Goal: Answer question/provide support: Share knowledge or assist other users

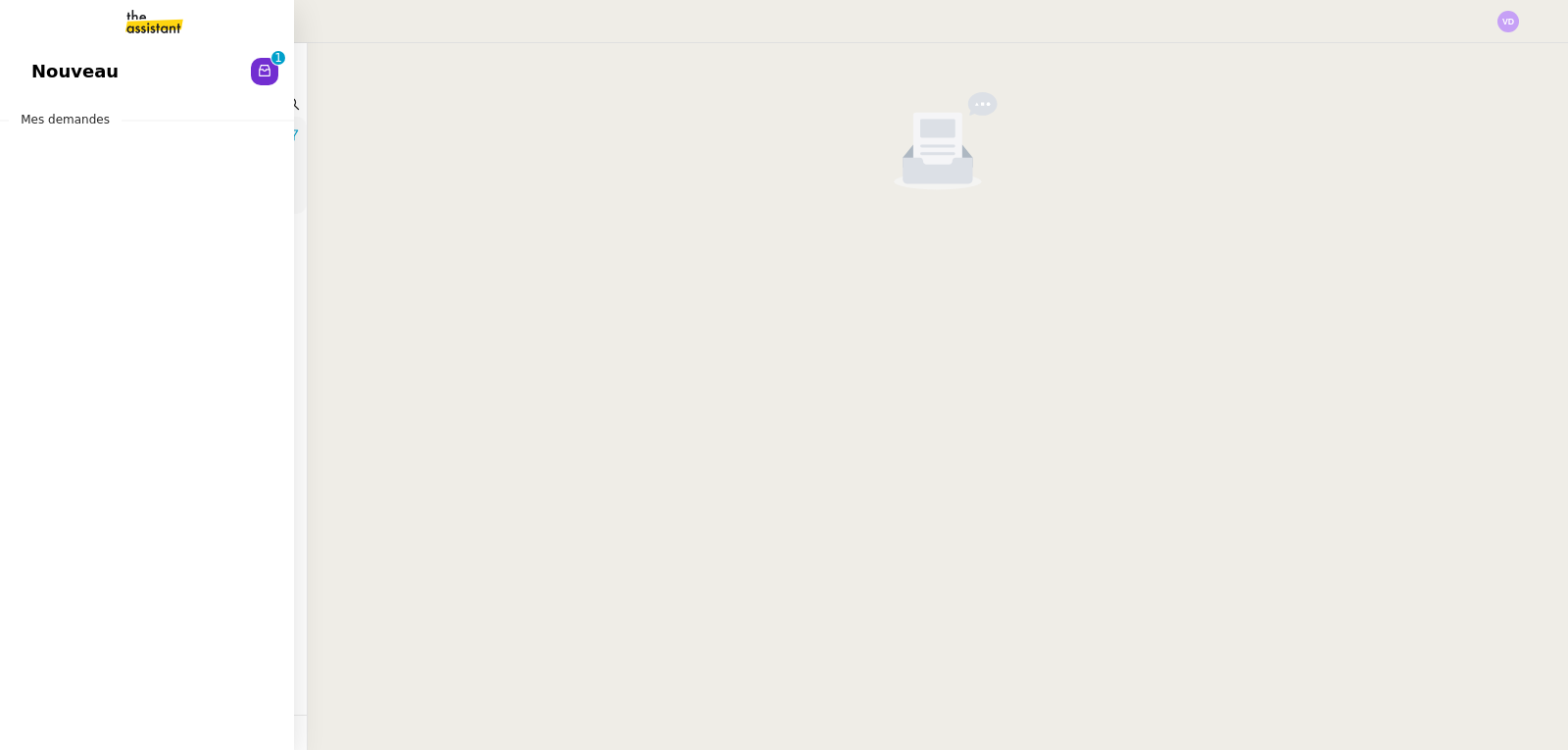
click at [40, 72] on span "Nouveau" at bounding box center [74, 71] width 87 height 29
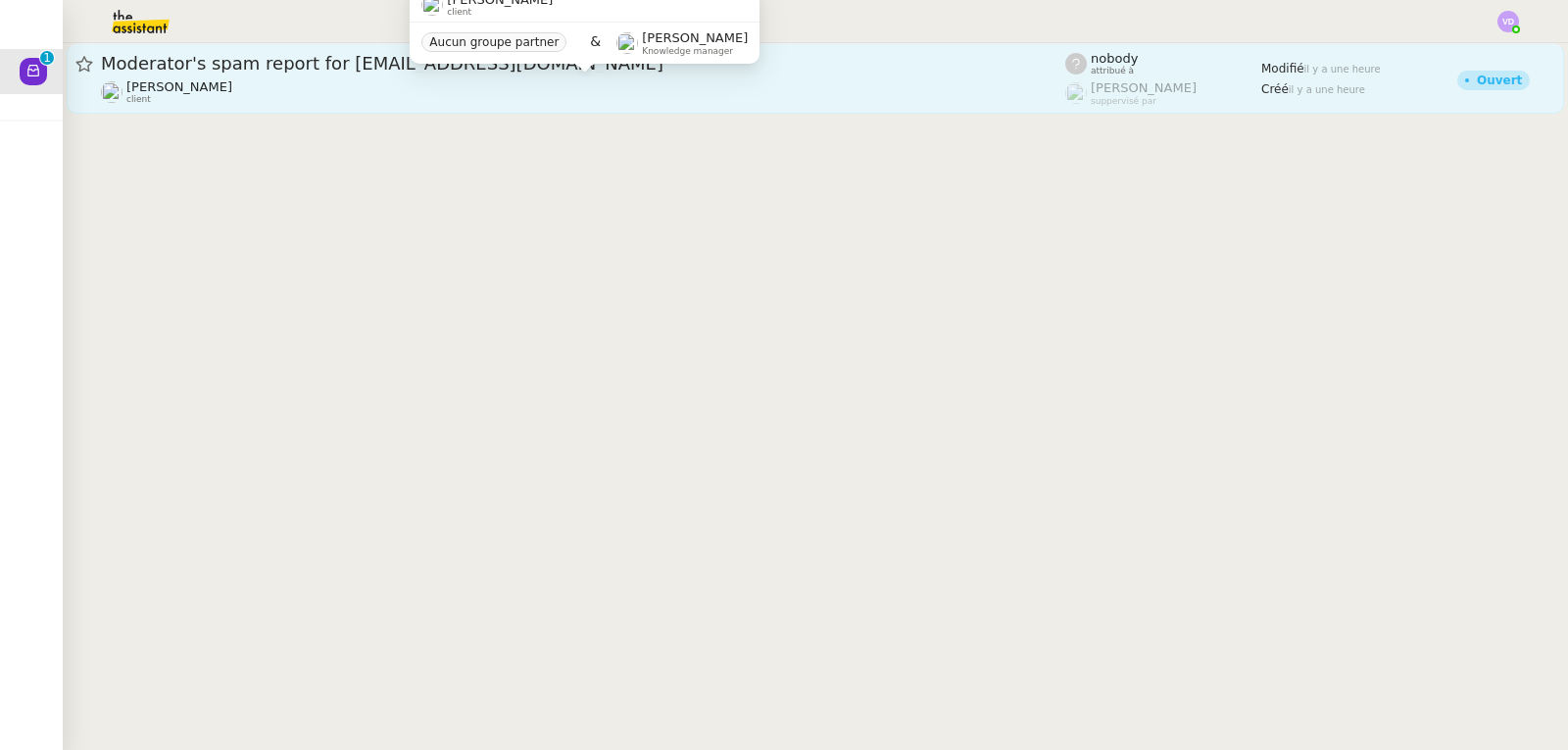
click at [398, 81] on div "Jeremy DUMONT-FILLON client" at bounding box center [583, 91] width 965 height 25
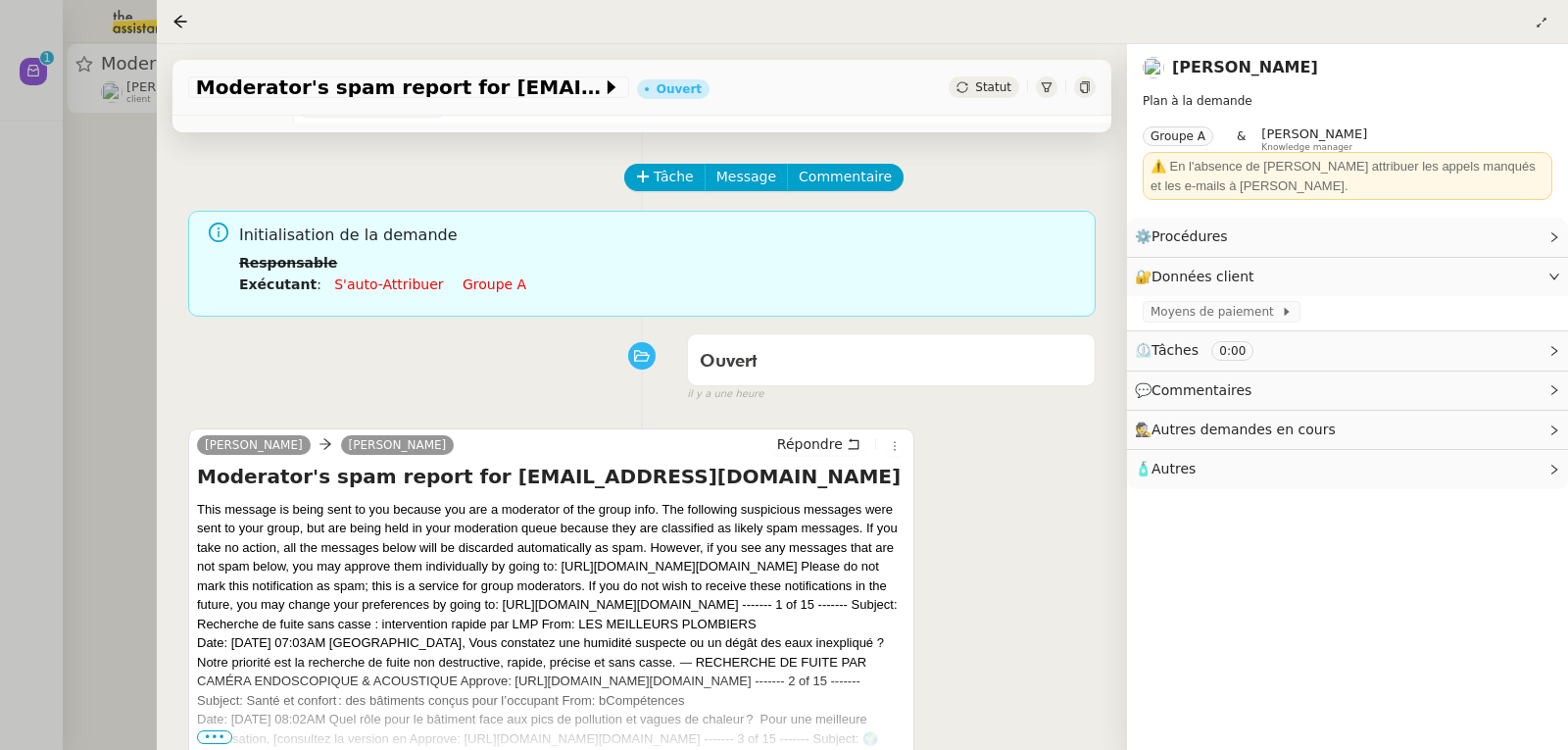
scroll to position [196, 0]
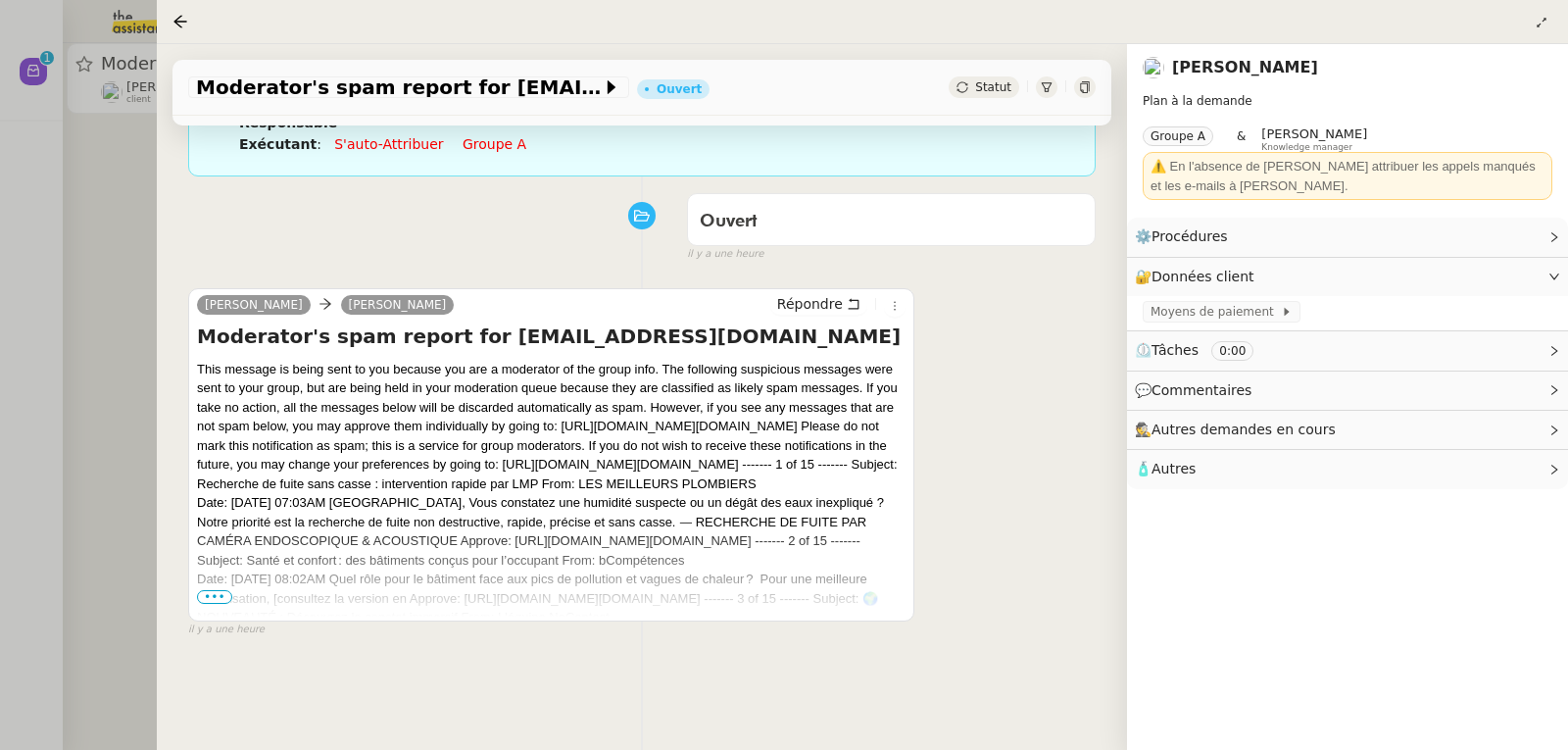
click at [224, 602] on span "•••" at bounding box center [214, 597] width 35 height 14
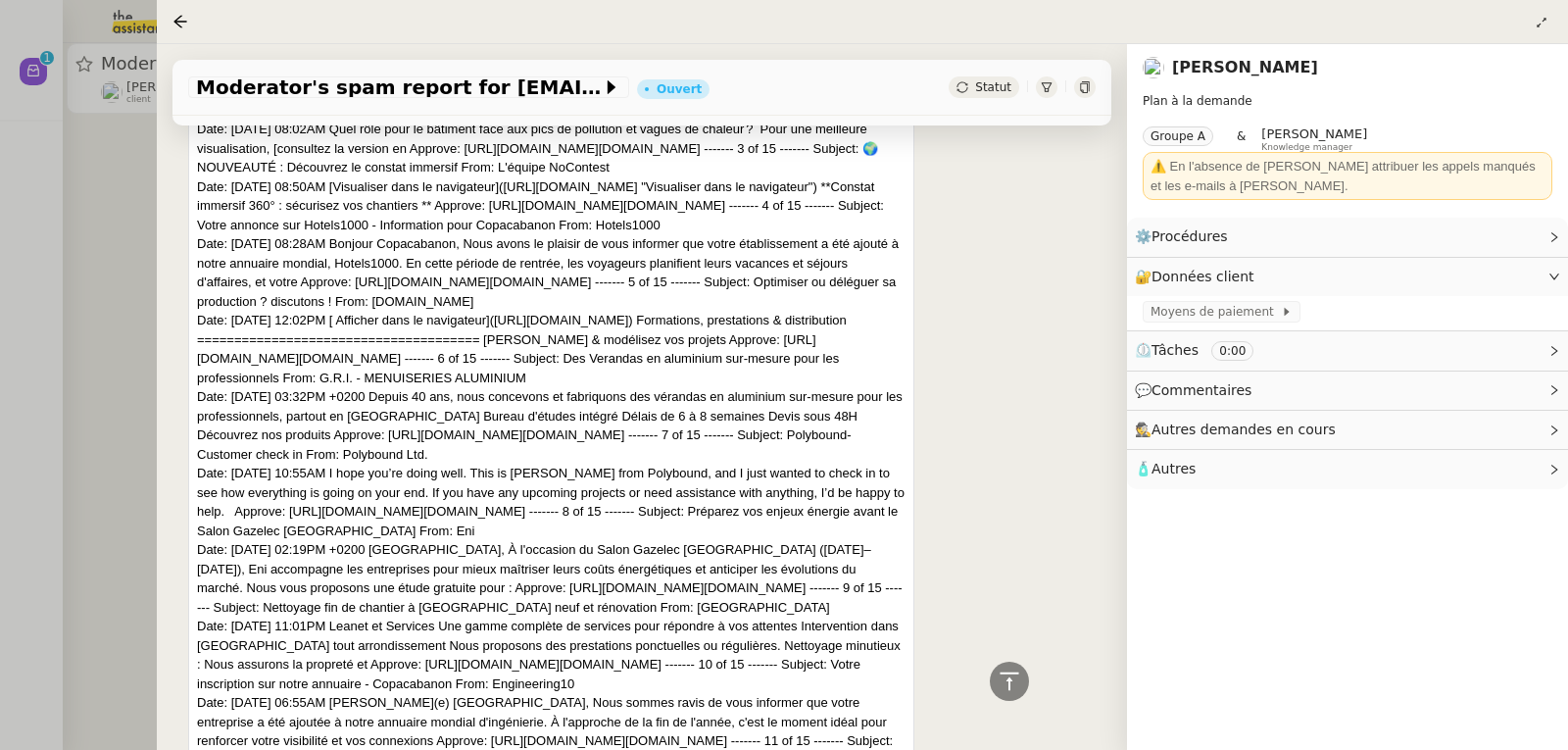
scroll to position [0, 0]
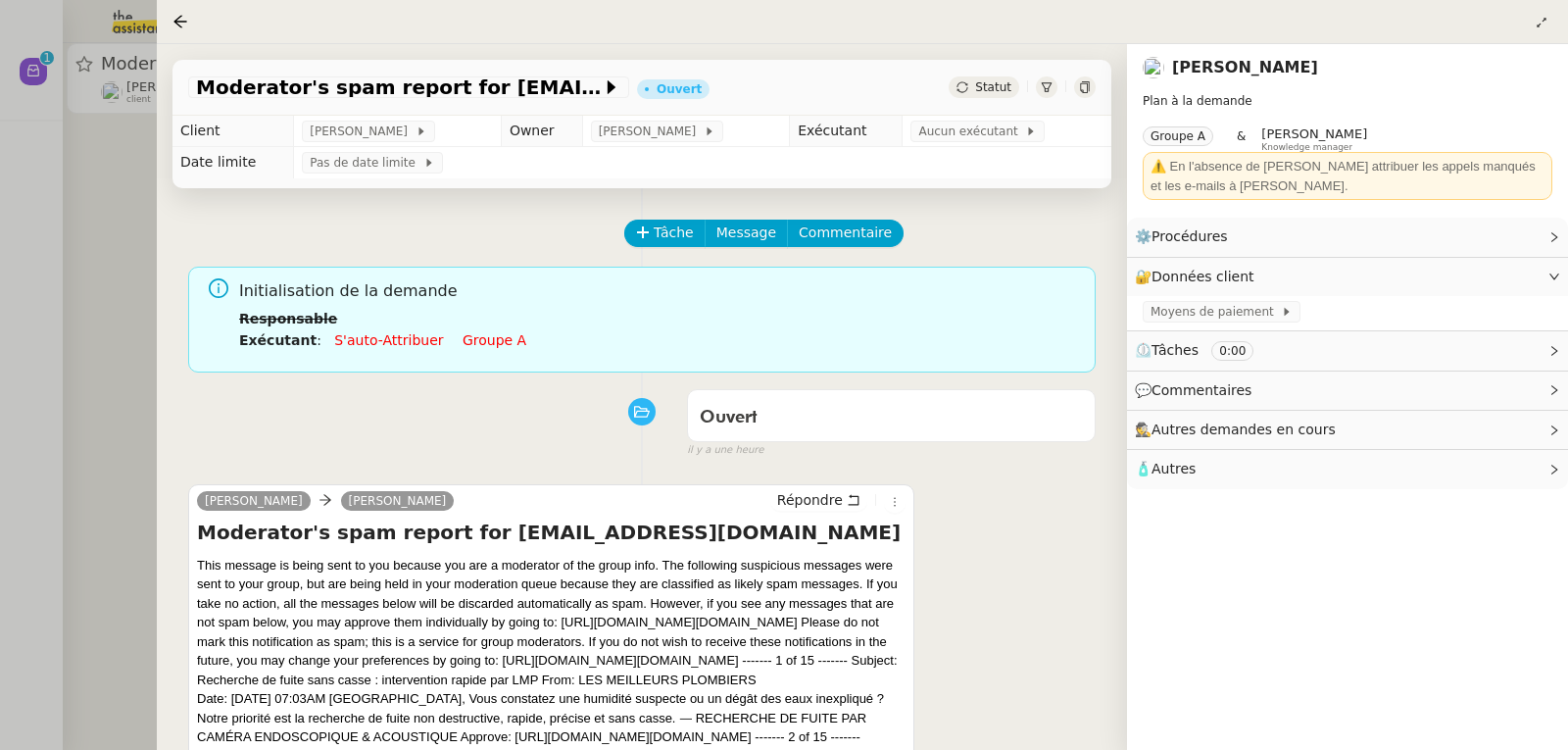
click at [19, 202] on div at bounding box center [784, 375] width 1568 height 750
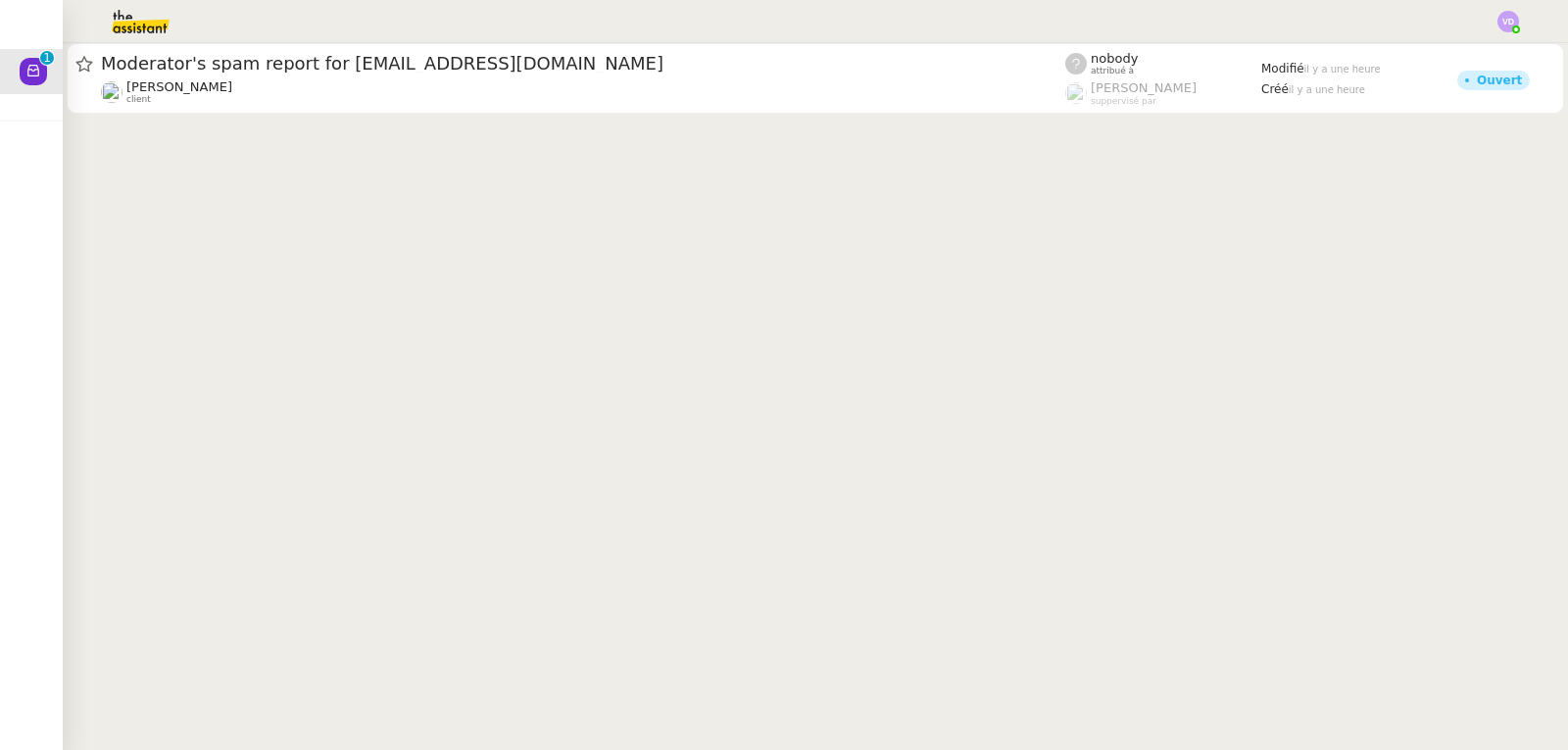
click at [1518, 23] on img at bounding box center [1509, 22] width 22 height 22
click at [1490, 63] on li "Suivi" at bounding box center [1455, 55] width 127 height 27
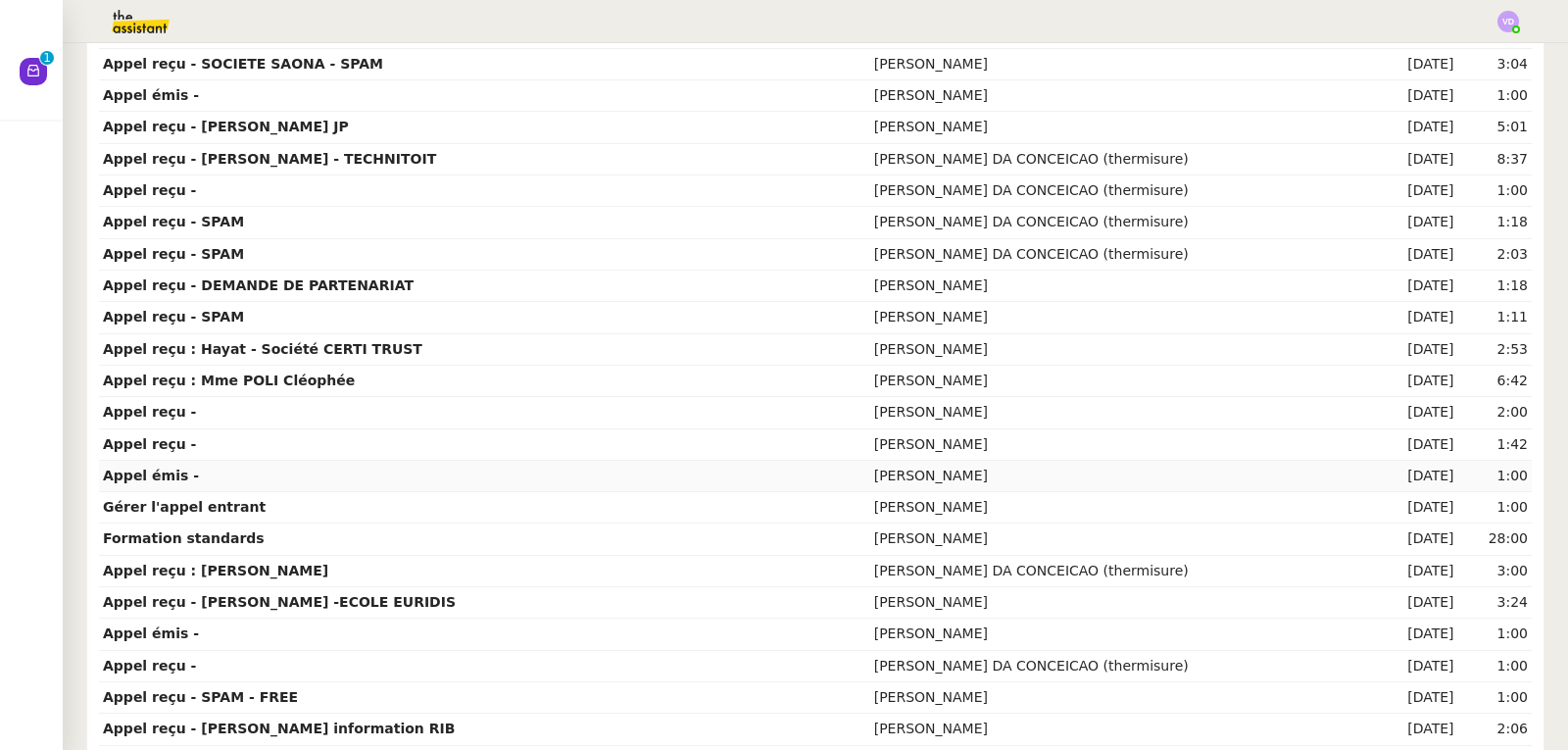
scroll to position [843, 0]
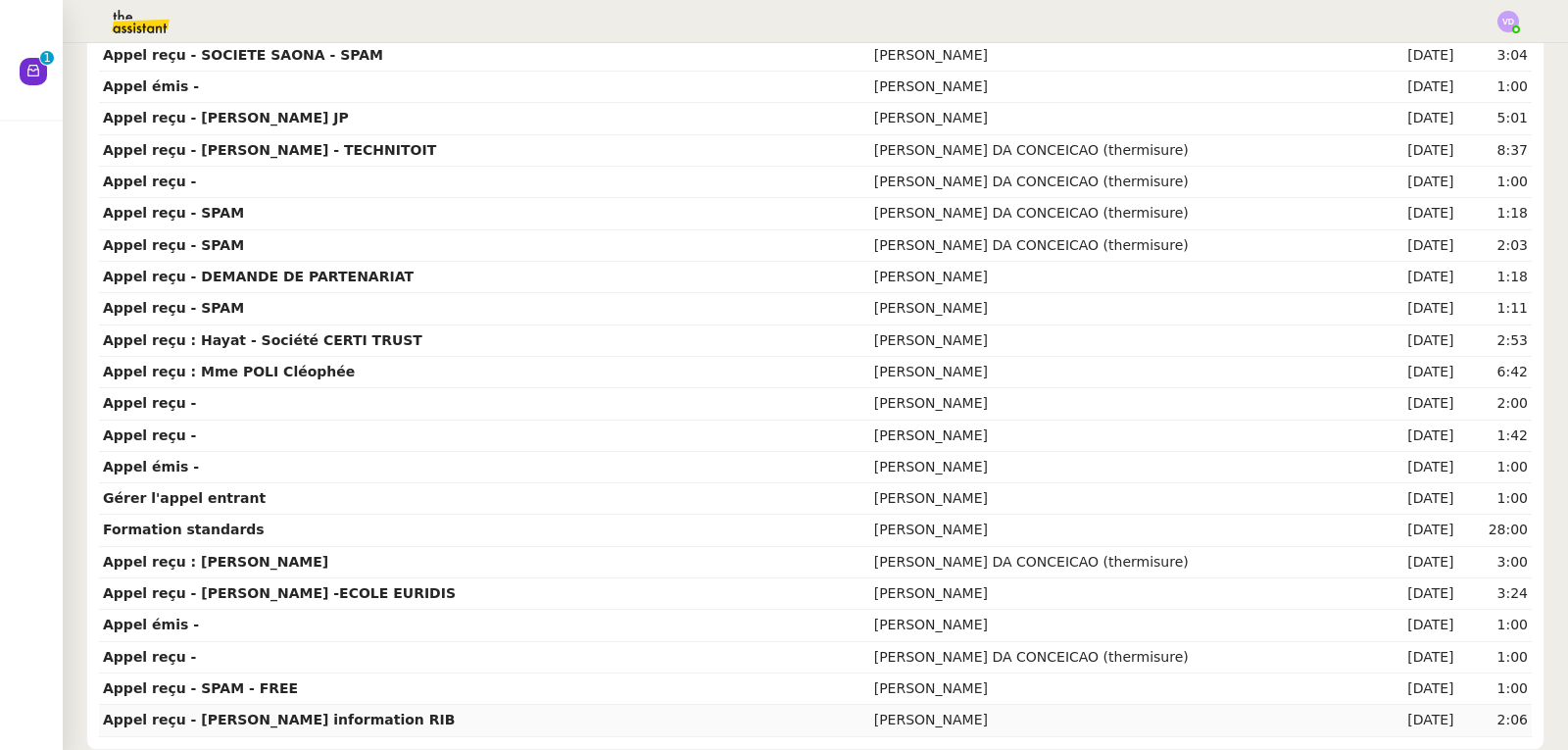
click at [622, 706] on td "Appel reçu - Mme HEBERT - Demande information RIB" at bounding box center [484, 720] width 771 height 31
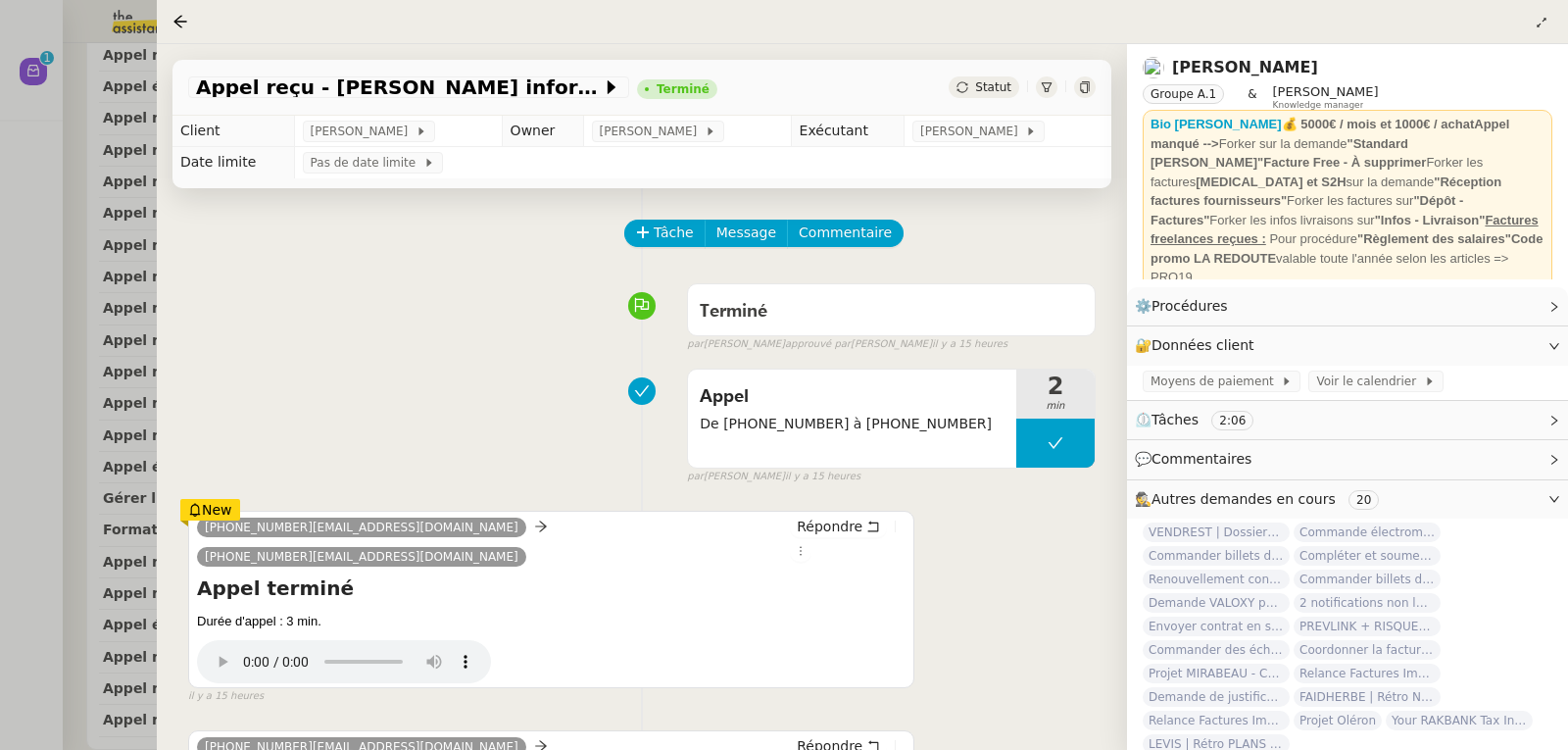
scroll to position [45, 0]
click at [1281, 384] on icon at bounding box center [1287, 381] width 12 height 12
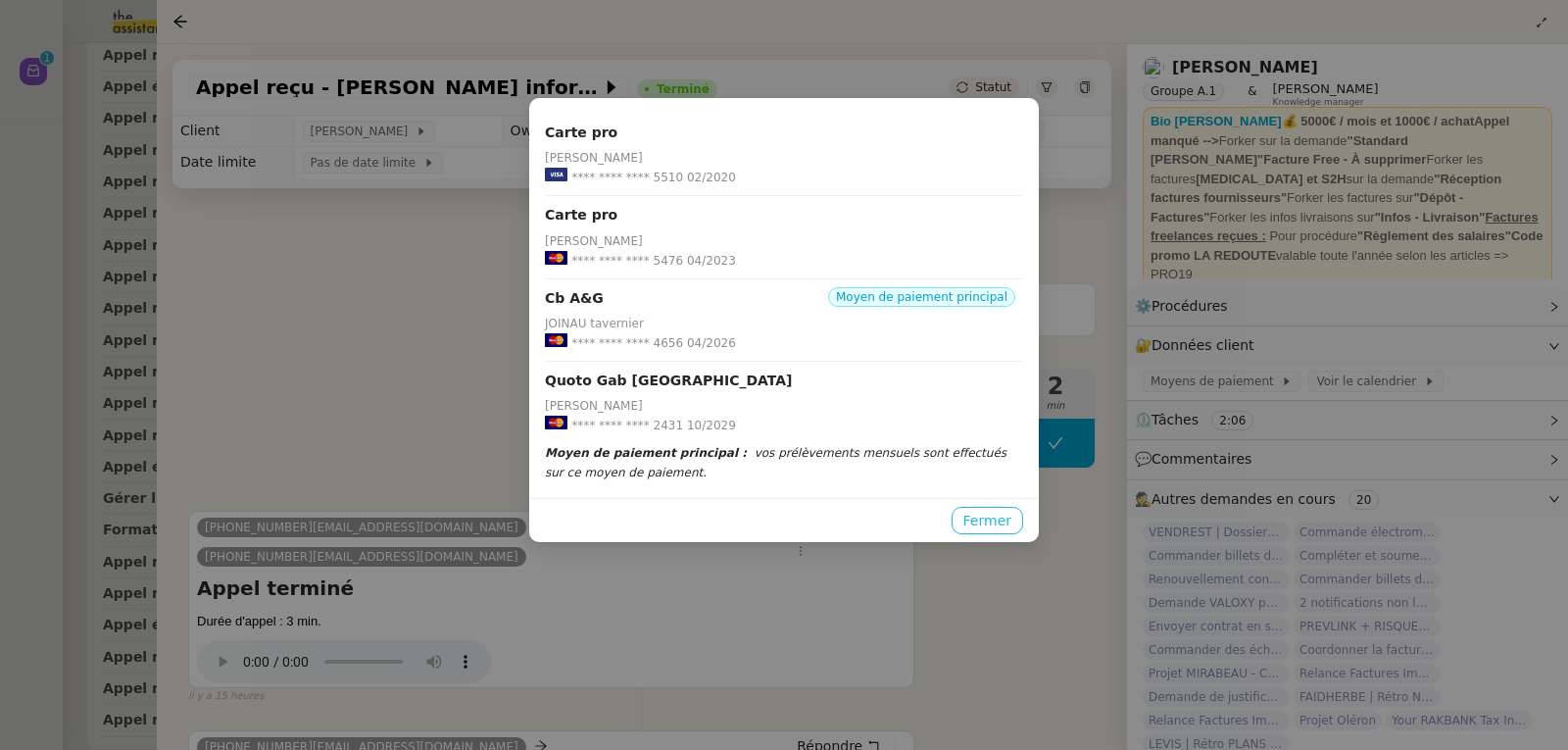
click at [968, 520] on button "Fermer" at bounding box center [988, 520] width 72 height 27
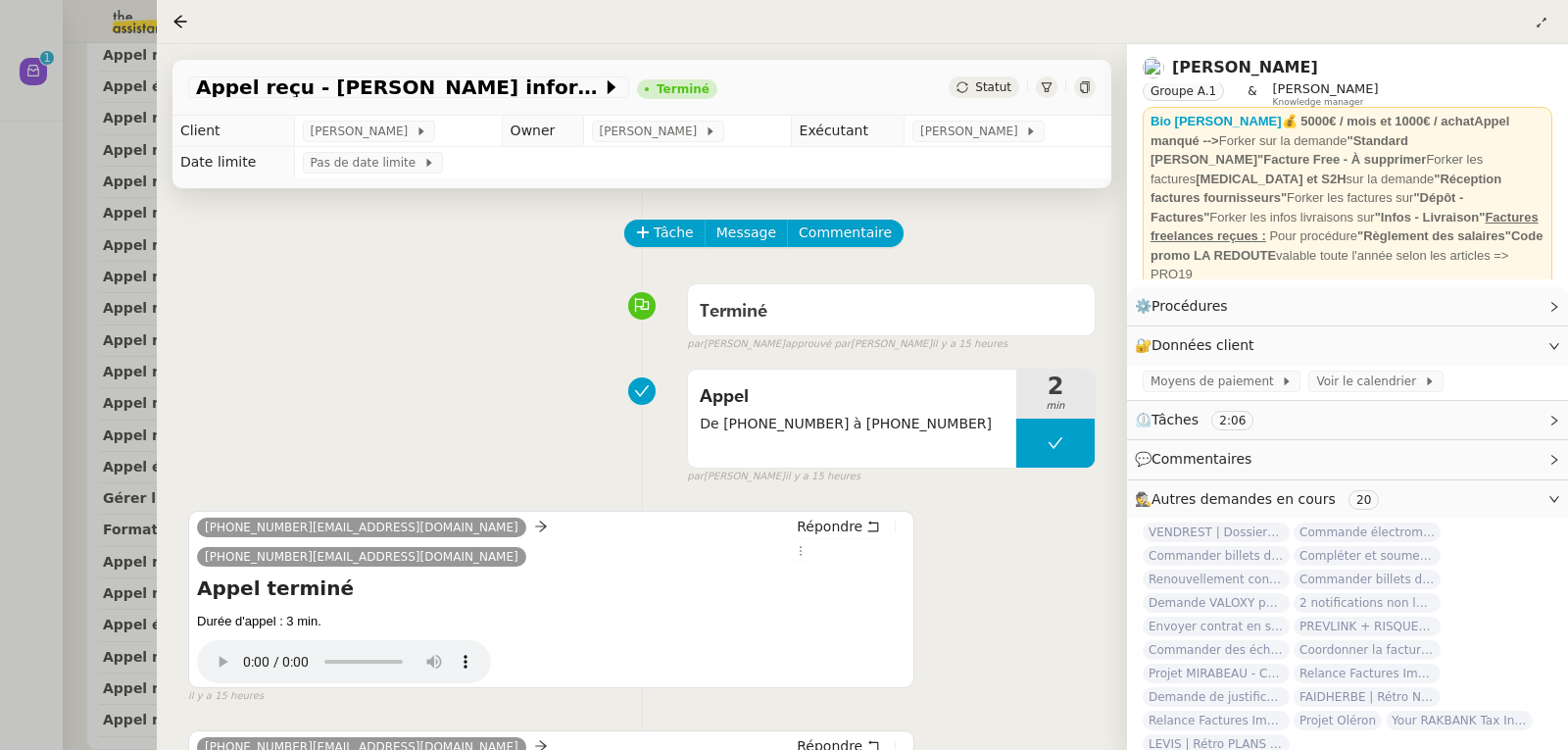
scroll to position [67, 0]
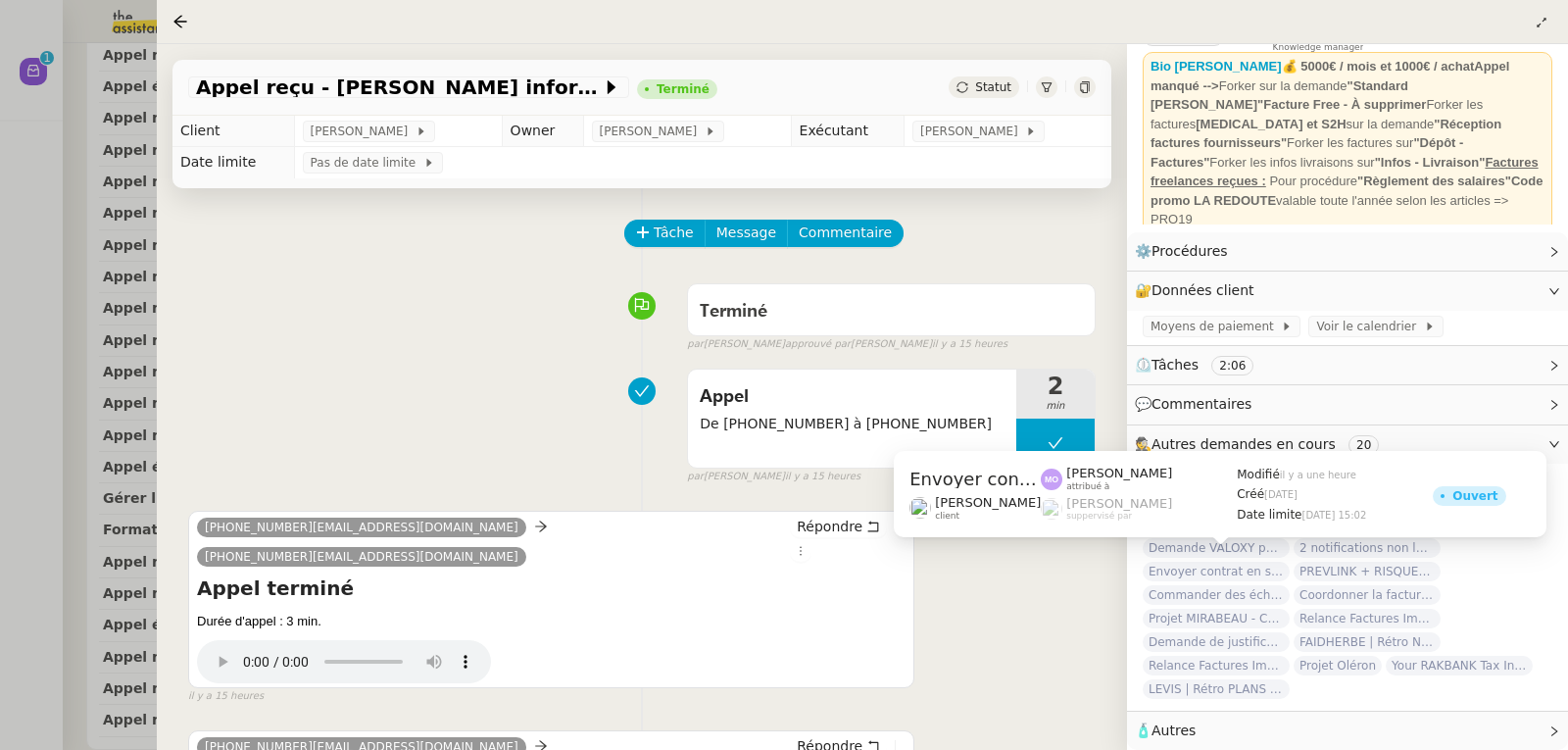
click at [1253, 562] on span "Envoyer contrat en signature électronique" at bounding box center [1216, 572] width 147 height 20
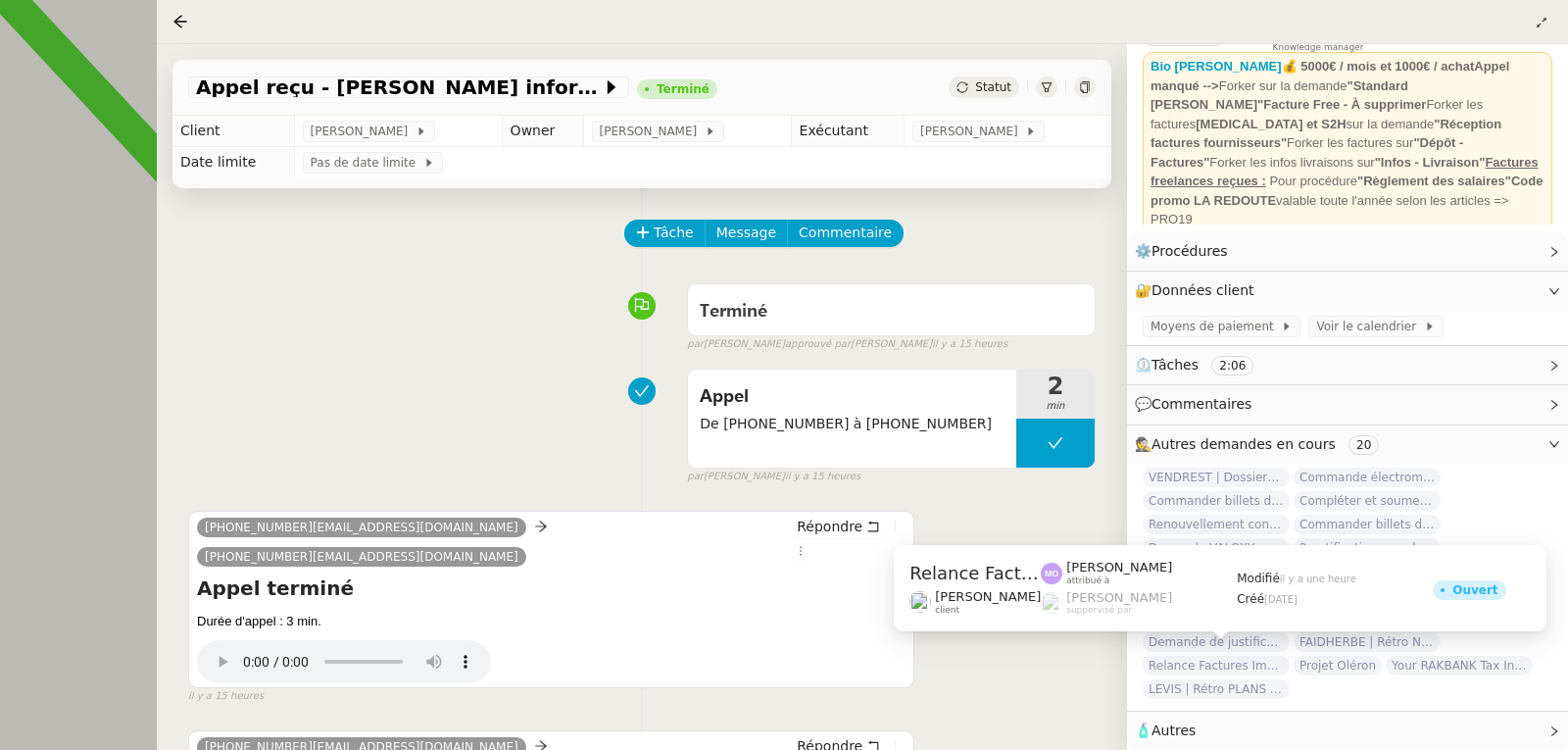
click at [1229, 663] on span "Relance Factures Impayées - [DATE]" at bounding box center [1216, 666] width 147 height 20
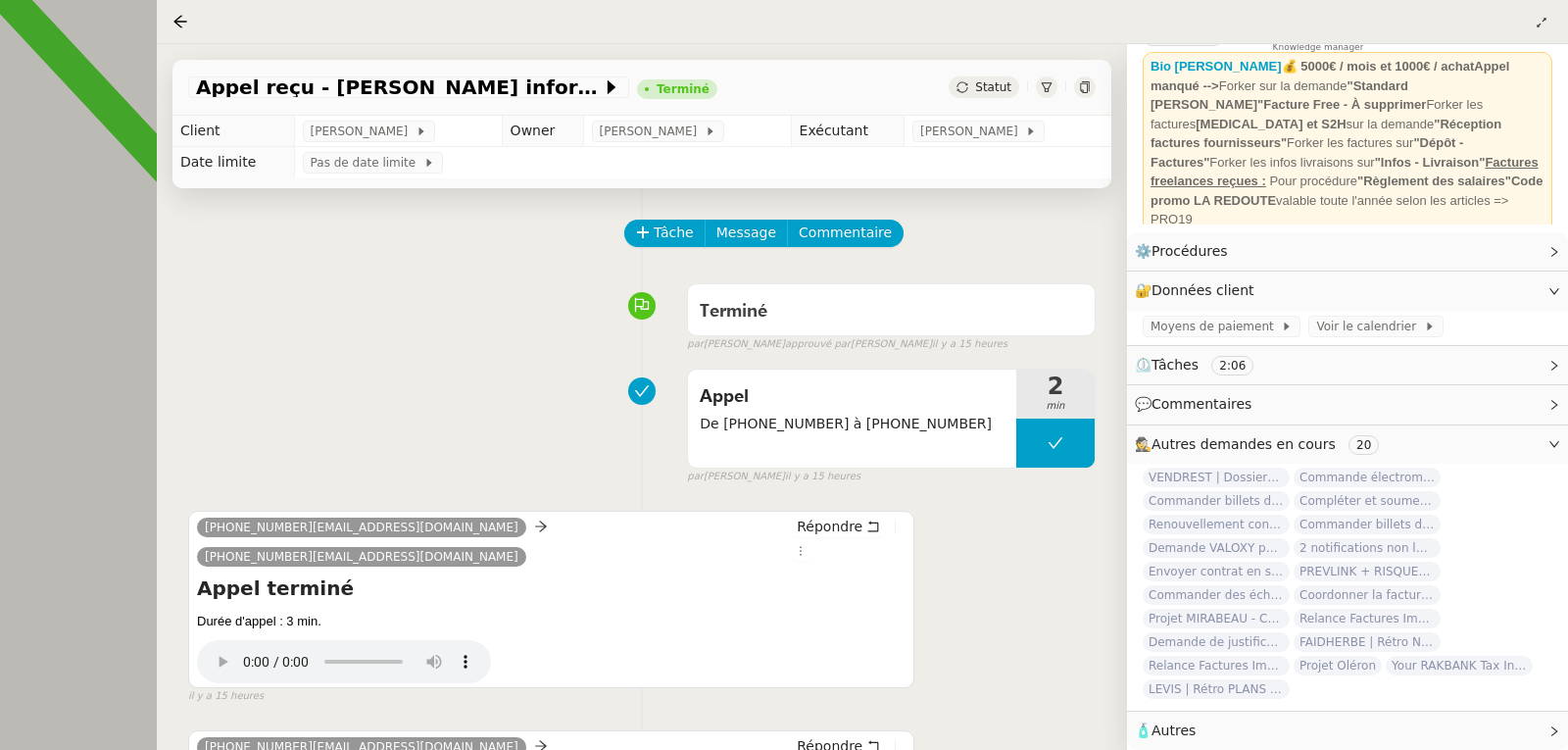
click at [1185, 727] on span "Autres" at bounding box center [1174, 730] width 44 height 16
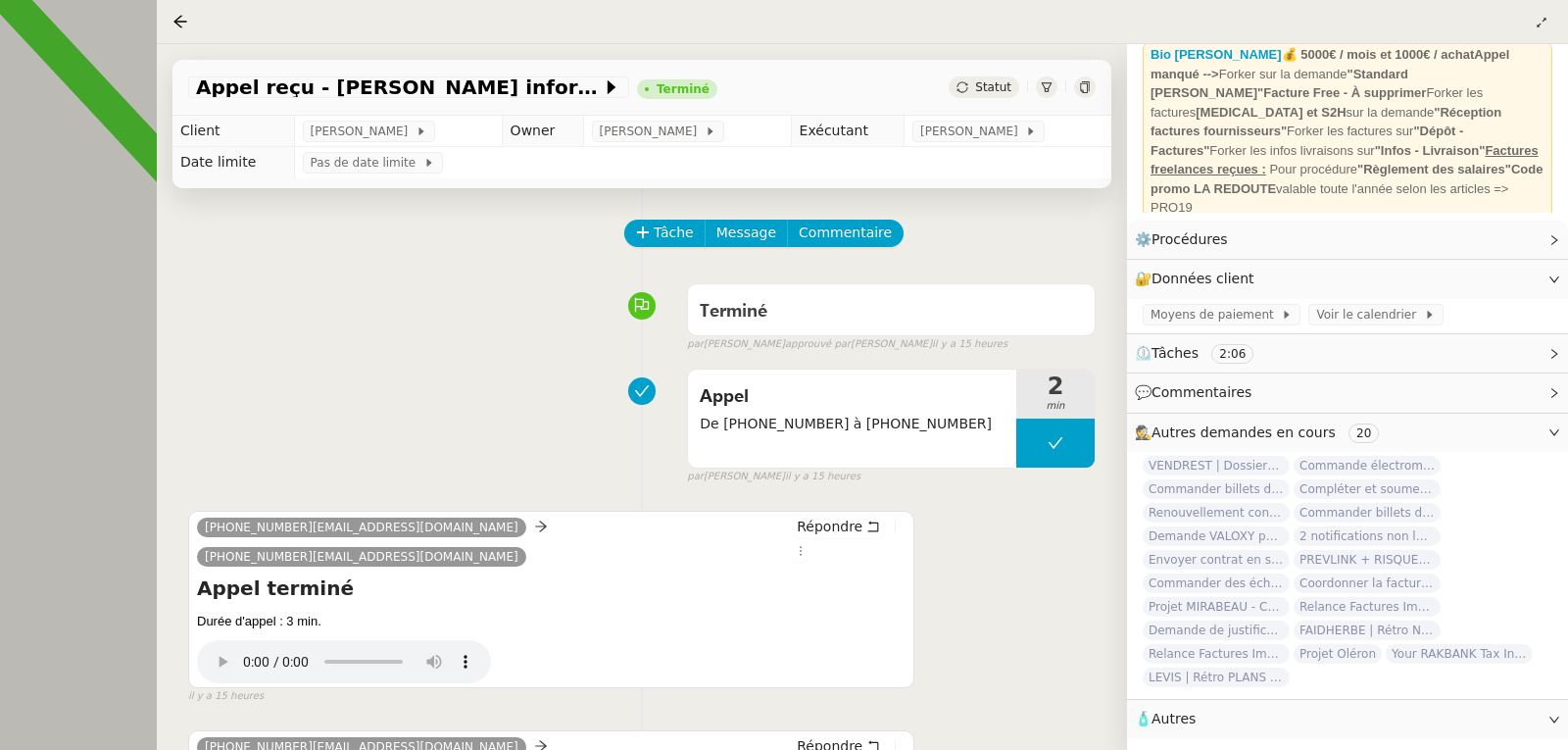
scroll to position [78, 0]
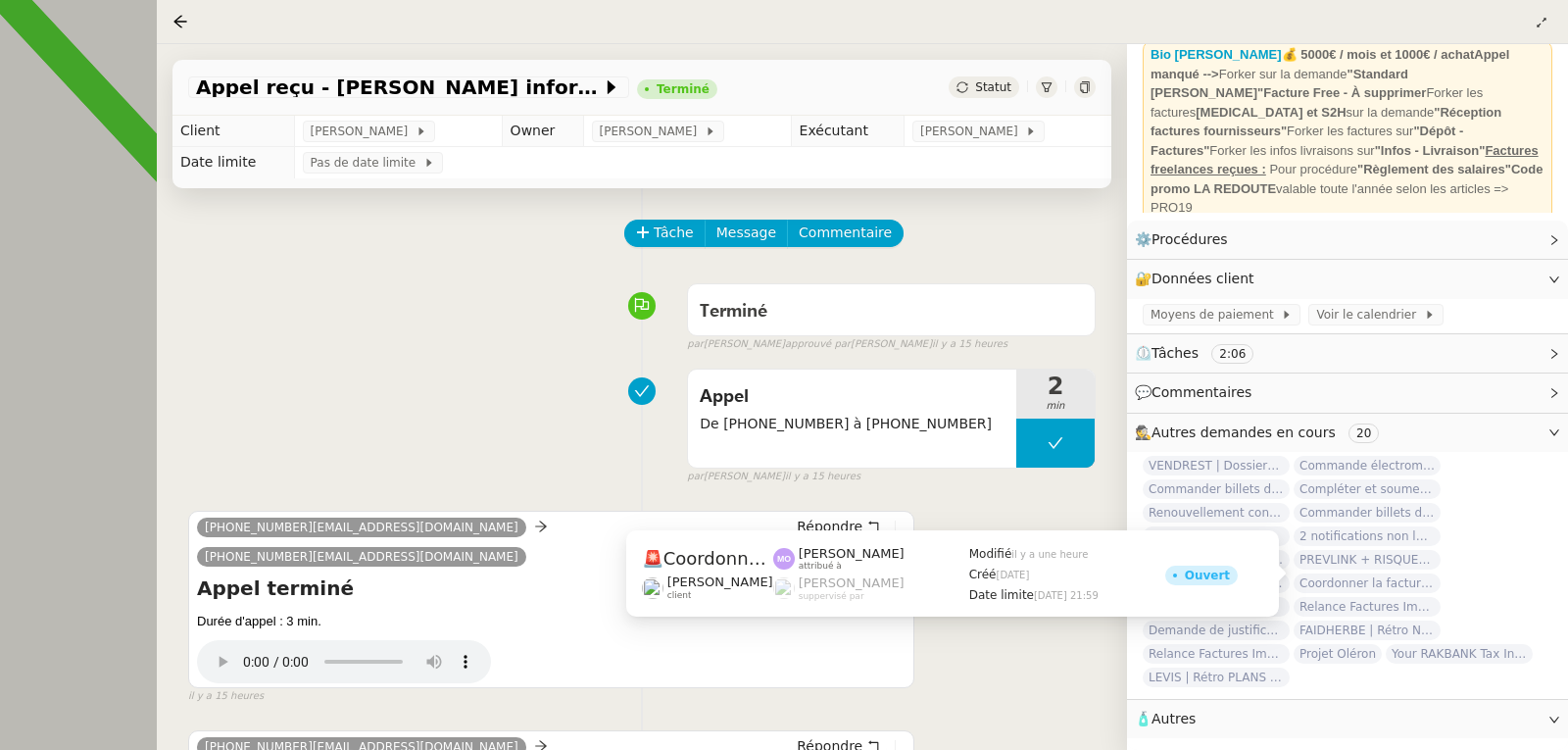
click at [1356, 573] on span "Coordonner la facturation à [GEOGRAPHIC_DATA]" at bounding box center [1367, 583] width 147 height 20
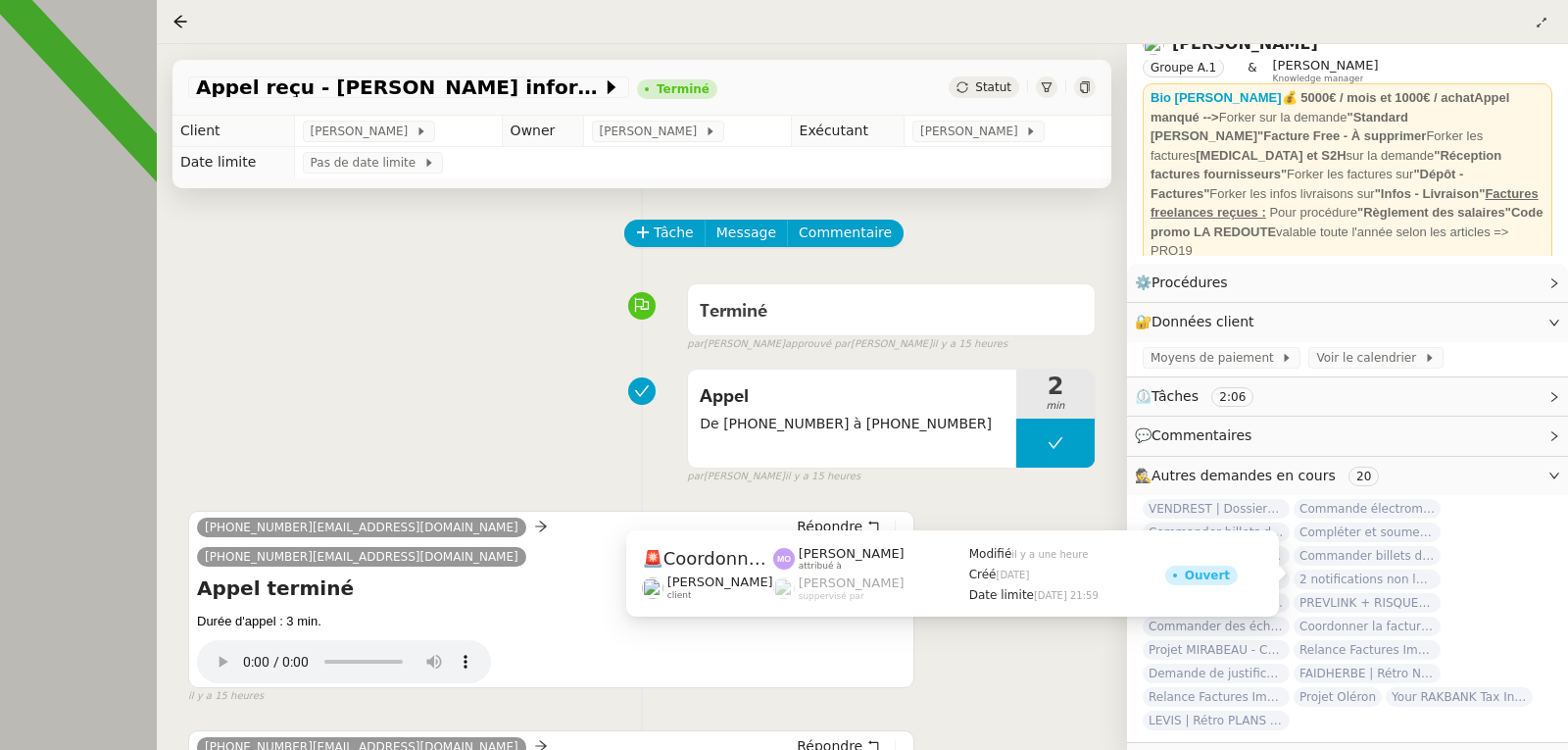
scroll to position [0, 0]
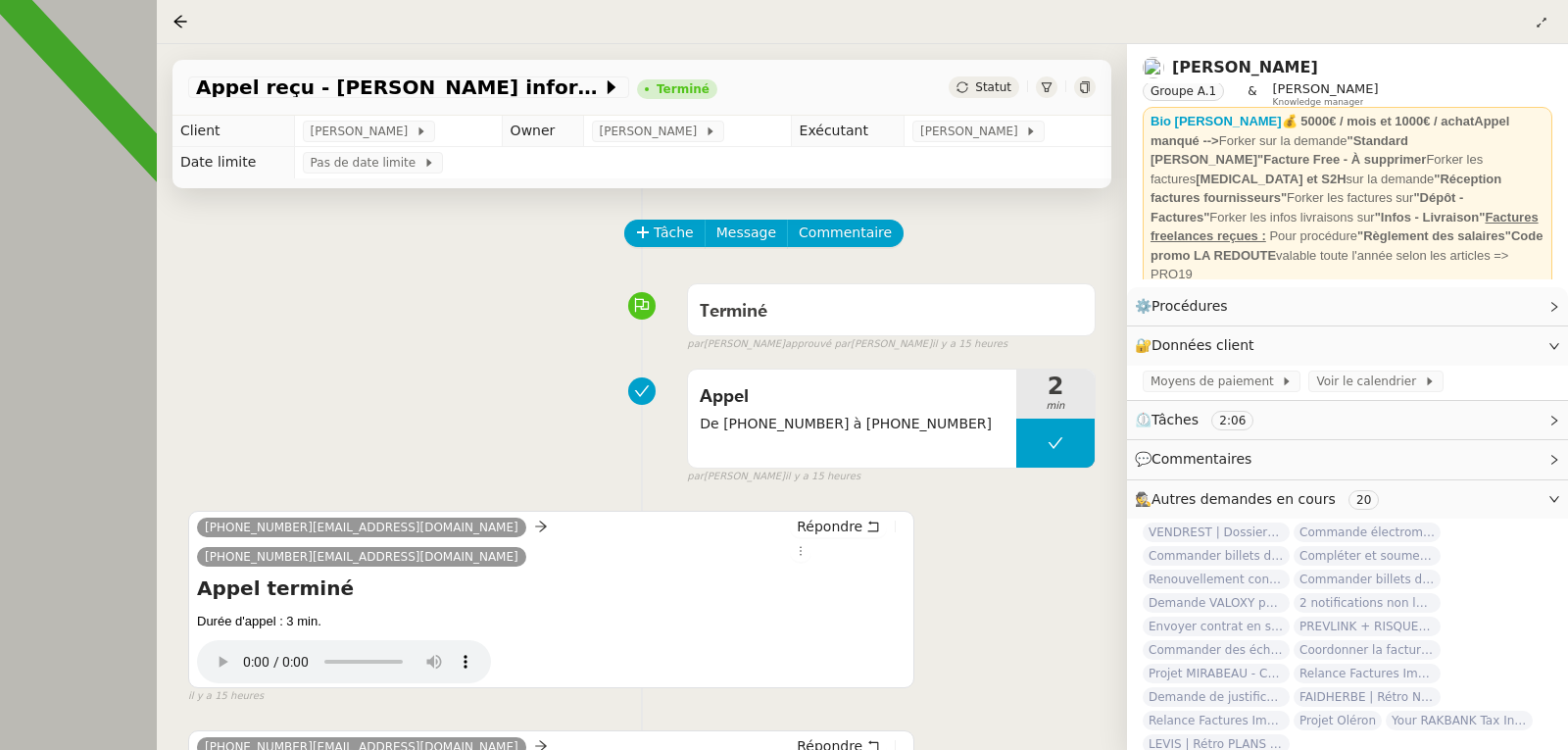
click at [505, 259] on div "Tâche Message Commentaire" at bounding box center [642, 243] width 908 height 47
click at [674, 228] on span "Tâche" at bounding box center [674, 233] width 40 height 23
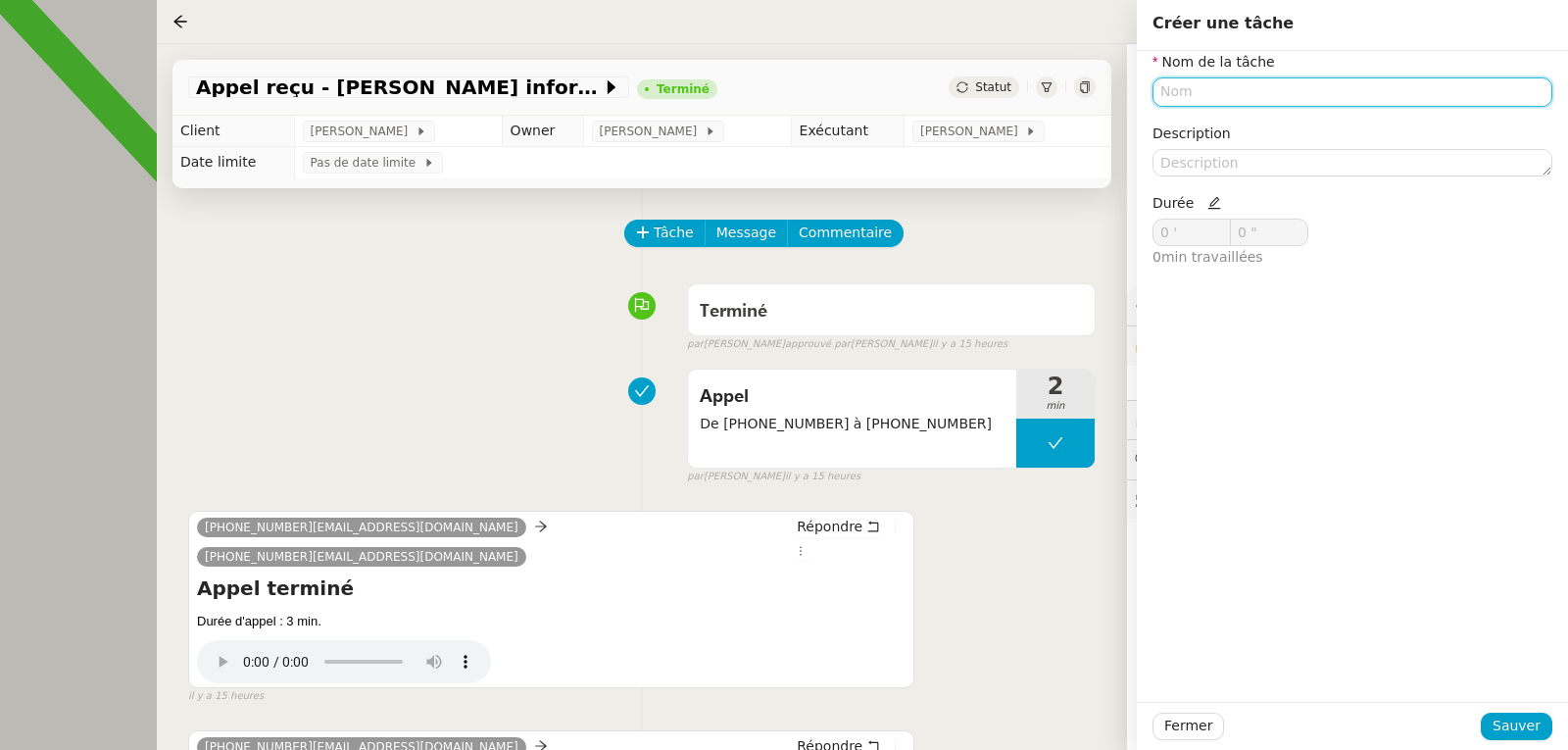
click at [1234, 91] on input "text" at bounding box center [1353, 91] width 400 height 28
click at [987, 92] on span "Statut" at bounding box center [993, 87] width 36 height 14
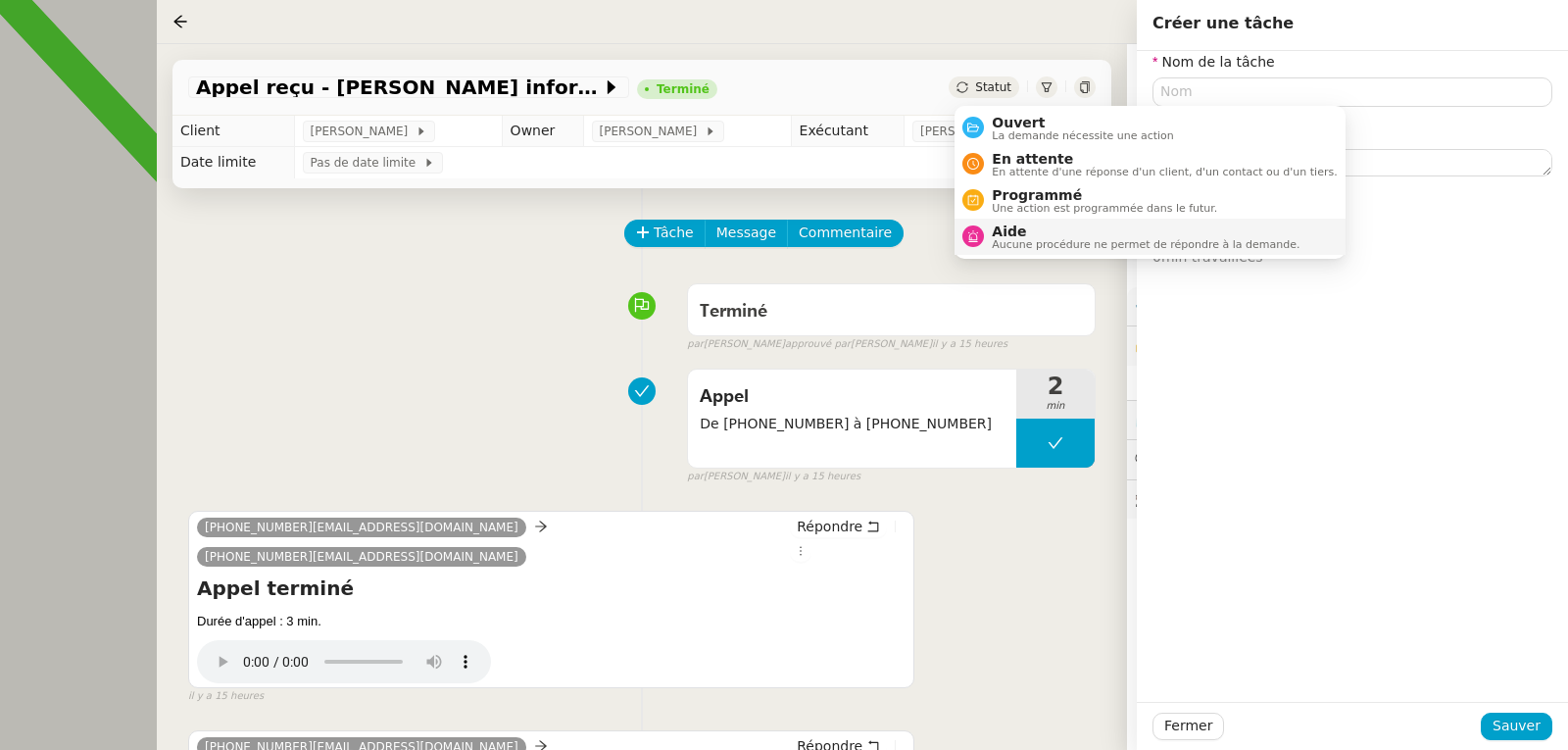
click at [999, 246] on span "Aucune procédure ne permet de répondre à la demande." at bounding box center [1146, 244] width 308 height 11
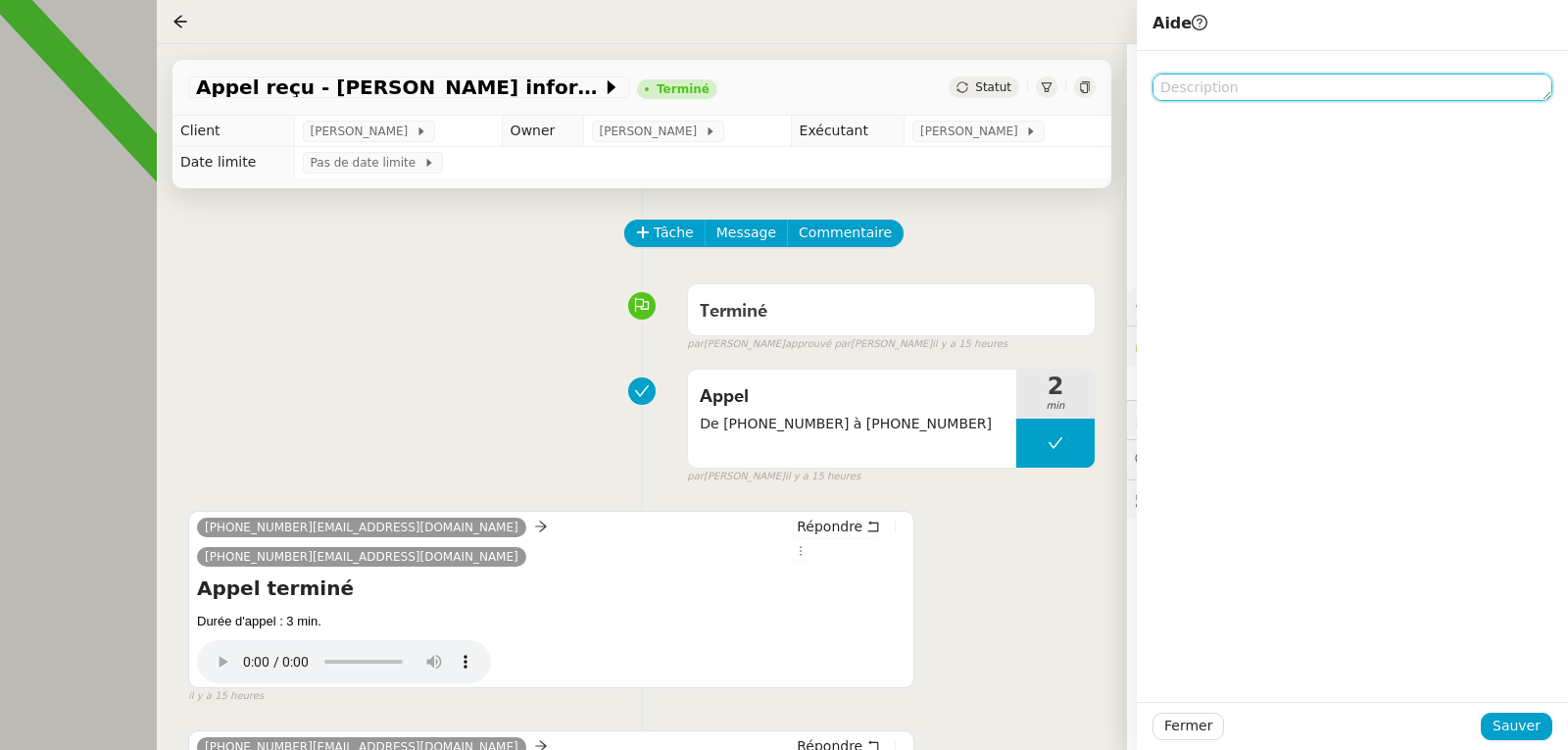
click at [1227, 82] on textarea at bounding box center [1353, 87] width 400 height 27
type textarea "D"
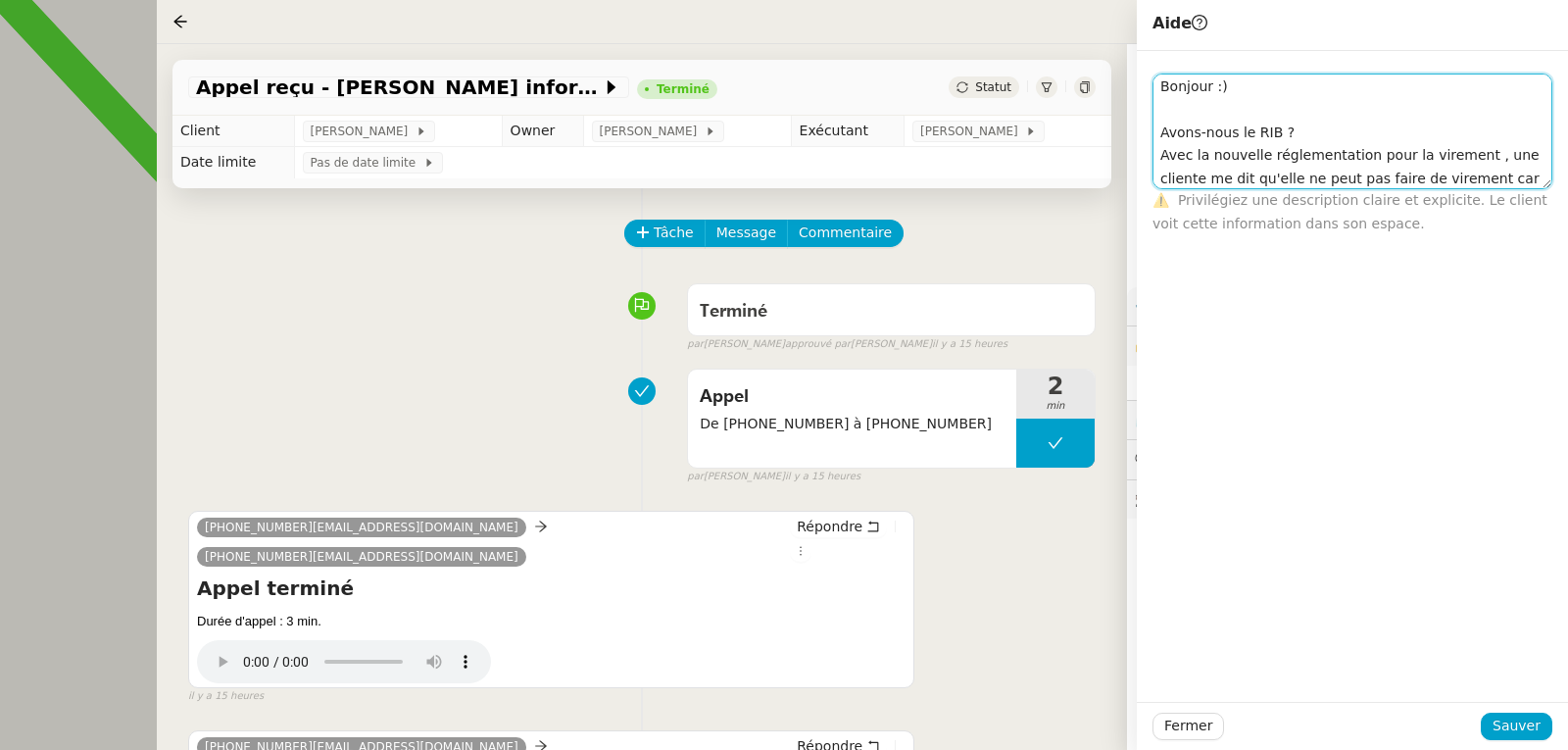
scroll to position [10, 0]
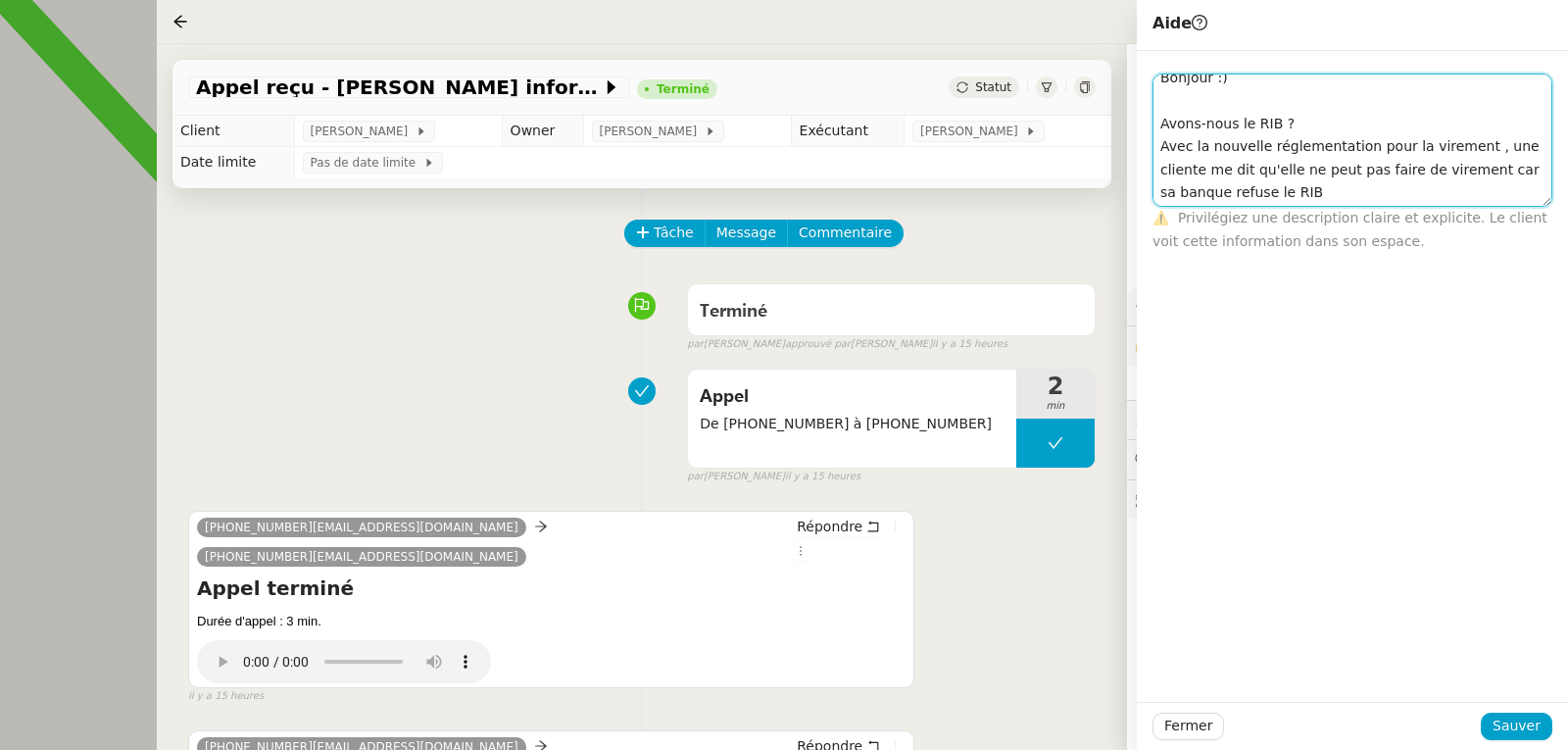
click at [1272, 115] on textarea "Bonjour :) Avons-nous le RIB ? Avec la nouvelle réglementation pour la virement…" at bounding box center [1353, 140] width 400 height 133
drag, startPoint x: 1161, startPoint y: 80, endPoint x: 1274, endPoint y: 198, distance: 163.6
click at [1274, 198] on textarea "Bonjour :) Avons-nous le RIB , s'il vous plaît? Avec la nouvelle réglementation…" at bounding box center [1353, 140] width 400 height 133
type textarea "Bonjour :) Avons-nous le RIB , s'il vous plaît? Avec la nouvelle réglementation…"
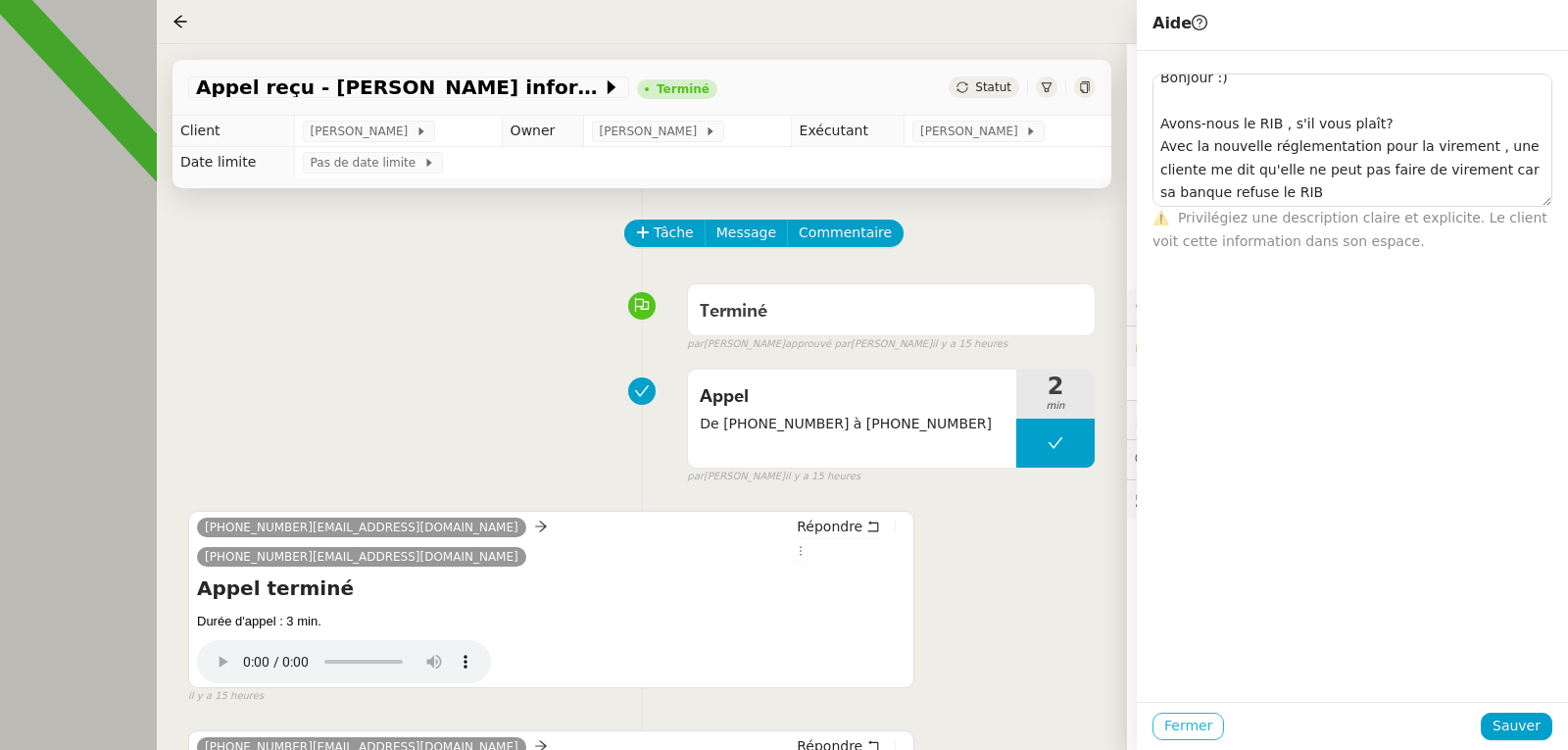
click at [1186, 725] on span "Fermer" at bounding box center [1189, 726] width 48 height 23
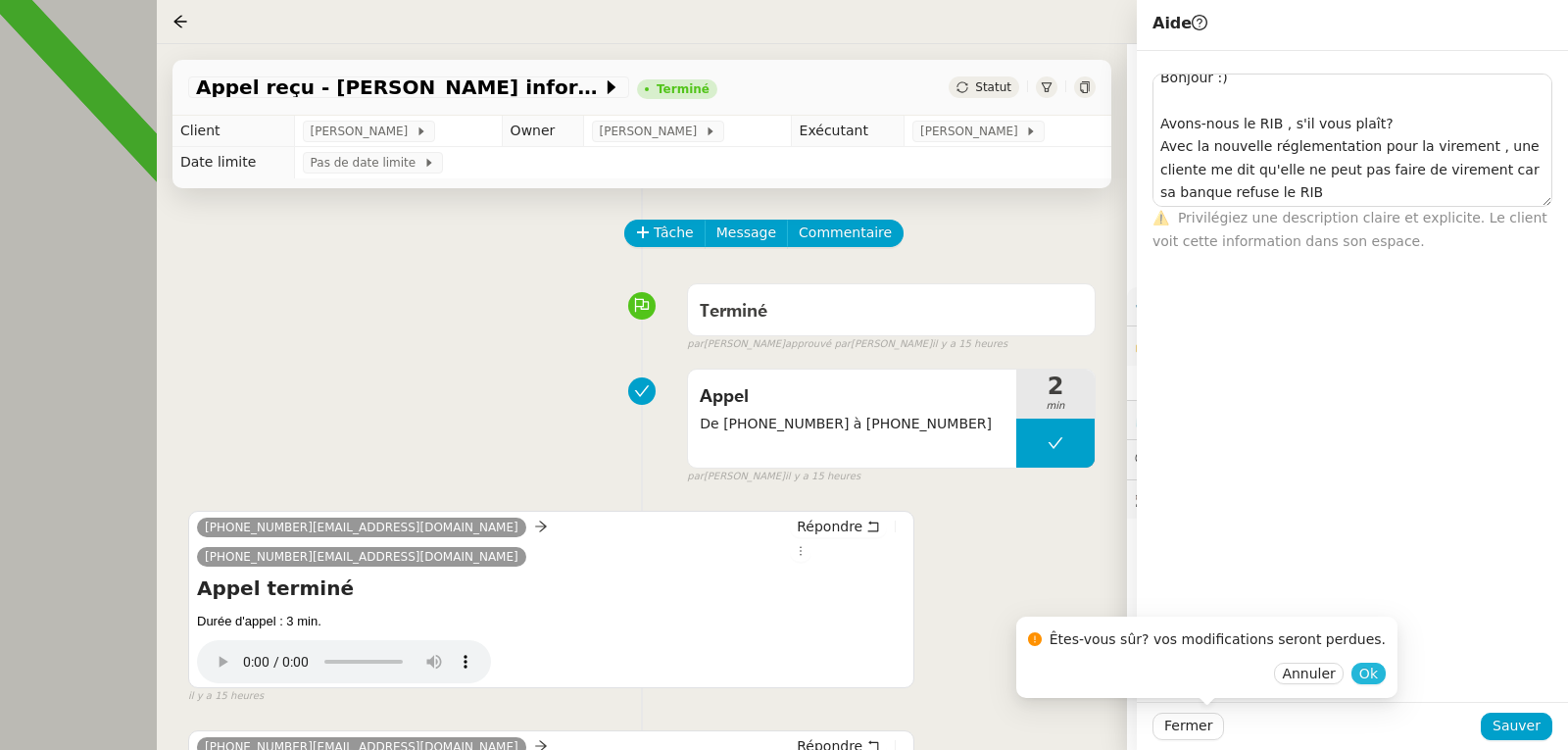
click at [1360, 676] on span "Ok" at bounding box center [1369, 674] width 19 height 20
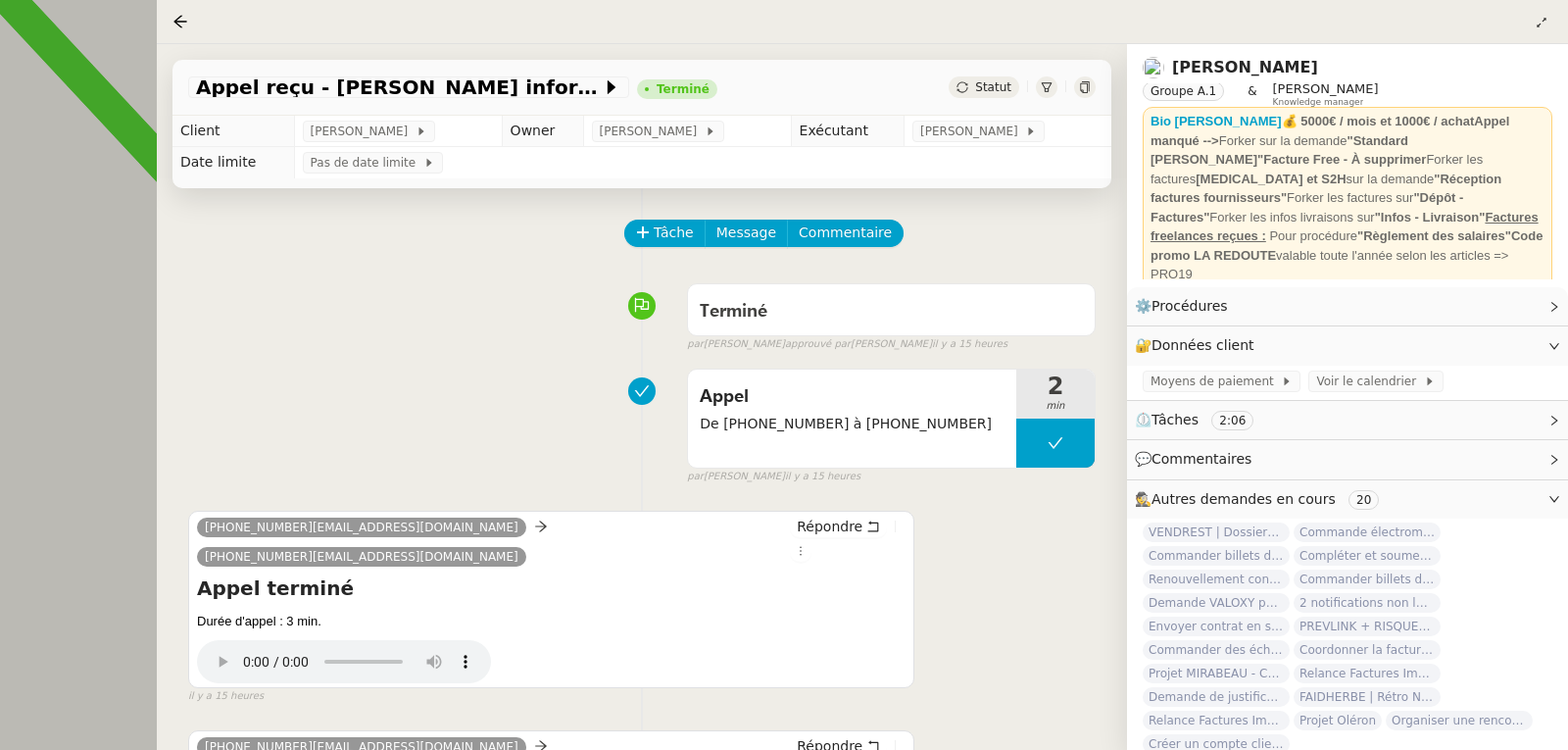
click at [86, 139] on div at bounding box center [784, 375] width 1568 height 750
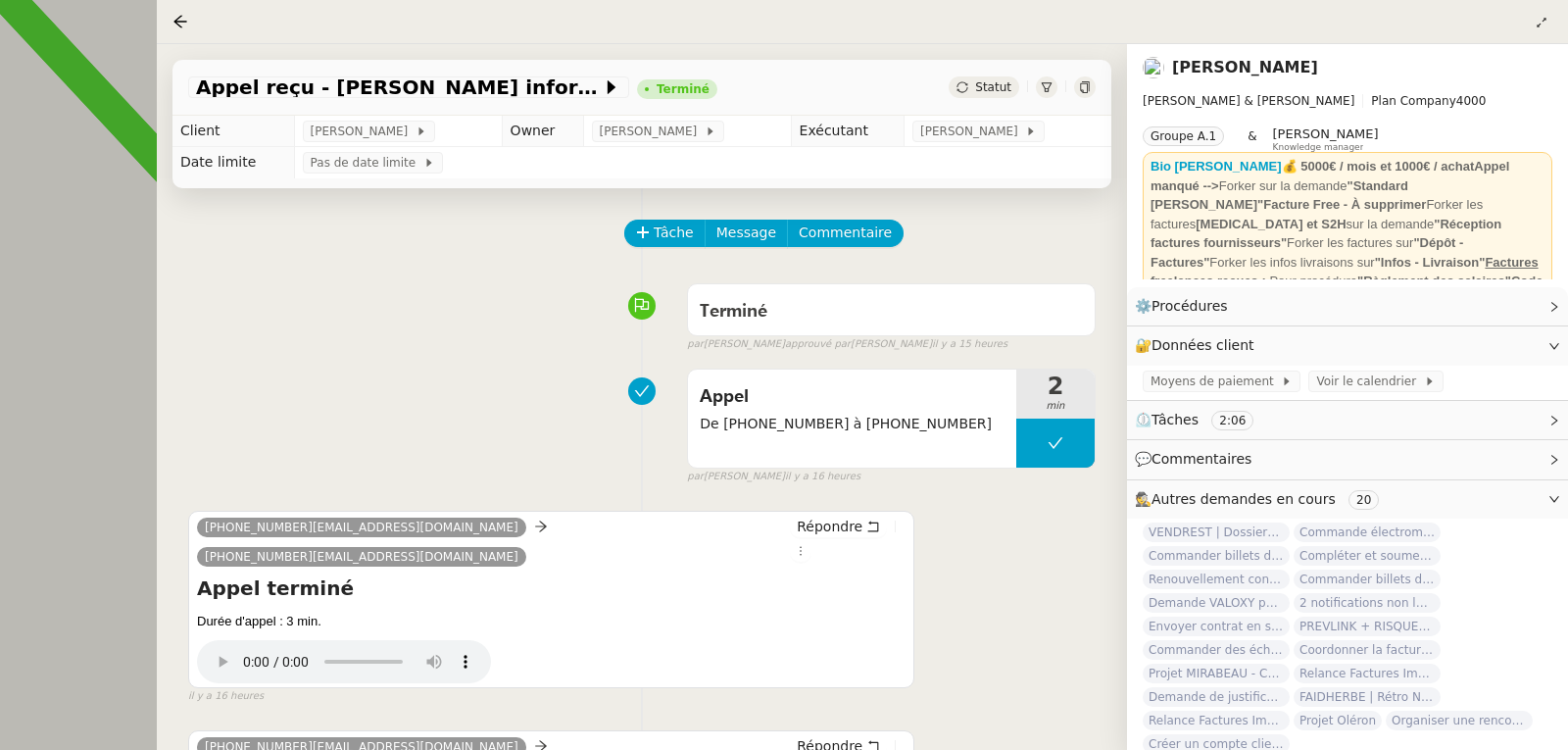
click at [87, 230] on div at bounding box center [784, 375] width 1568 height 750
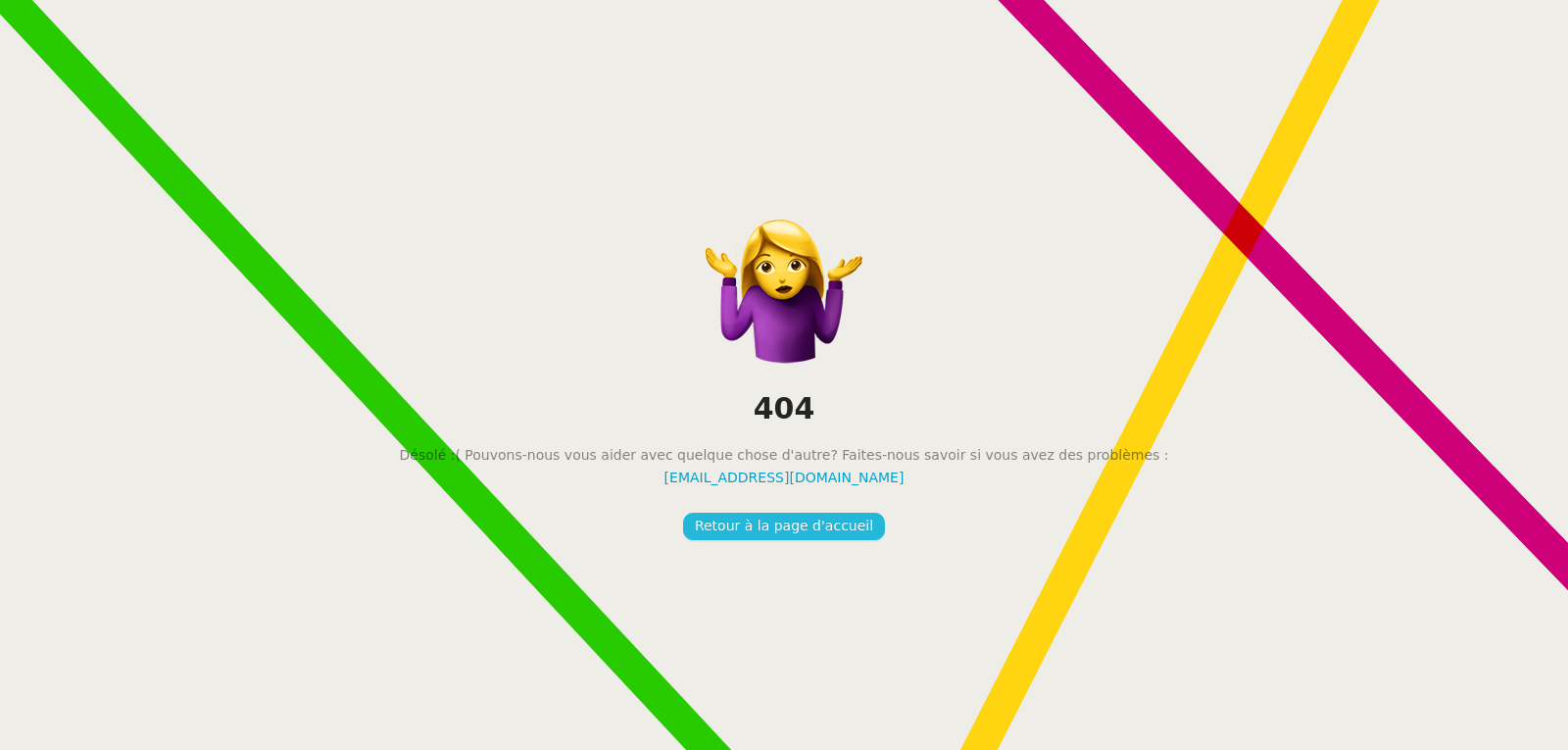
click at [771, 525] on span "Retour à la page d'accueil" at bounding box center [784, 526] width 178 height 23
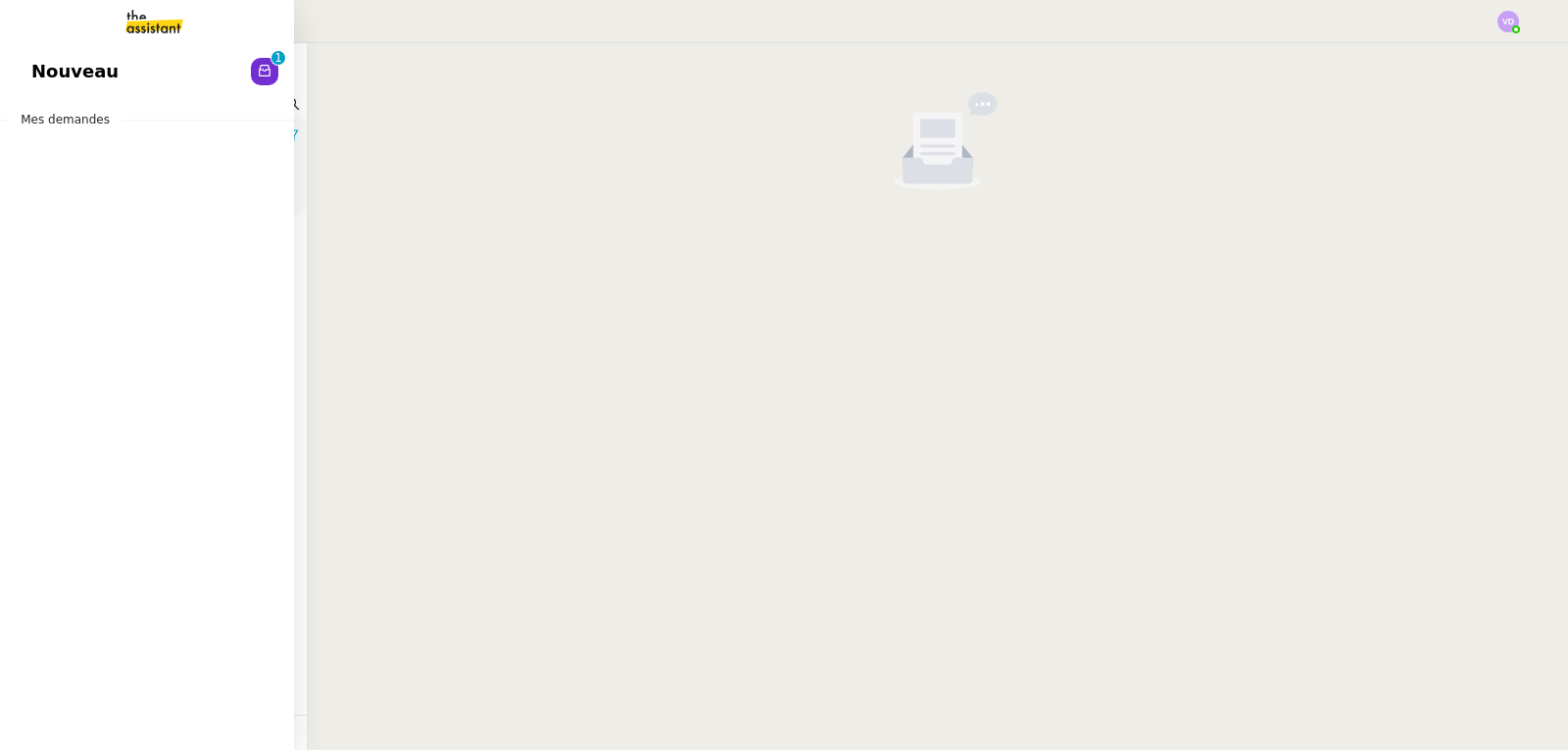
click at [37, 73] on span "Nouveau" at bounding box center [74, 71] width 87 height 29
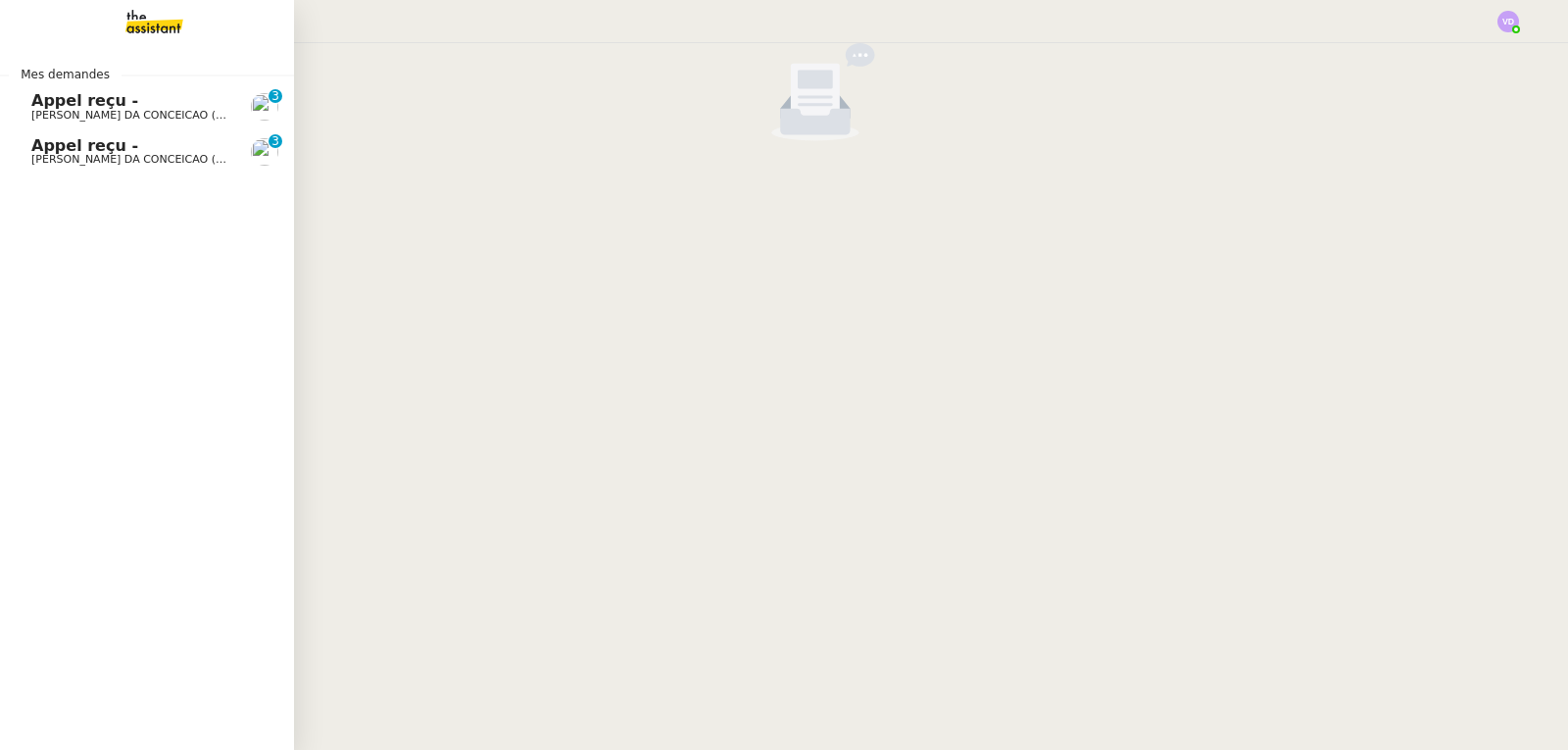
click at [45, 107] on span "Appel reçu -" at bounding box center [84, 100] width 107 height 19
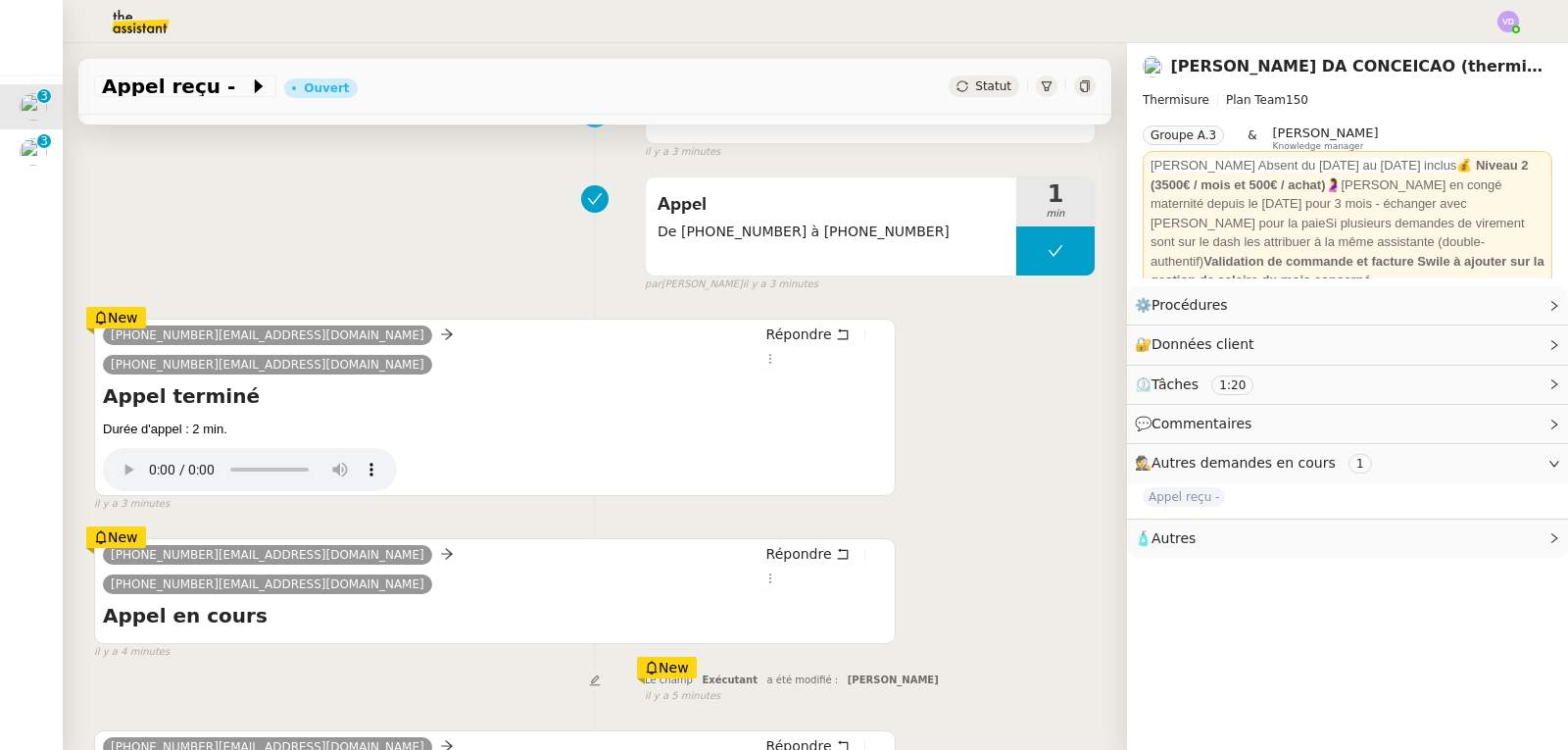
scroll to position [8, 0]
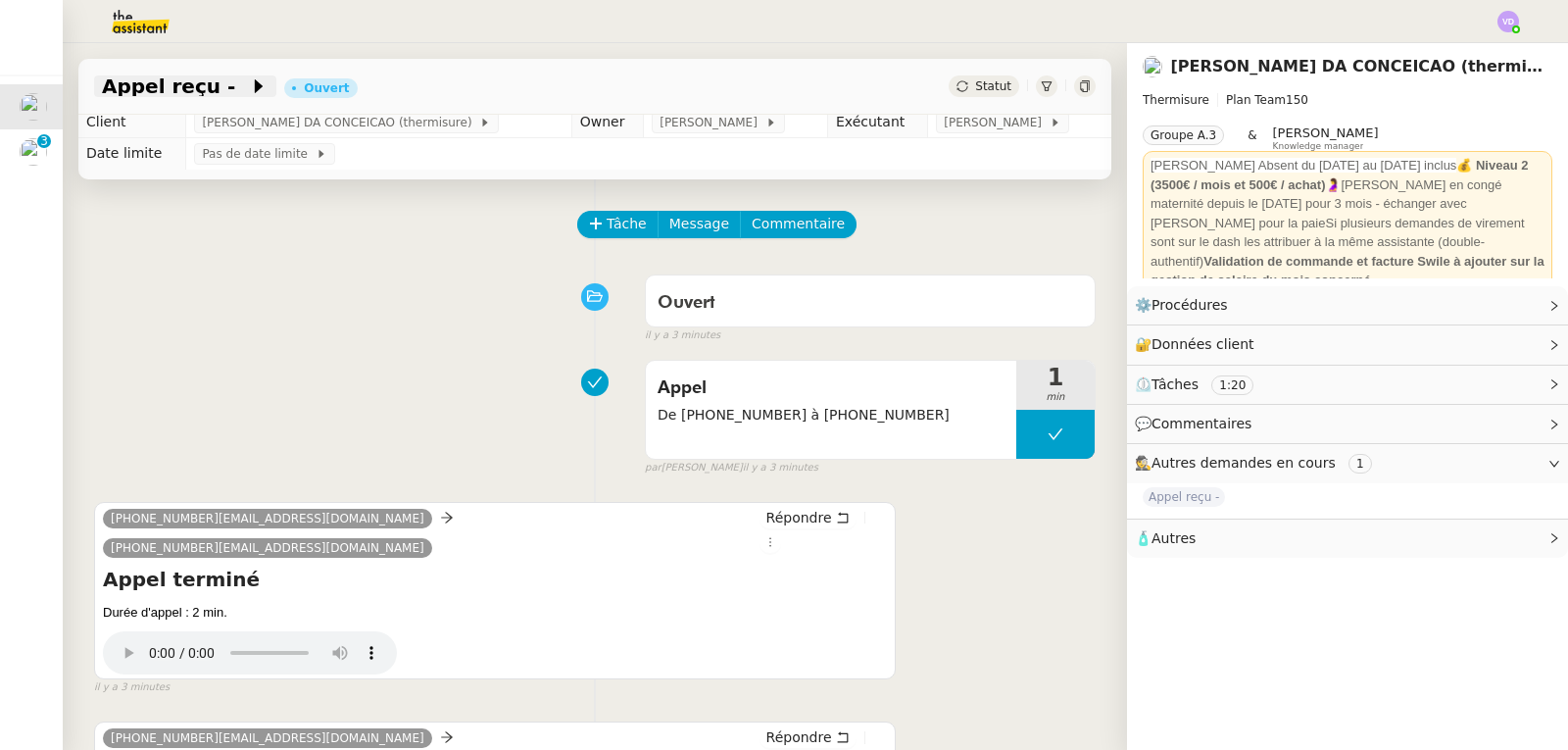
click at [189, 91] on span "Appel reçu -" at bounding box center [175, 86] width 147 height 20
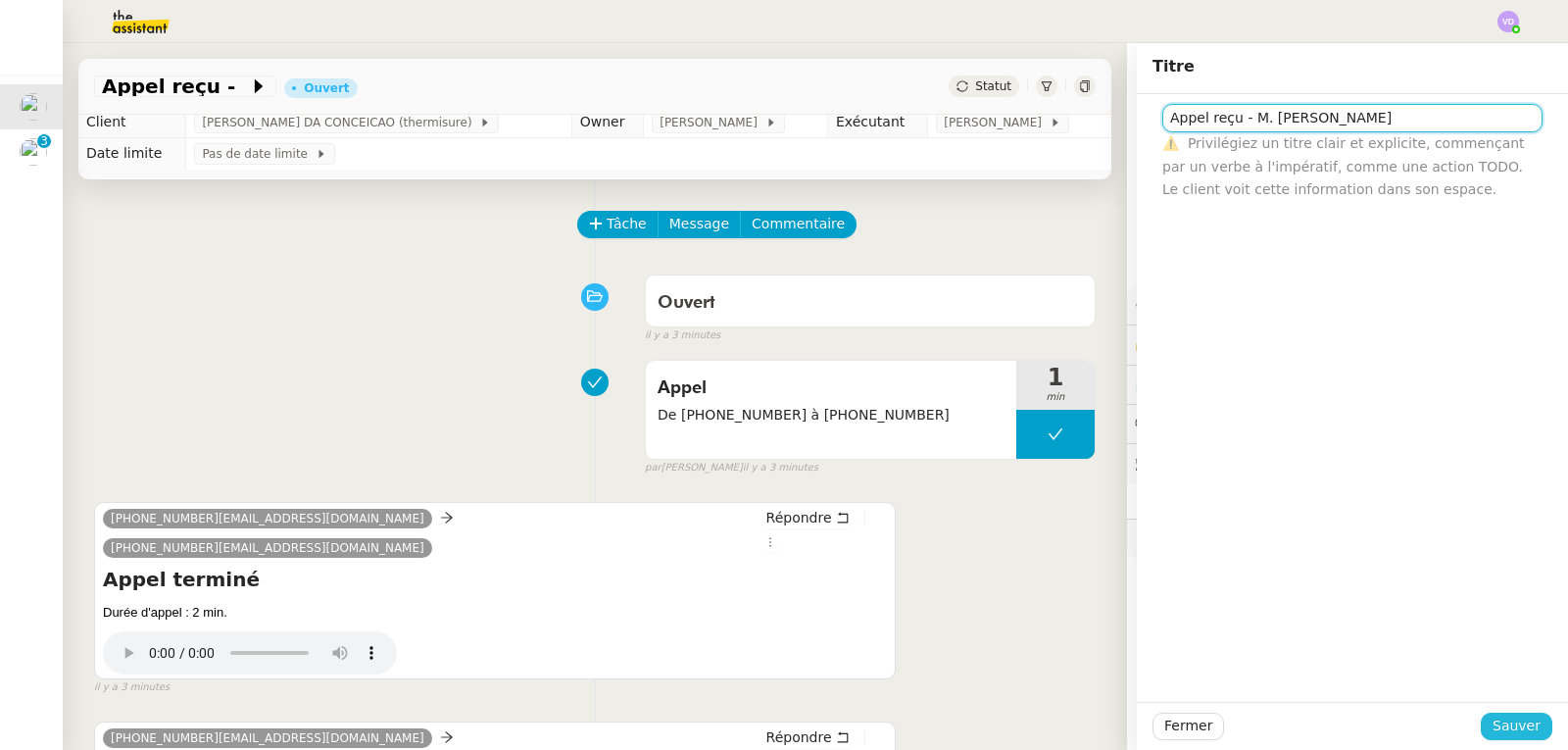
type input "Appel reçu - M. [PERSON_NAME]"
click at [1493, 723] on span "Sauver" at bounding box center [1517, 726] width 48 height 23
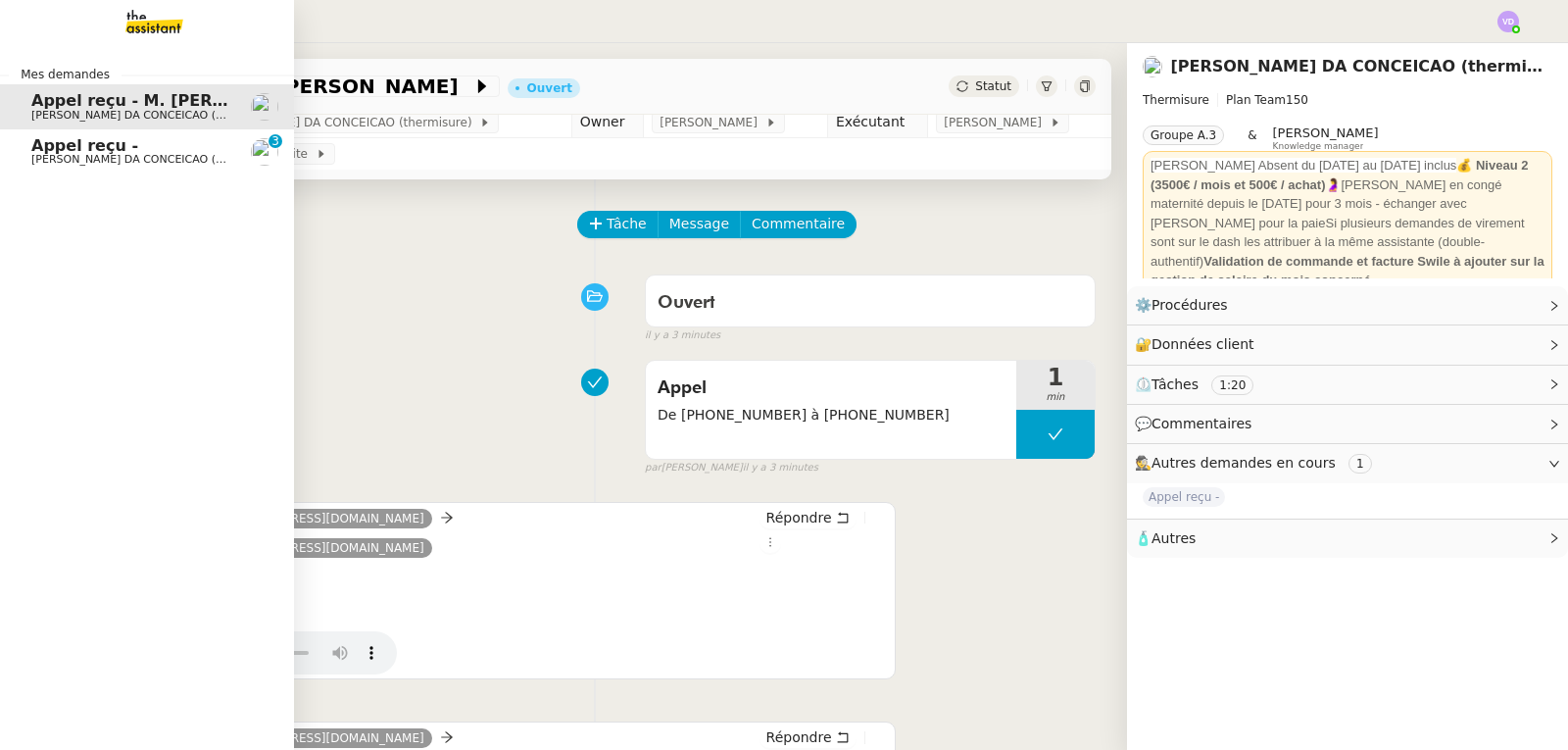
click at [86, 154] on span "[PERSON_NAME] DA CONCEICAO (thermisure)" at bounding box center [154, 159] width 247 height 13
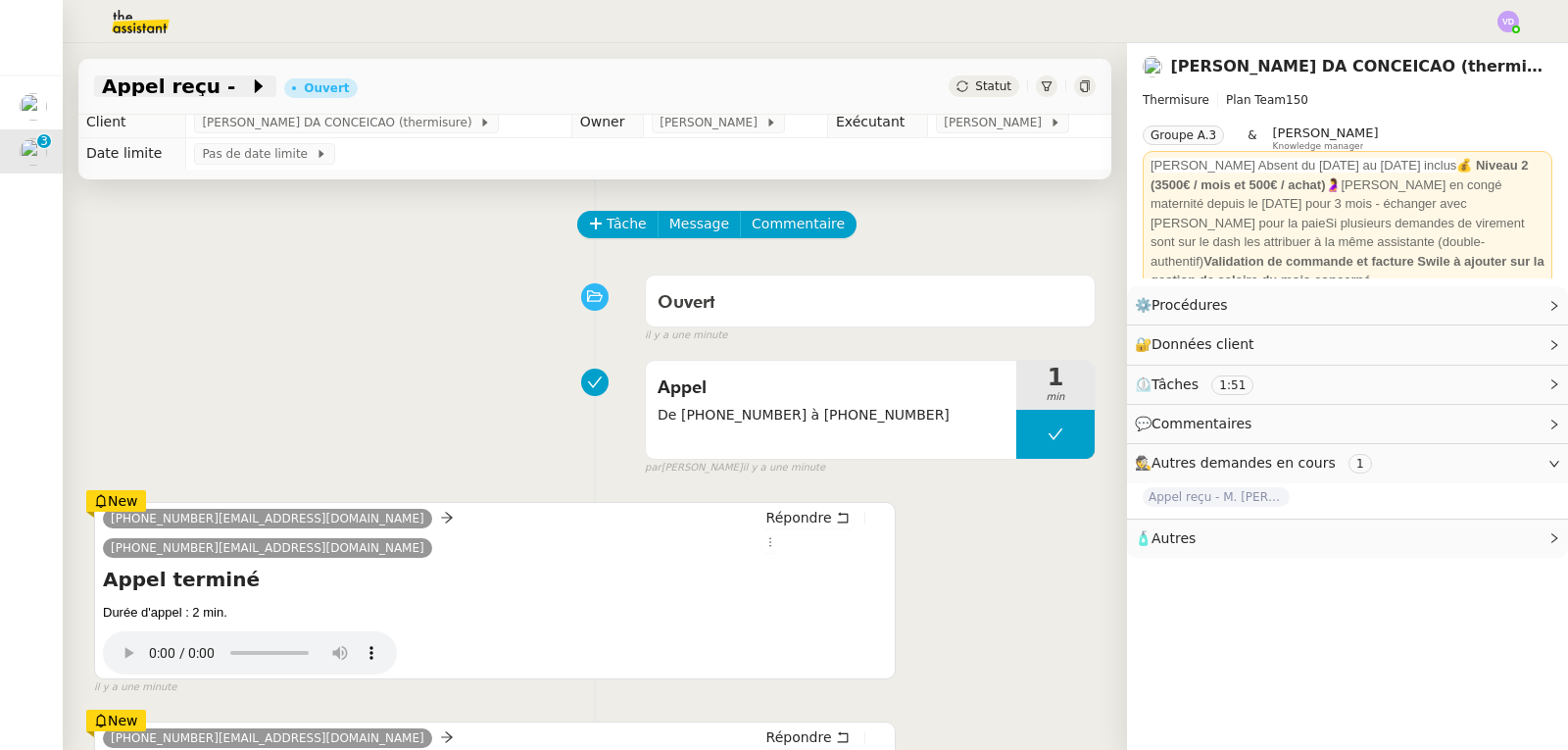
click at [156, 88] on span "Appel reçu -" at bounding box center [175, 86] width 147 height 20
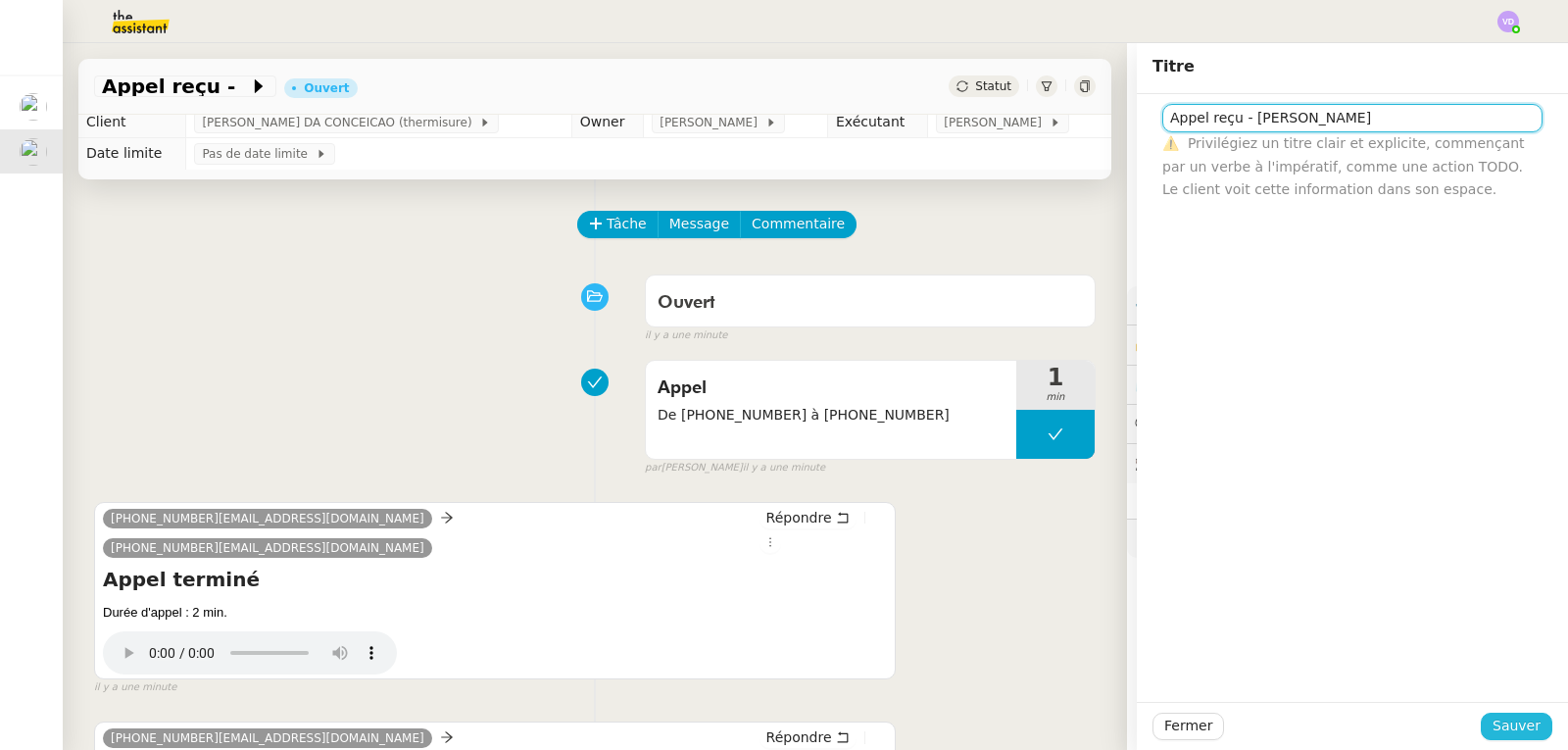
type input "Appel reçu - [PERSON_NAME]"
click at [1501, 729] on span "Sauver" at bounding box center [1517, 726] width 48 height 23
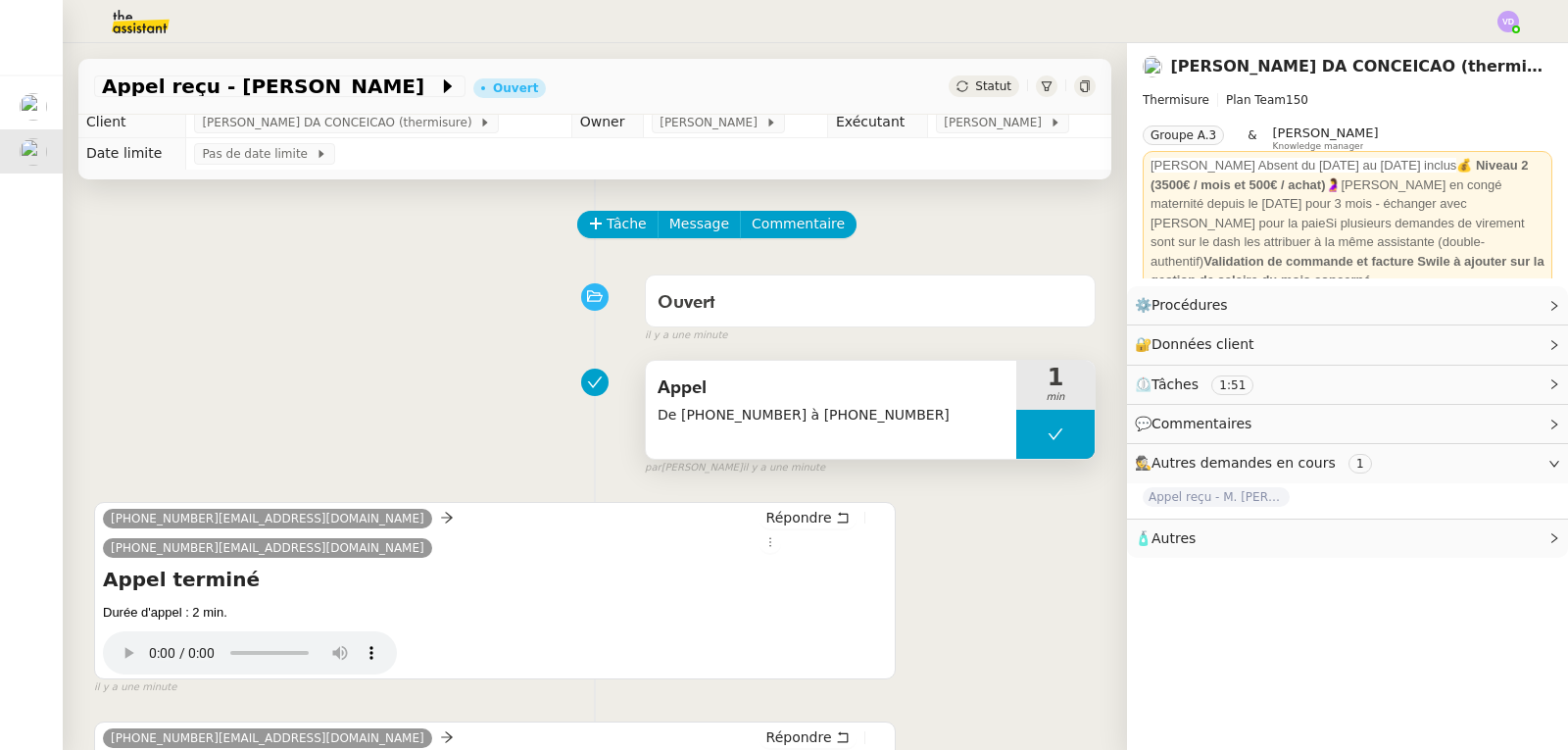
click at [864, 407] on span "De [PHONE_NUMBER] à [PHONE_NUMBER]" at bounding box center [831, 415] width 347 height 23
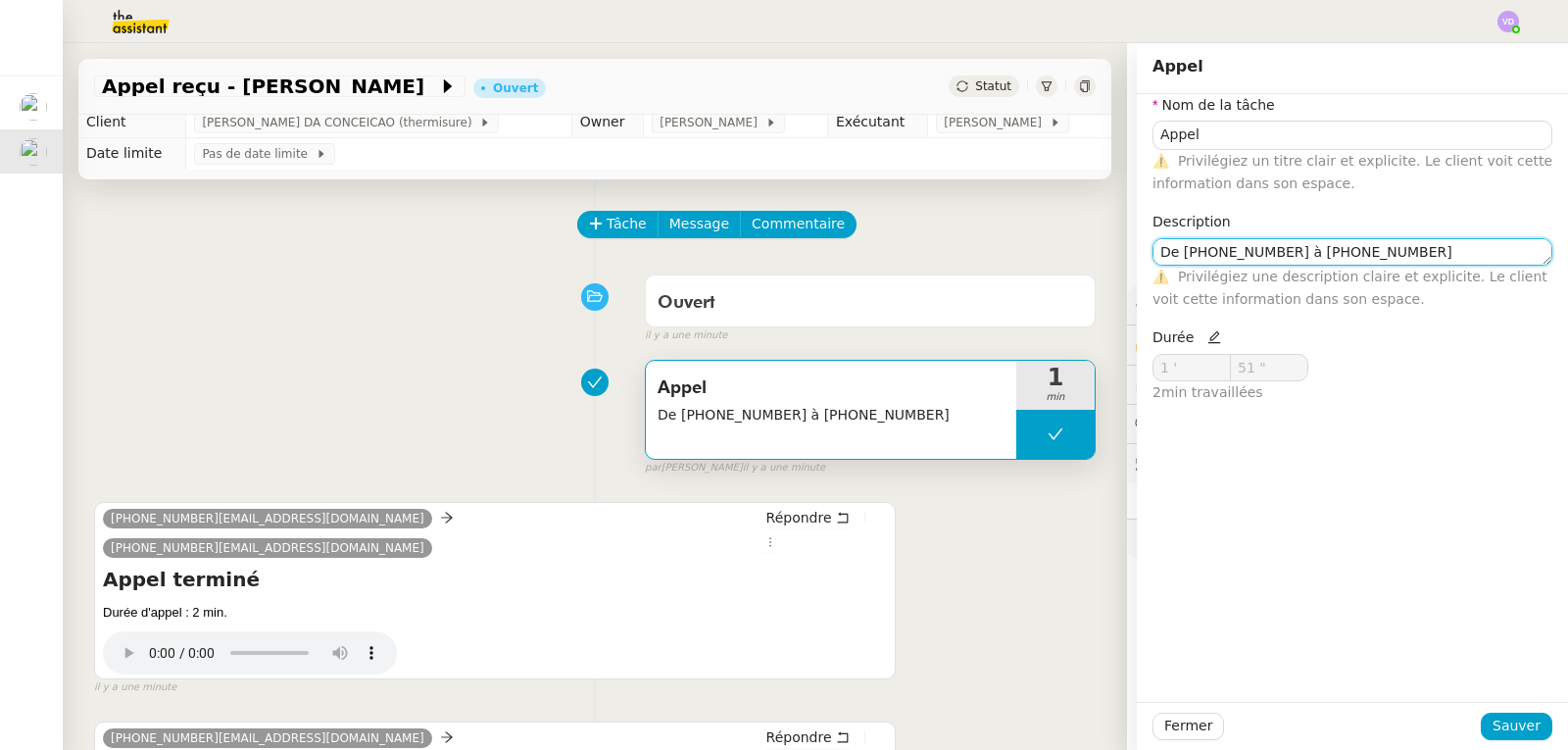
click at [1382, 245] on textarea "De [PHONE_NUMBER] à [PHONE_NUMBER]" at bounding box center [1353, 251] width 400 height 27
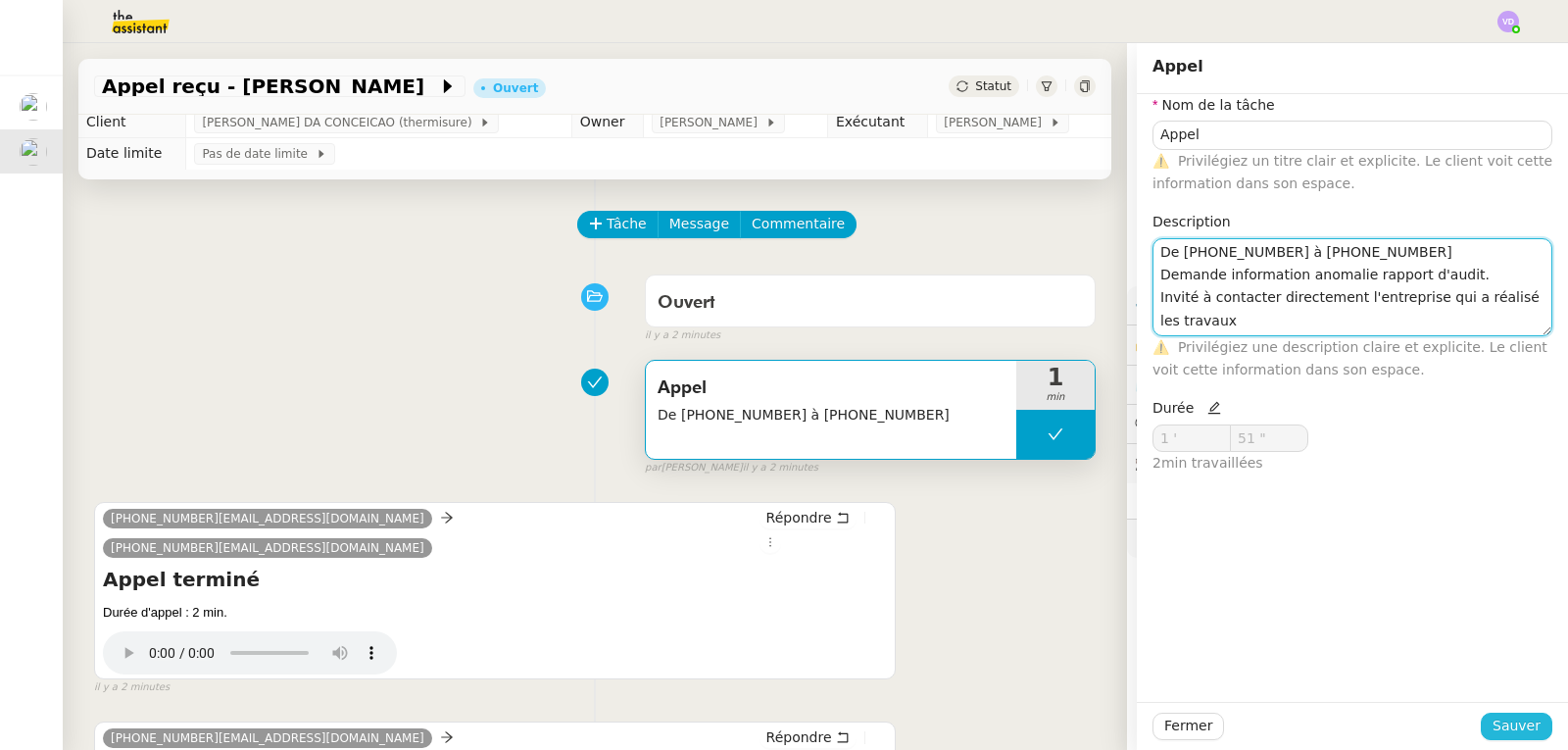
type textarea "De [PHONE_NUMBER] à [PHONE_NUMBER] Demande information anomalie rapport d'audit…"
click at [1517, 736] on span "Sauver" at bounding box center [1517, 726] width 48 height 23
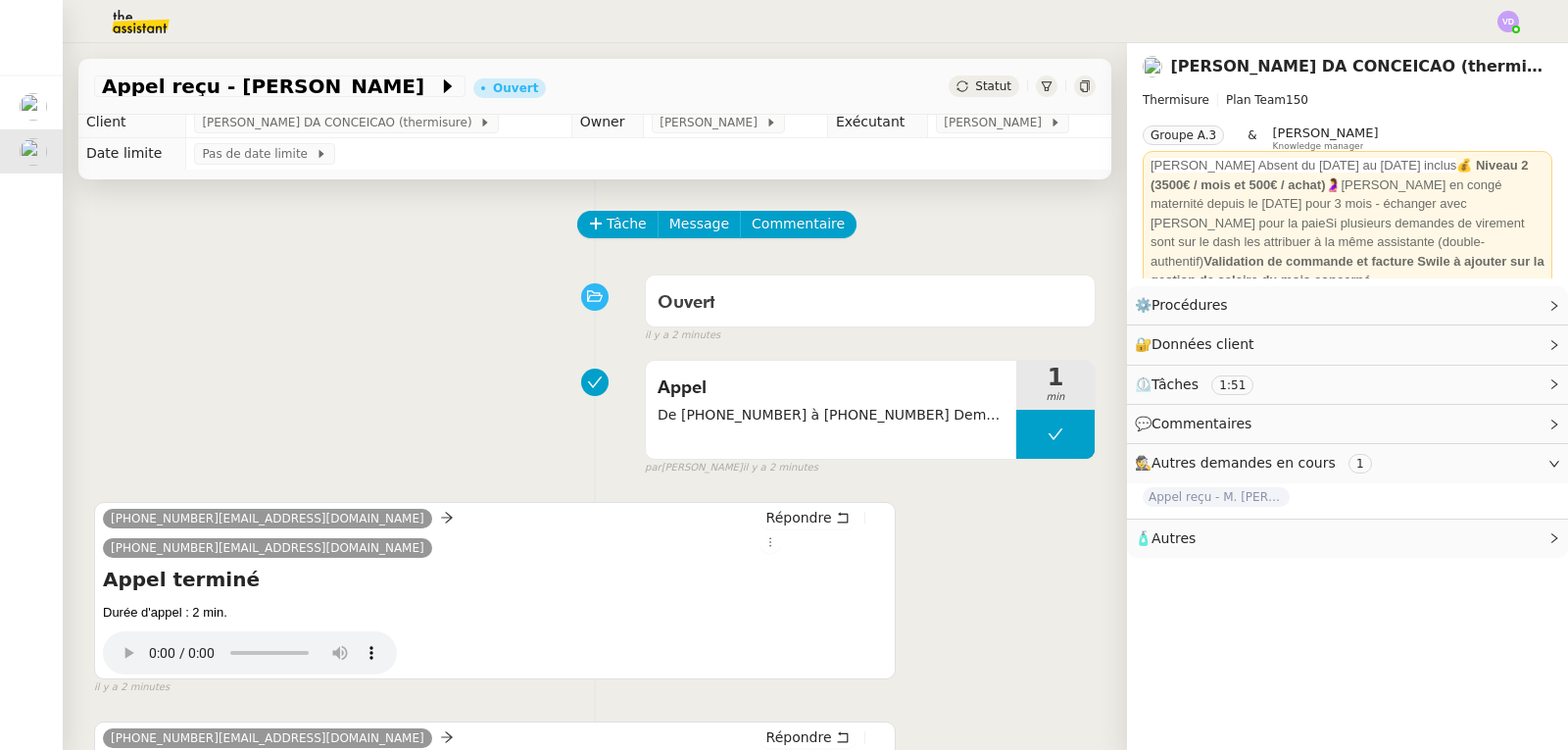
click at [79, 295] on div "Tâche Message Commentaire Veuillez patienter une erreur s'est produite 👌👌👌 mess…" at bounding box center [595, 623] width 1065 height 888
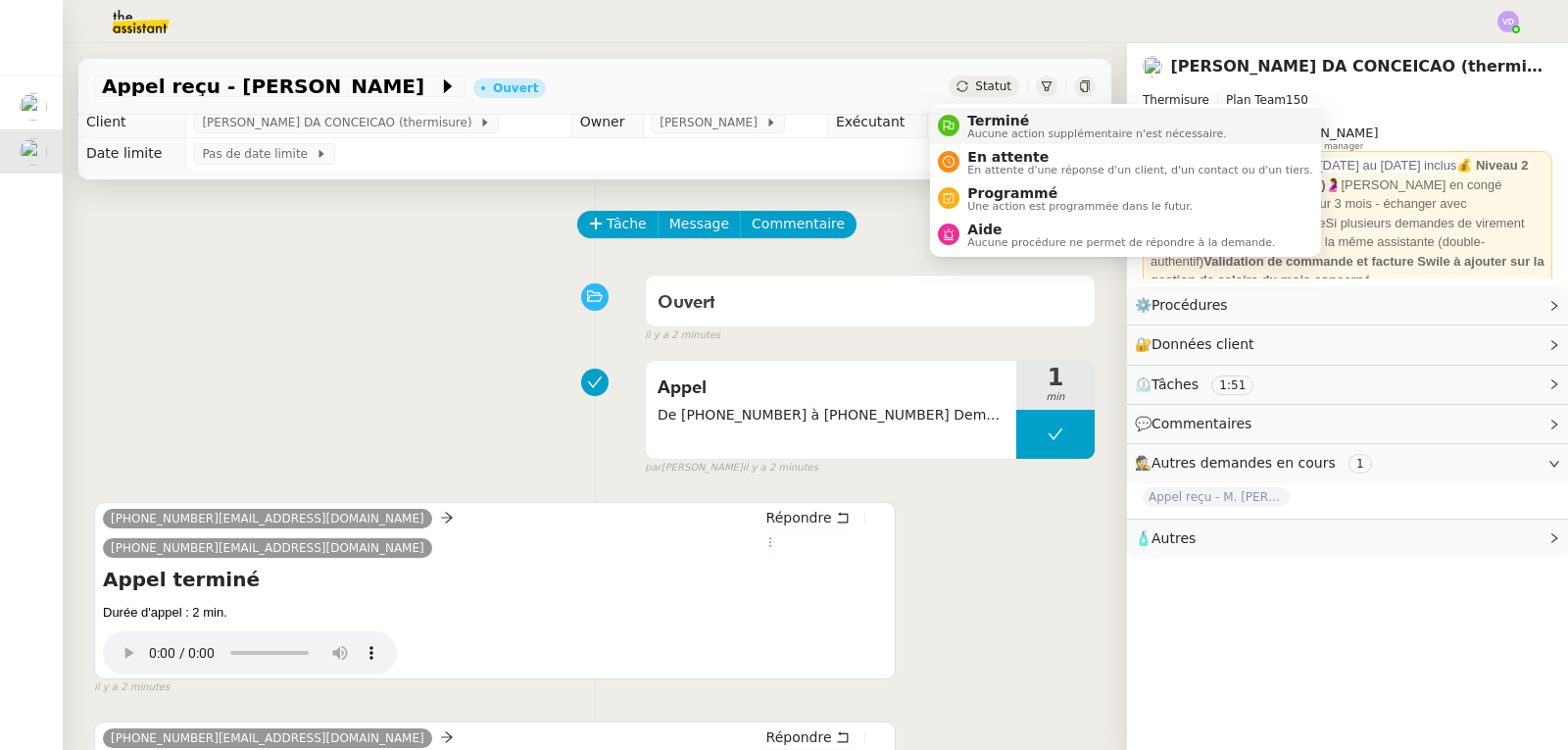
click at [1004, 116] on span "Terminé" at bounding box center [1097, 121] width 259 height 16
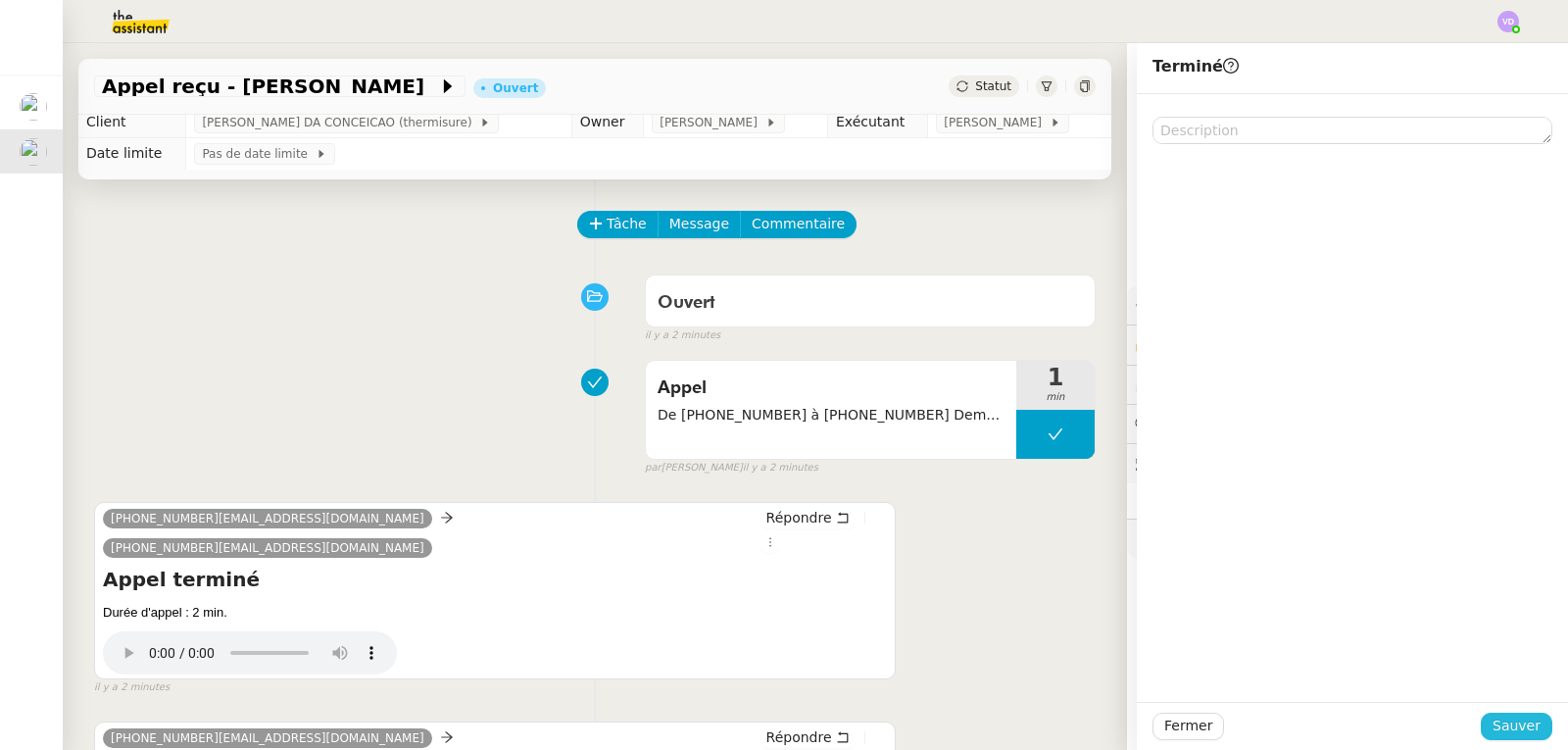
click at [1510, 728] on span "Sauver" at bounding box center [1517, 726] width 48 height 23
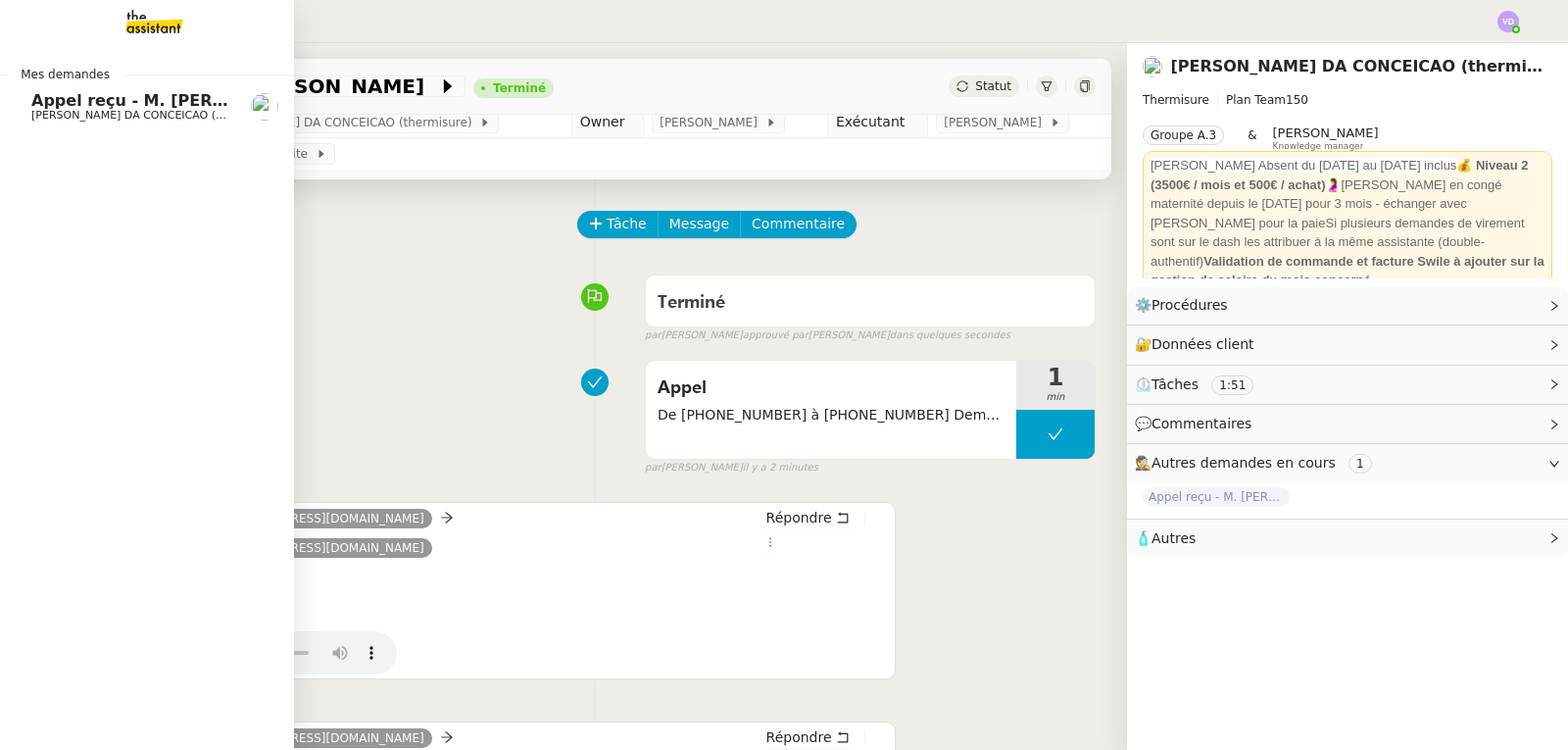
click at [86, 103] on span "Appel reçu - M. [PERSON_NAME]" at bounding box center [173, 100] width 285 height 19
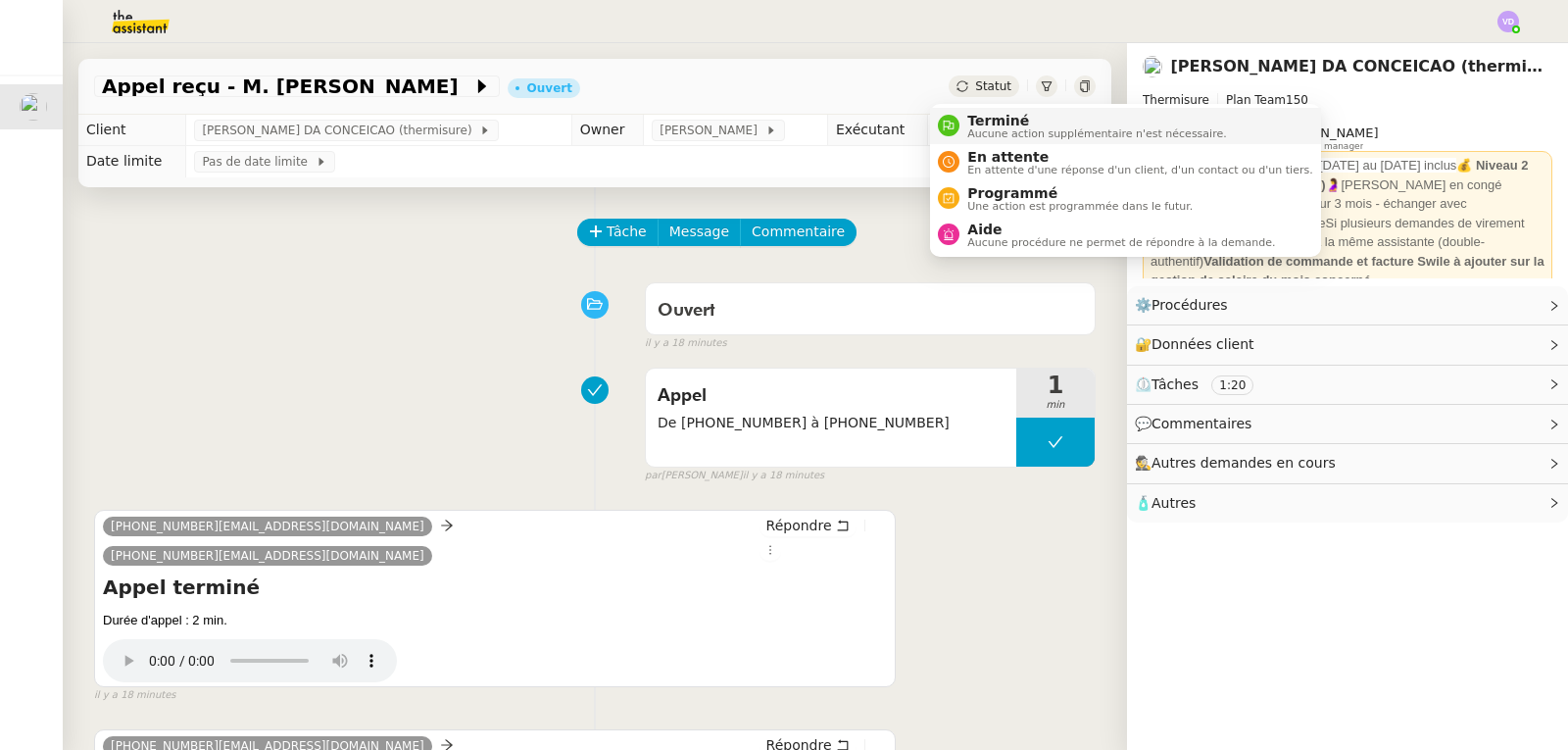
click at [970, 113] on span "Terminé" at bounding box center [1097, 121] width 259 height 16
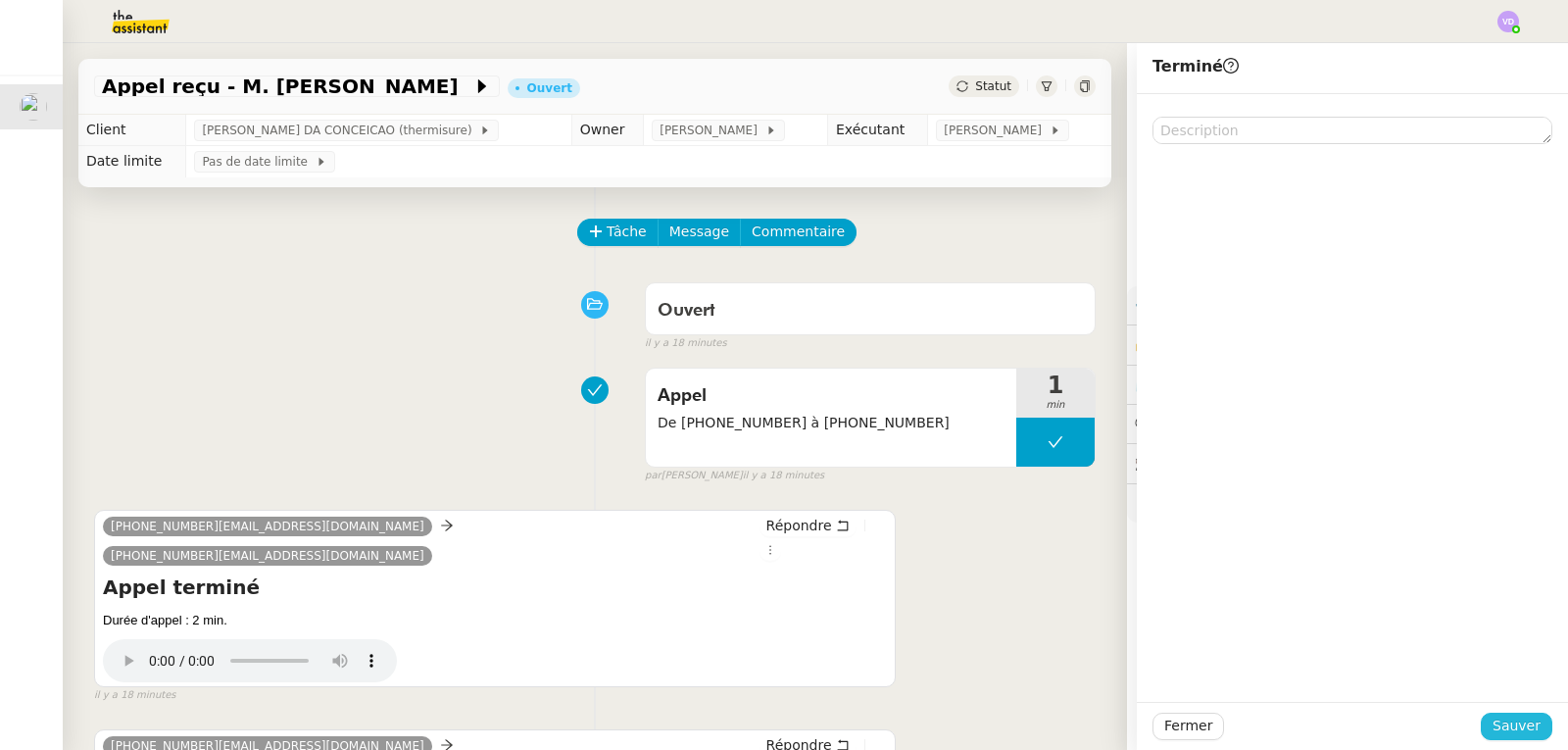
click at [1500, 725] on span "Sauver" at bounding box center [1517, 726] width 48 height 23
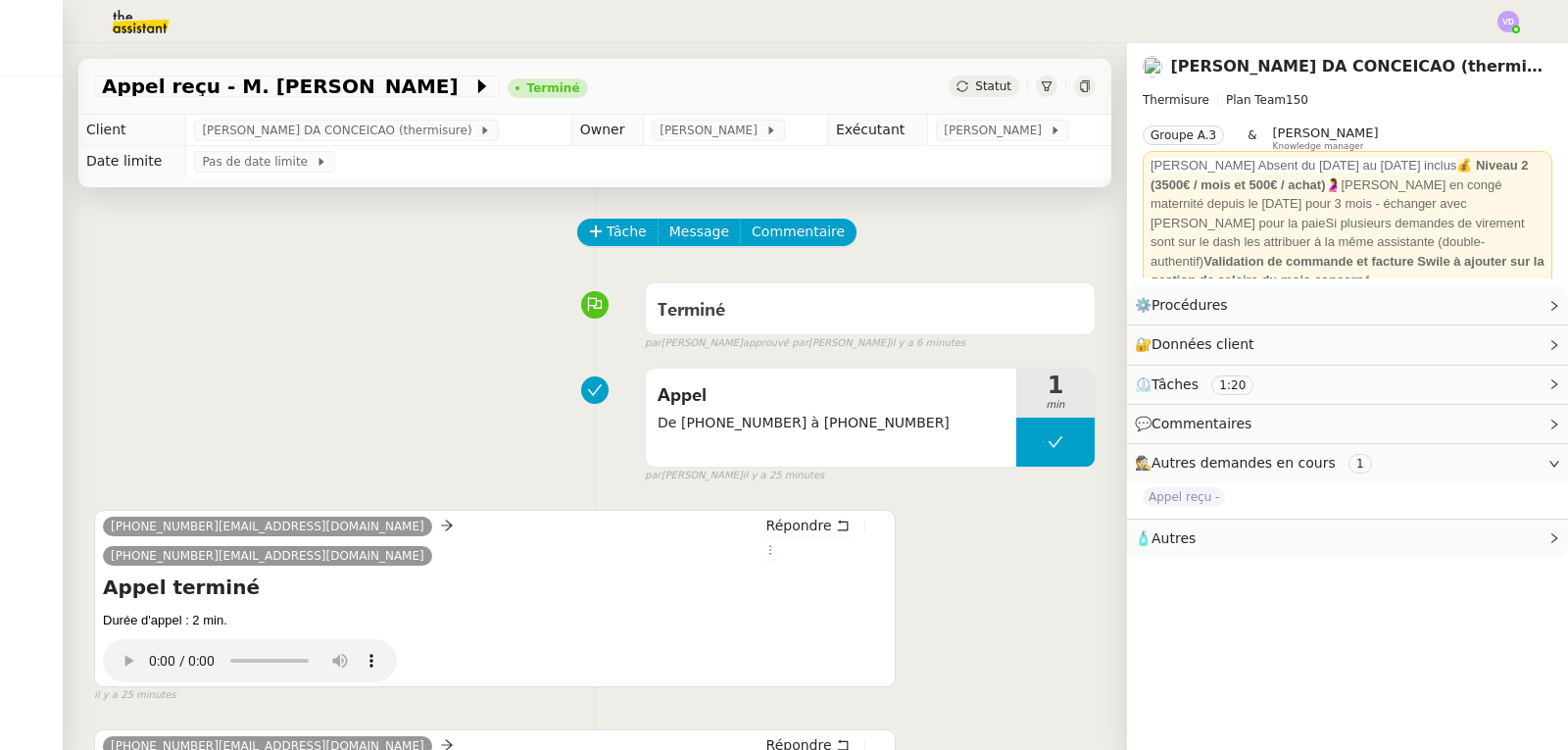
click at [336, 311] on div "Terminé false par [PERSON_NAME] approuvé par [PERSON_NAME] il y a 6 minutes" at bounding box center [595, 312] width 1002 height 78
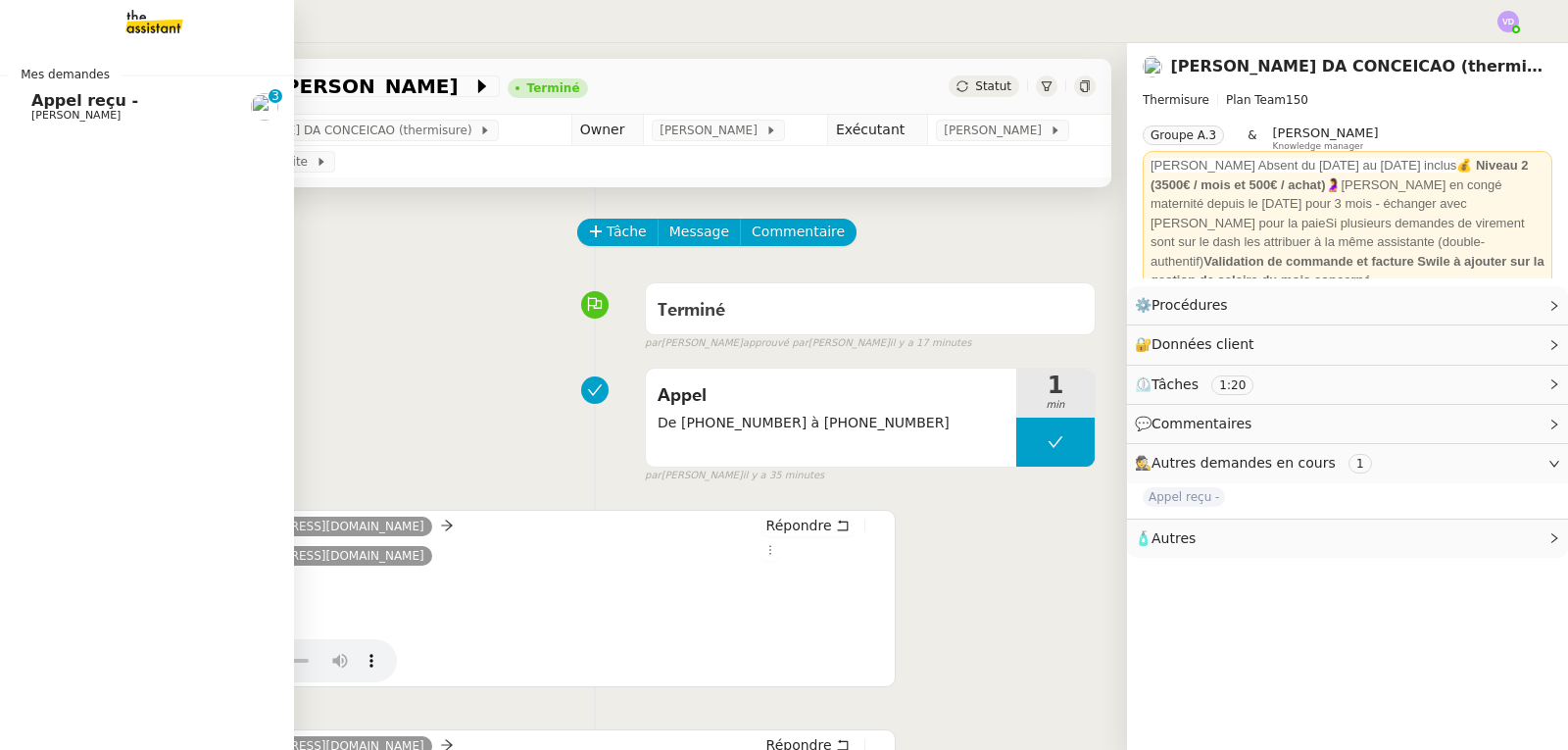
drag, startPoint x: 44, startPoint y: 100, endPoint x: 389, endPoint y: 185, distance: 355.4
click at [44, 102] on span "Appel reçu -" at bounding box center [84, 100] width 107 height 19
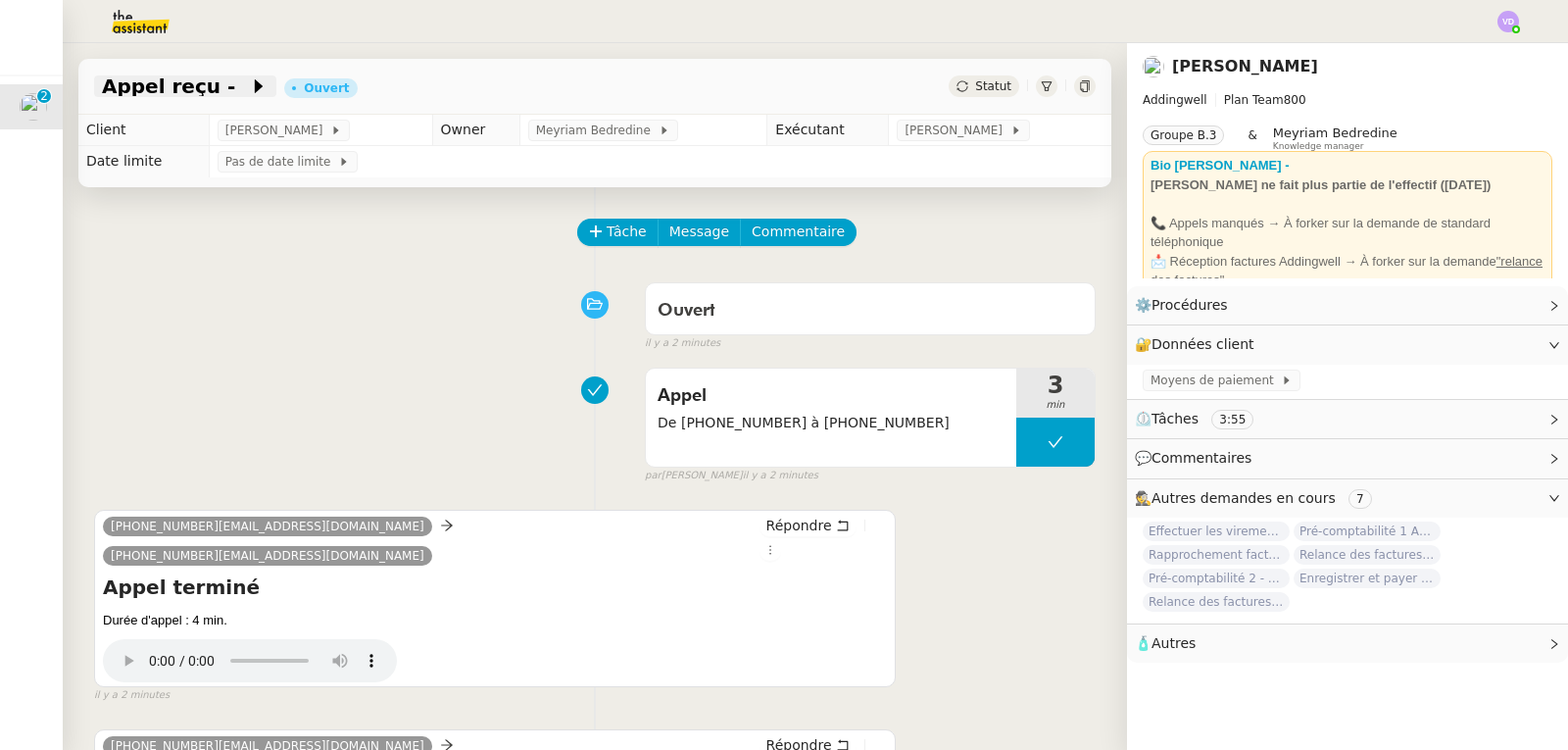
click at [199, 96] on span "Appel reçu -" at bounding box center [175, 86] width 147 height 20
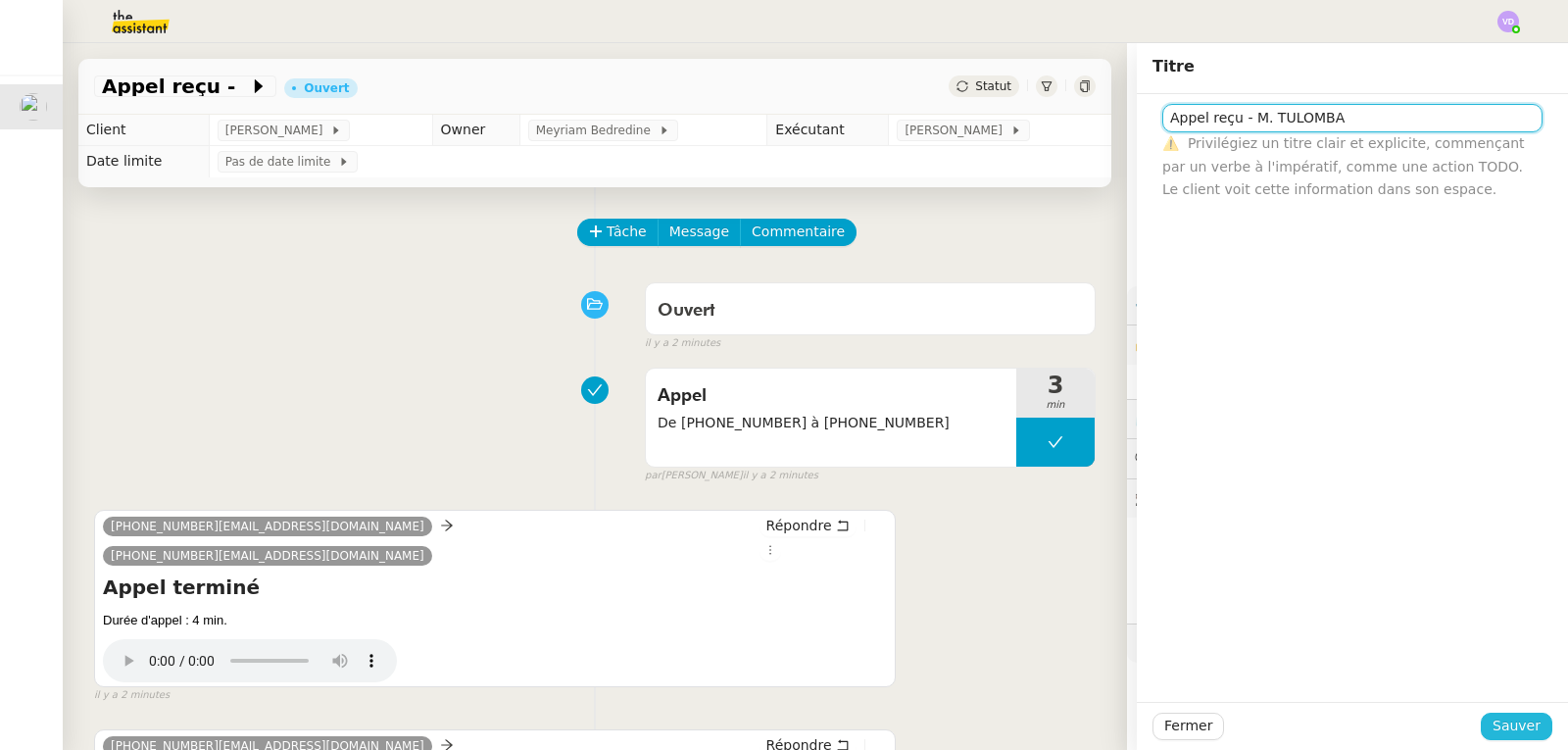
type input "Appel reçu - M. TULOMBA"
click at [1493, 734] on span "Sauver" at bounding box center [1517, 726] width 48 height 23
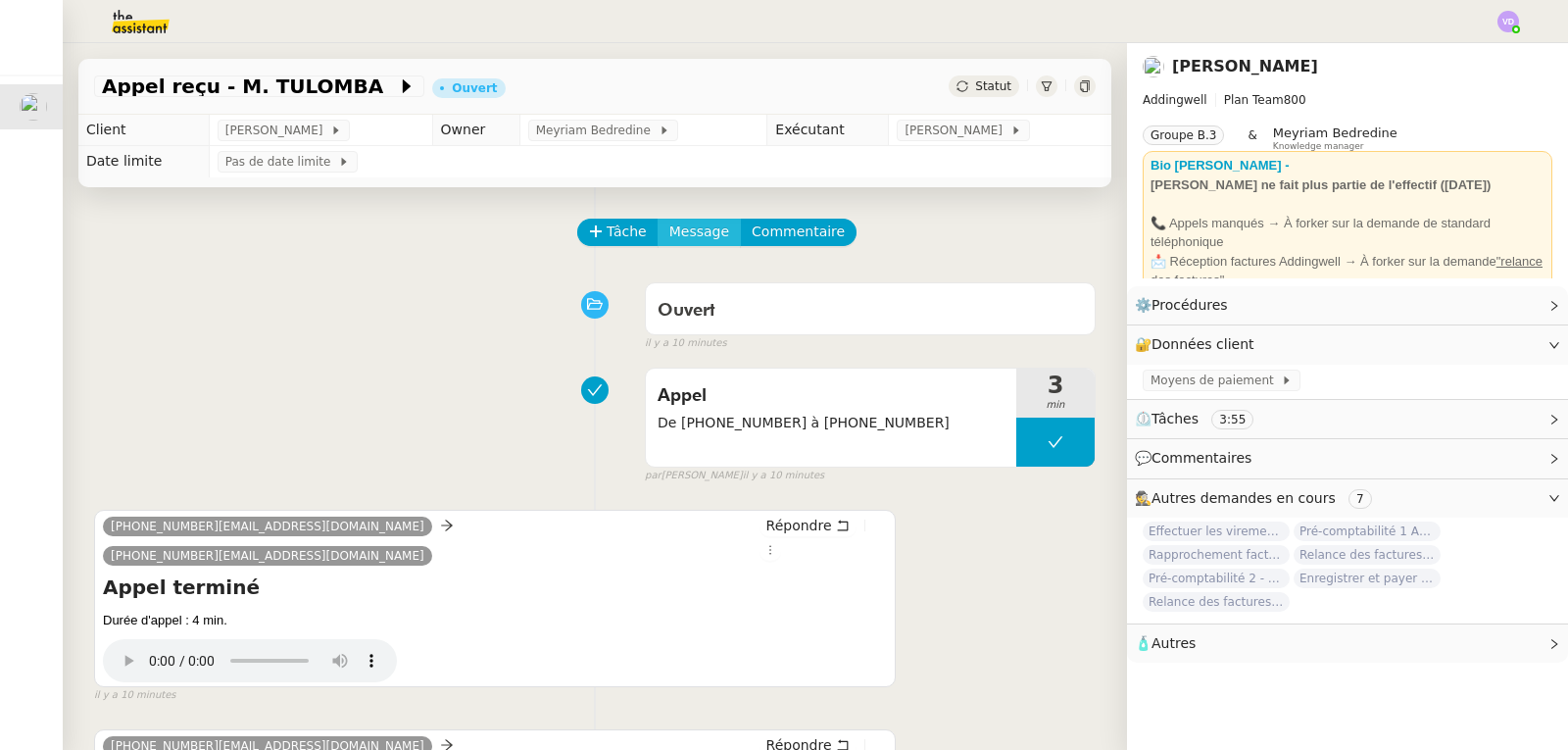
click at [674, 231] on span "Message" at bounding box center [700, 232] width 60 height 23
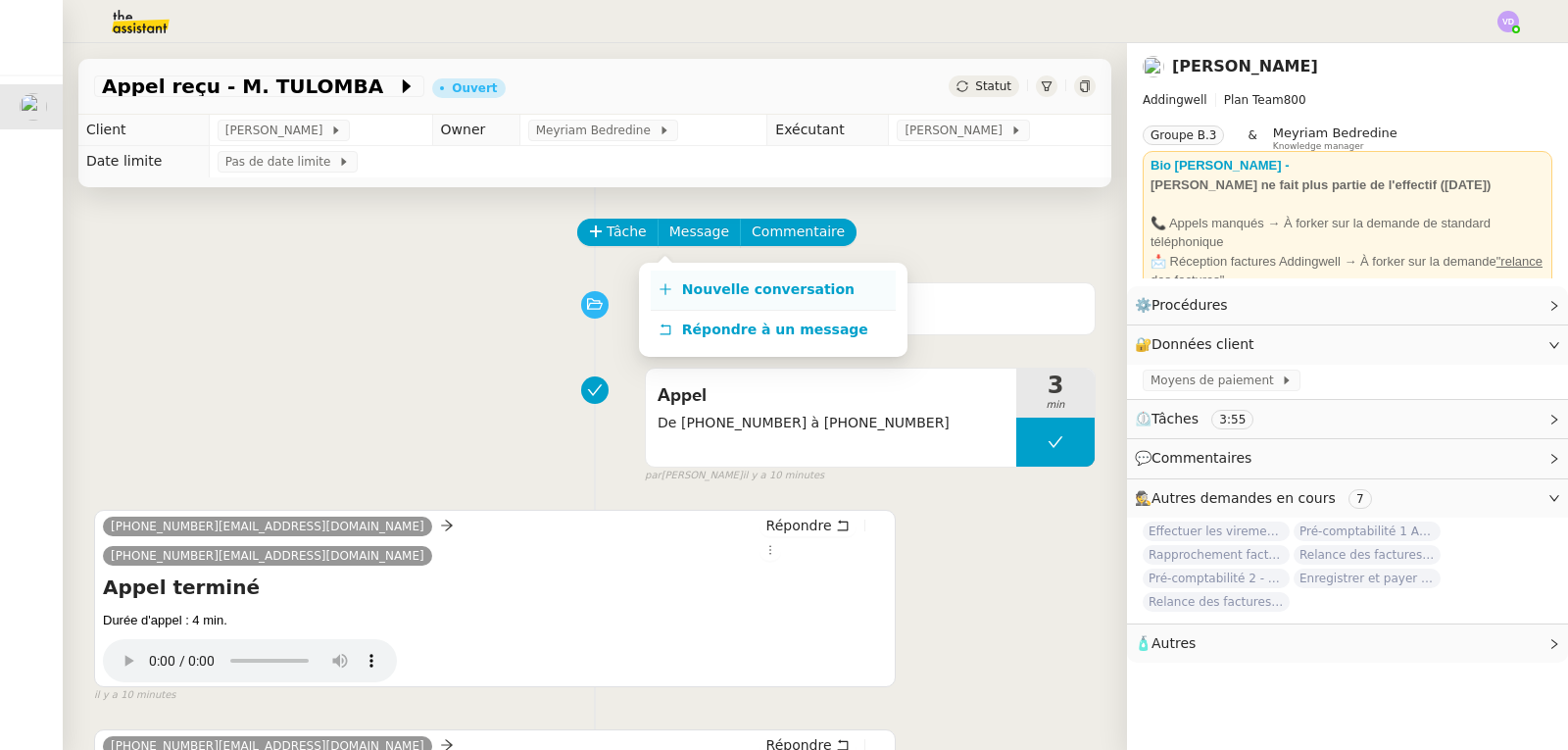
click at [694, 290] on span "Nouvelle conversation" at bounding box center [768, 289] width 173 height 16
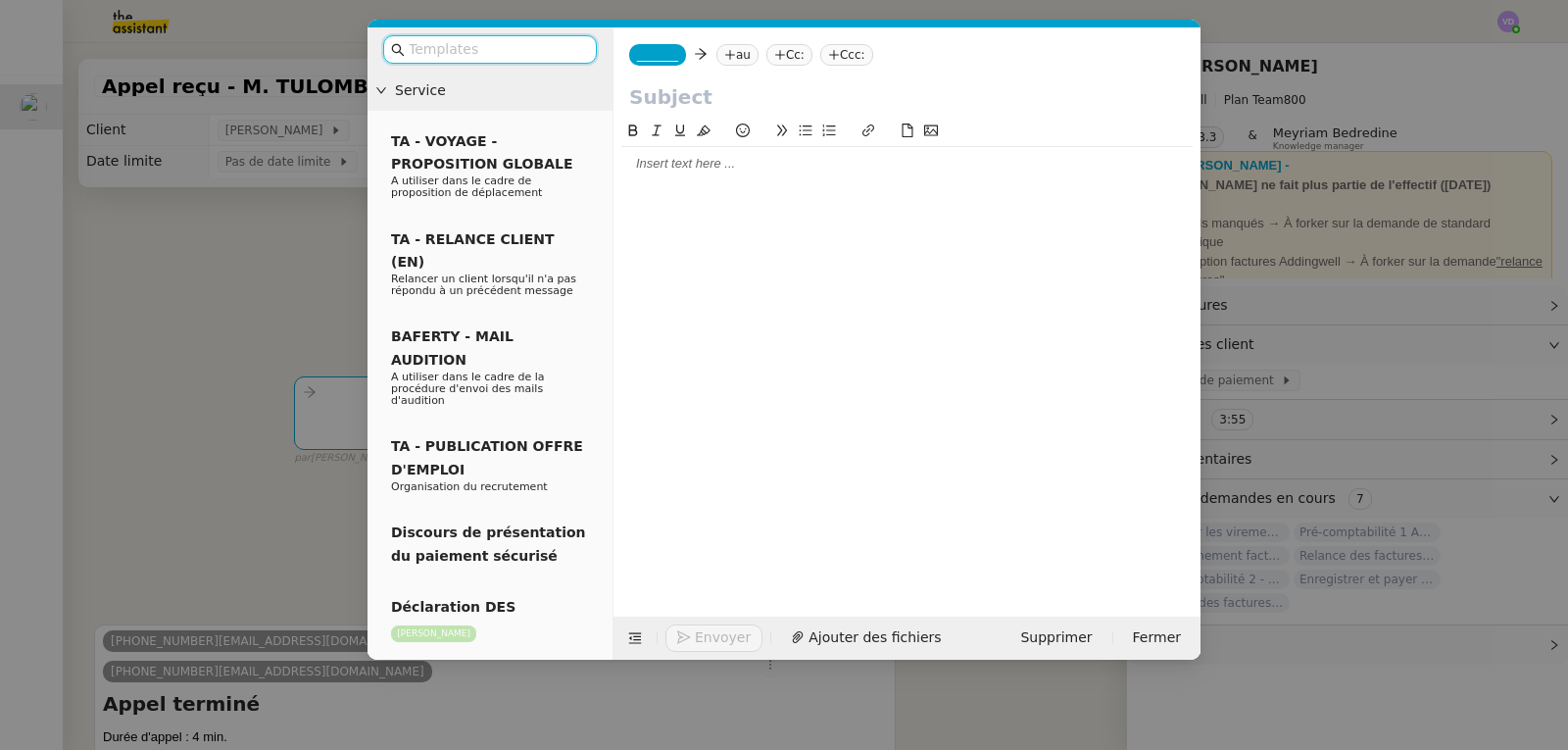
click at [462, 55] on input "text" at bounding box center [497, 49] width 176 height 23
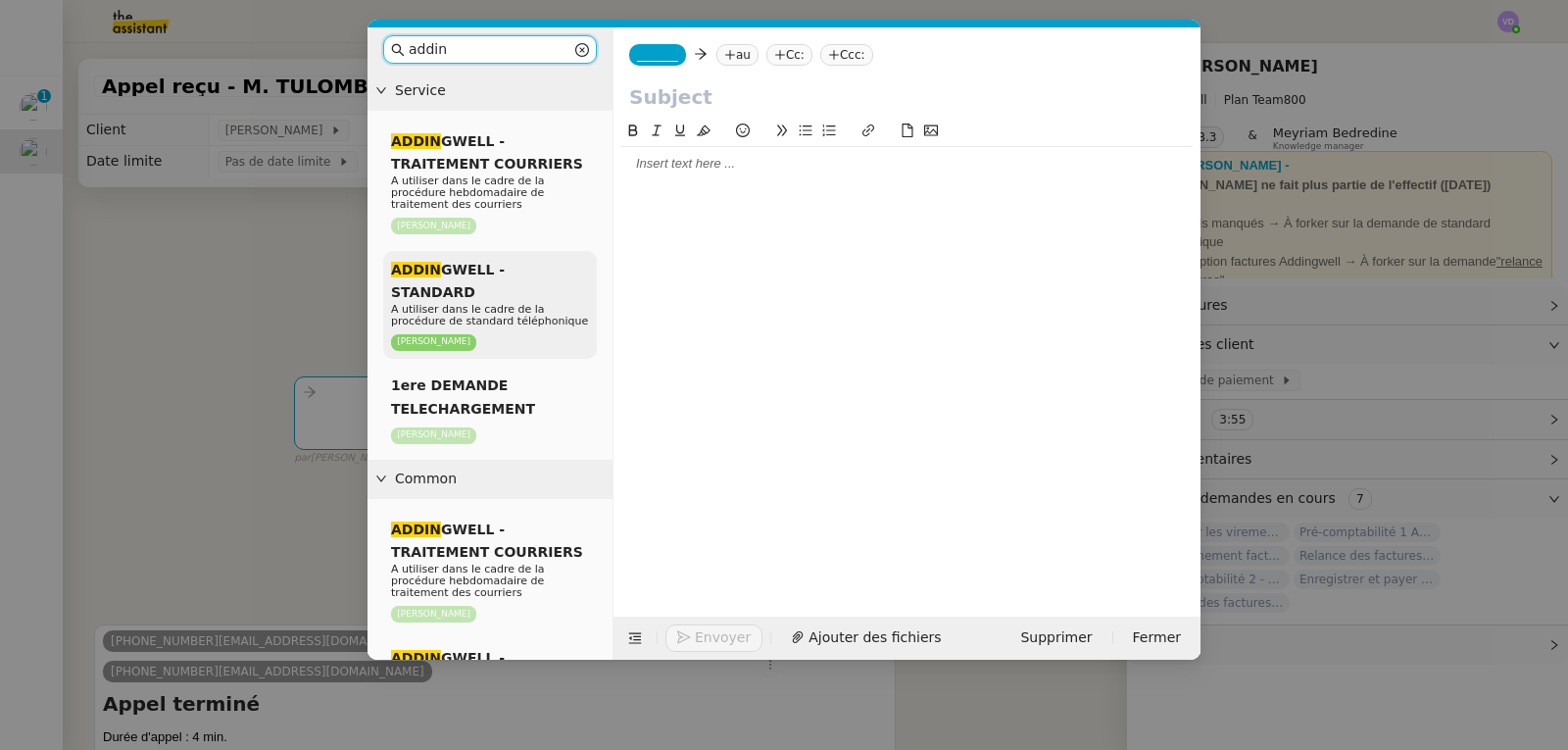
type input "addin"
click at [466, 303] on span "A utiliser dans le cadre de la procédure de standard téléphonique" at bounding box center [489, 315] width 197 height 25
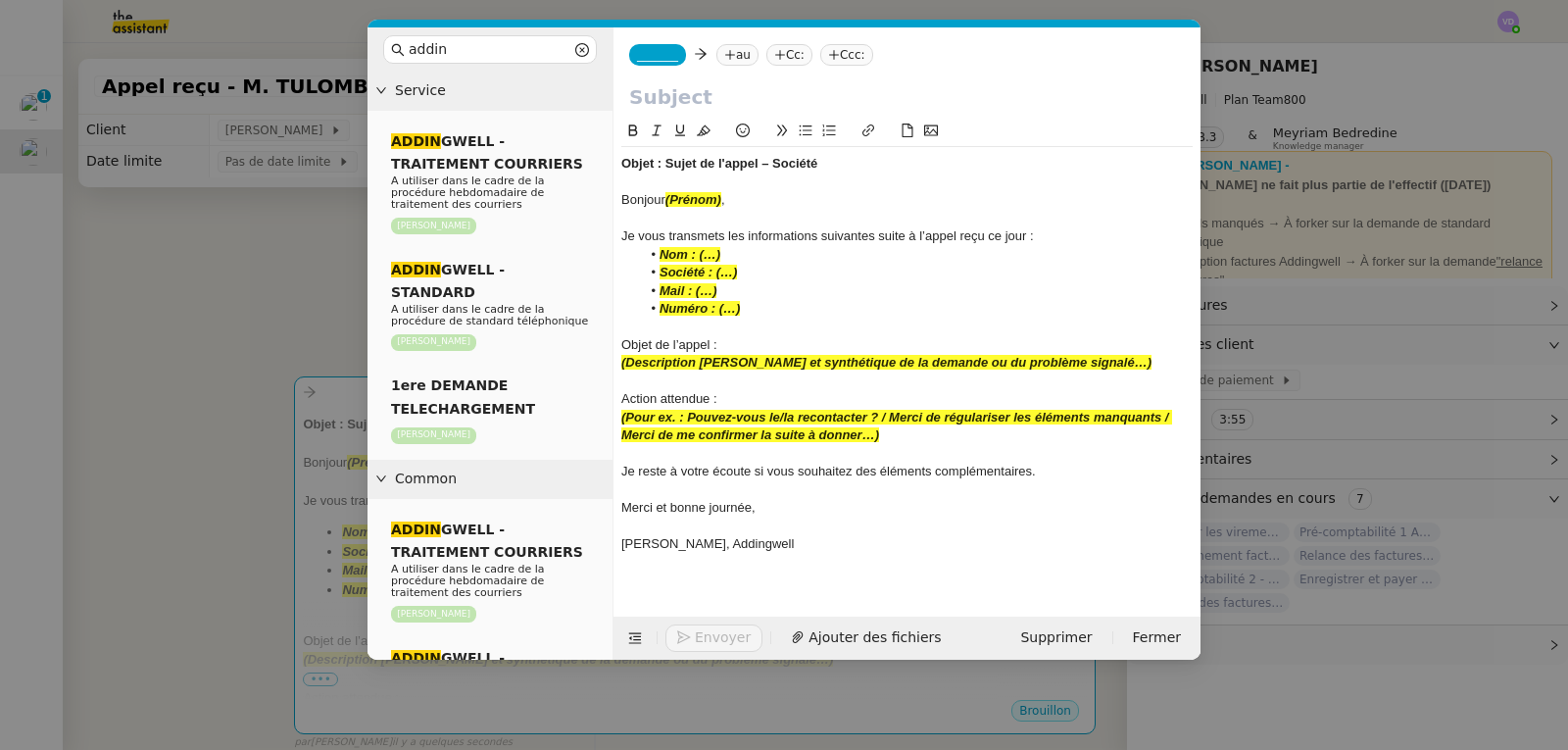
click at [655, 99] on input "text" at bounding box center [907, 96] width 556 height 29
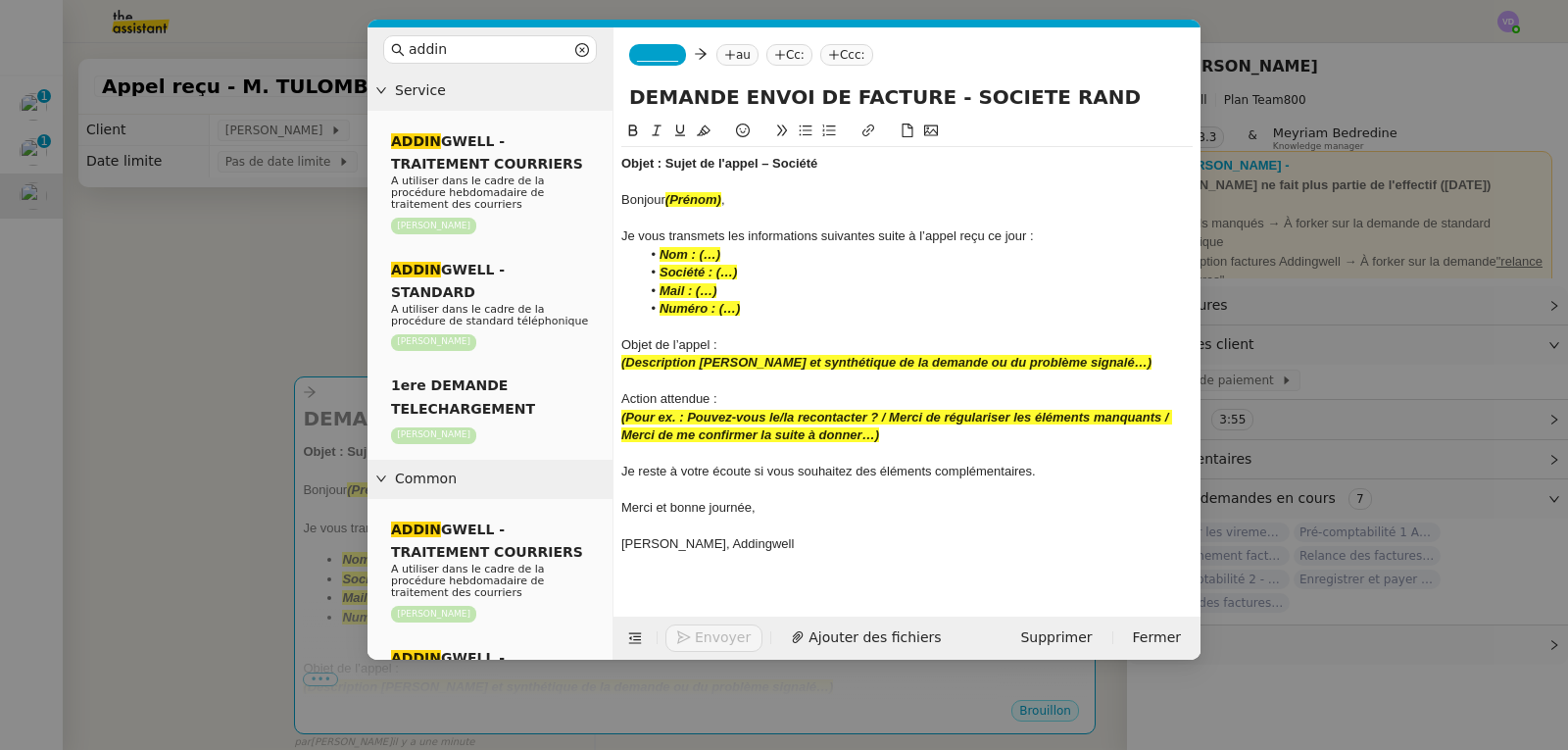
type input "DEMANDE ENVOI DE FACTURE - SOCIETE RAND"
click at [651, 49] on span "_______" at bounding box center [657, 55] width 41 height 14
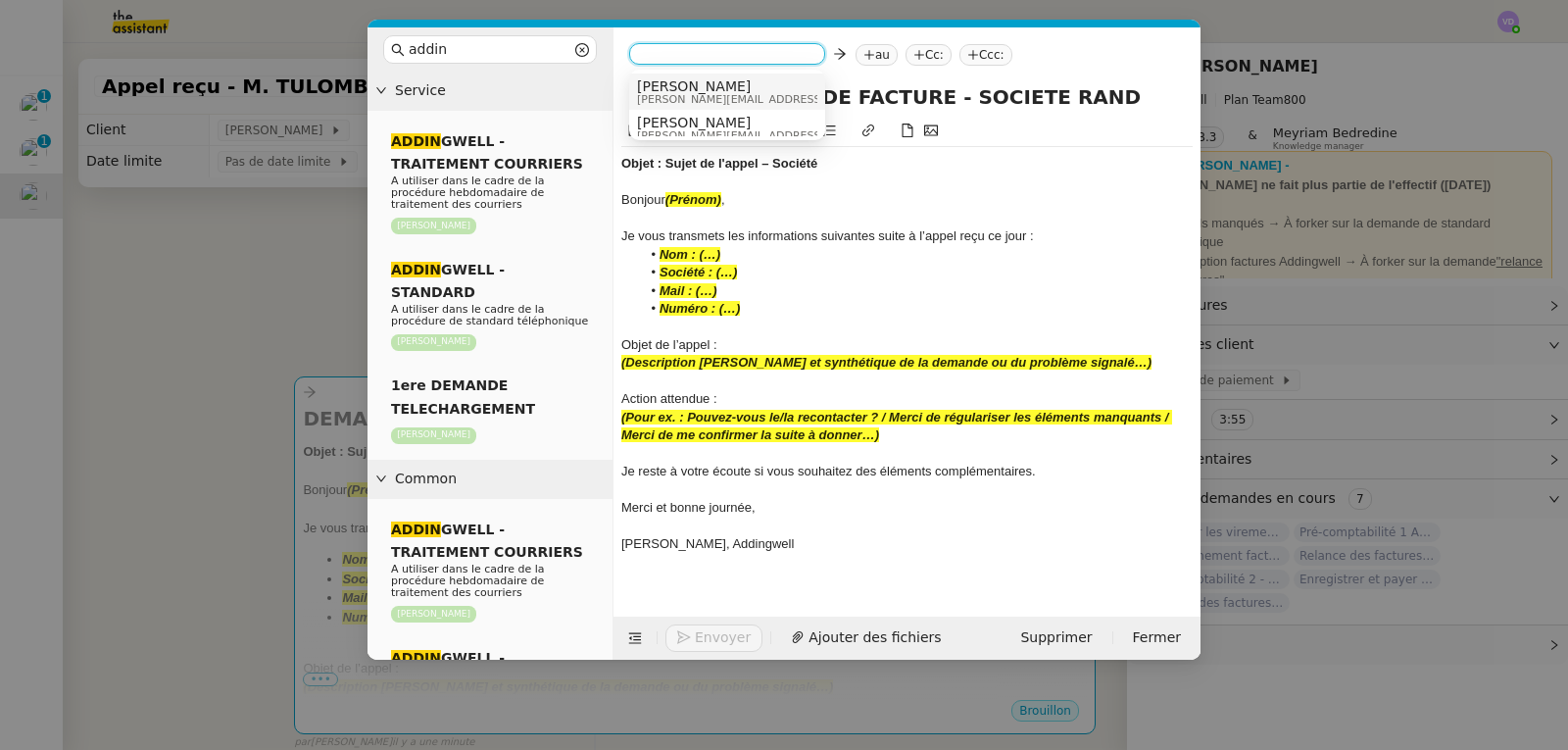
click at [672, 86] on span "[PERSON_NAME]" at bounding box center [776, 86] width 278 height 16
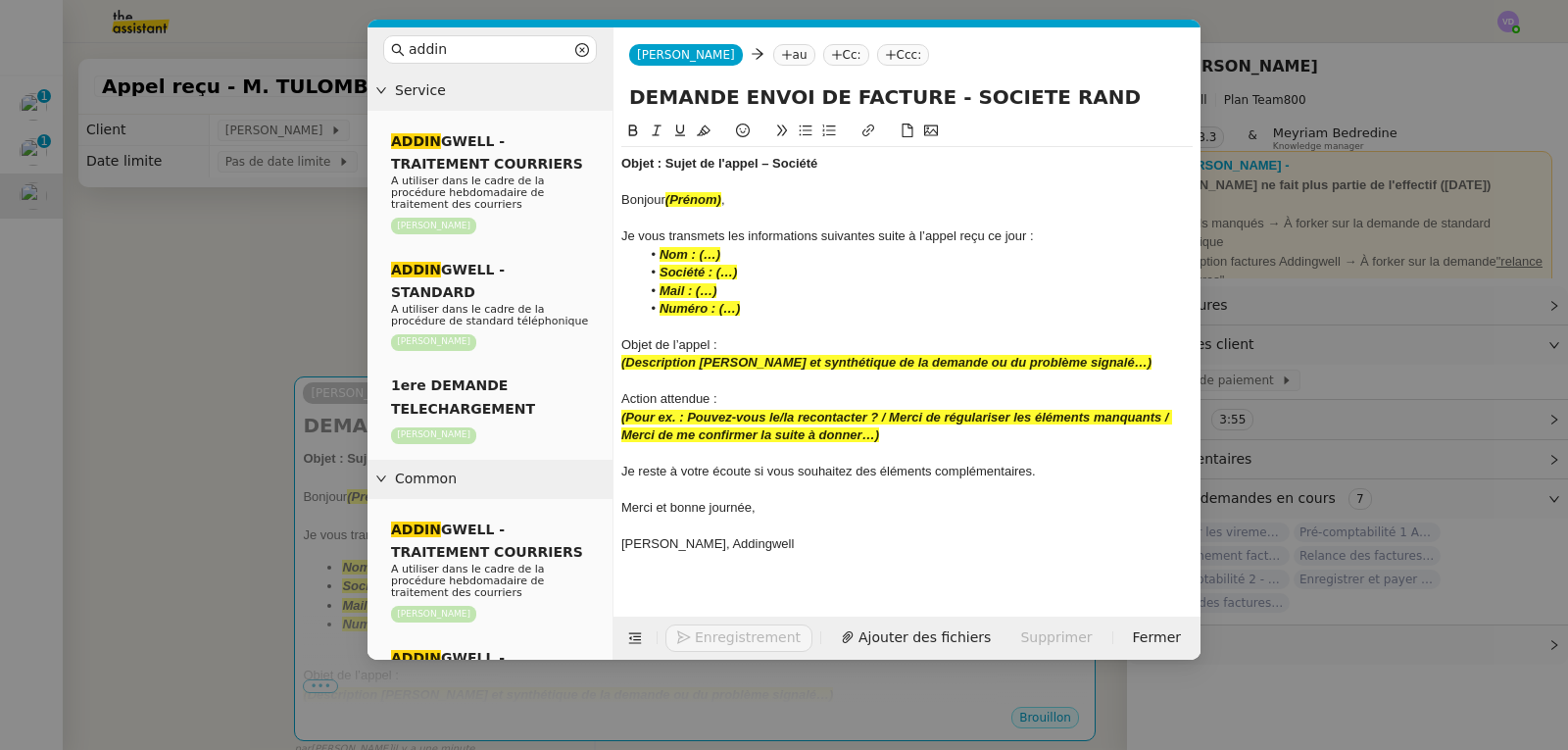
click at [773, 55] on nz-tag "au" at bounding box center [794, 55] width 42 height 22
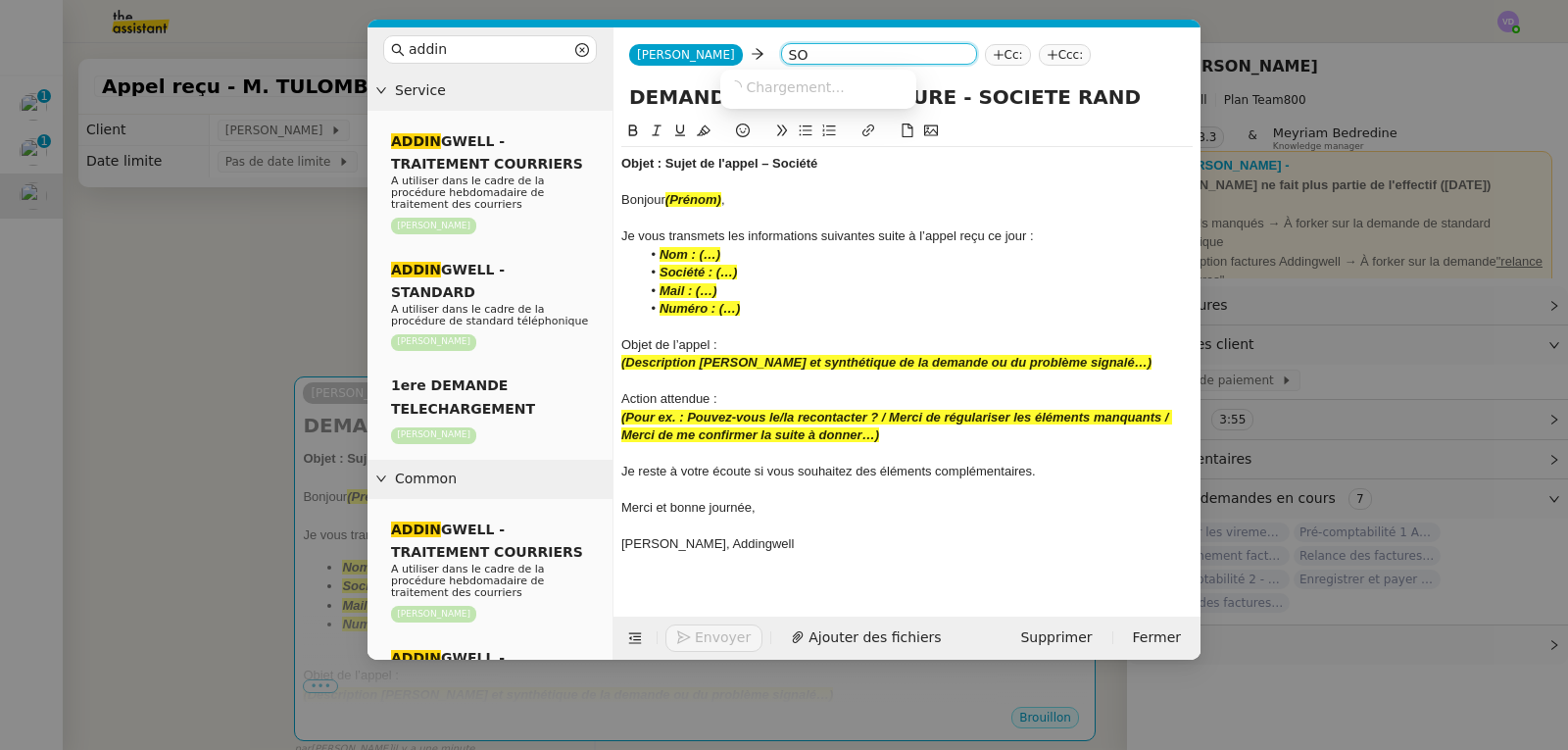
type input "S"
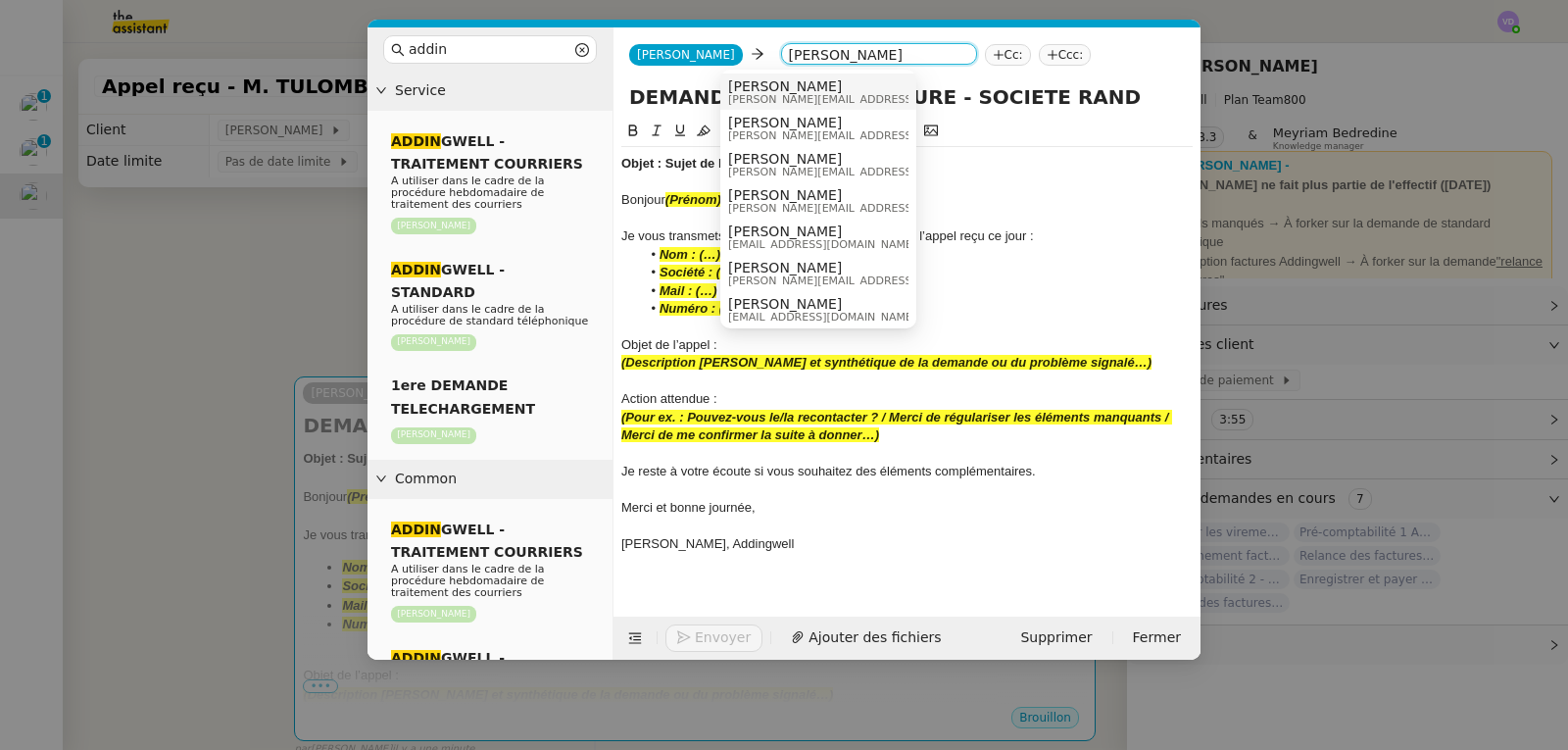
click at [789, 48] on input "[PERSON_NAME]" at bounding box center [879, 56] width 180 height 20
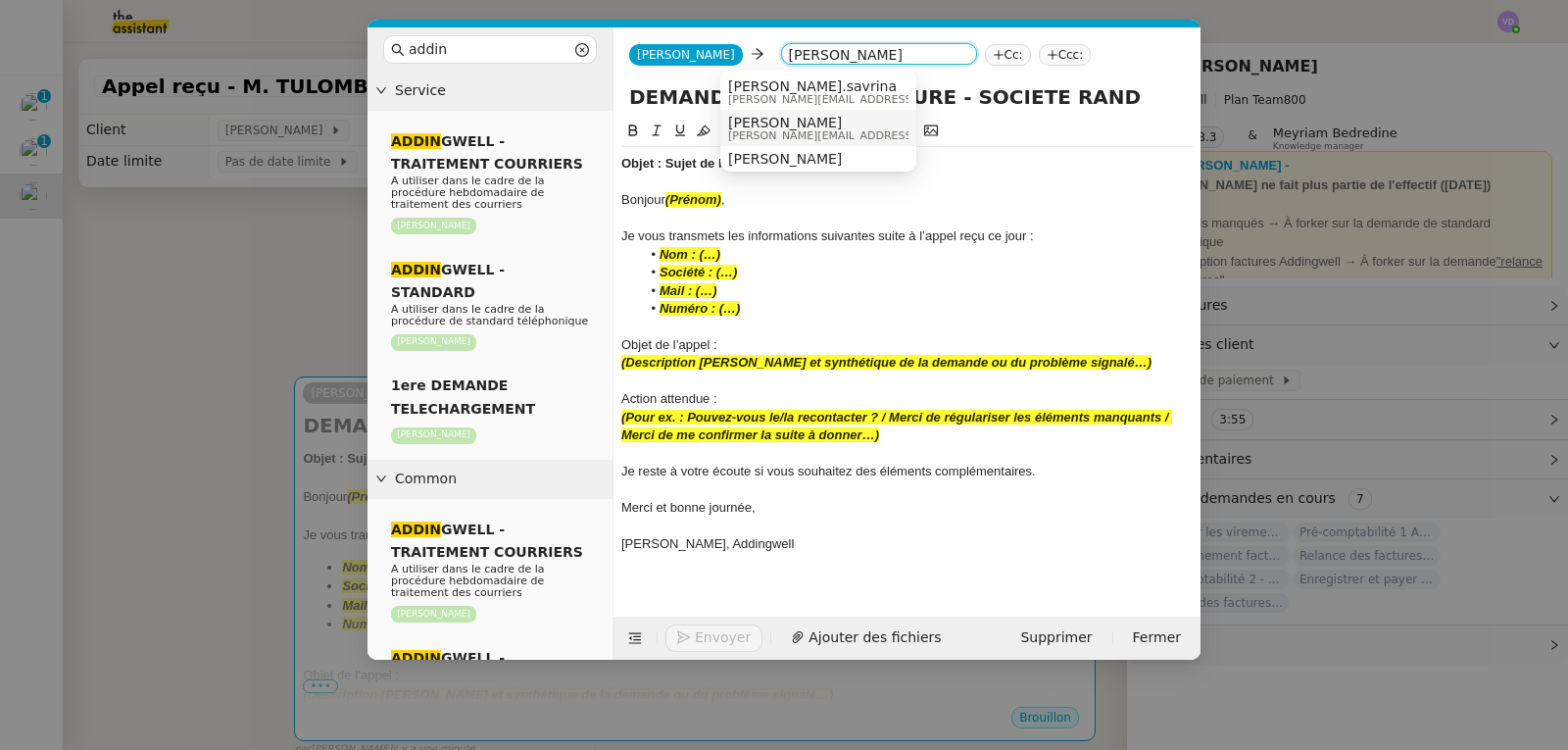
click at [866, 139] on span "[PERSON_NAME][EMAIL_ADDRESS][PERSON_NAME][DOMAIN_NAME]" at bounding box center [912, 135] width 368 height 11
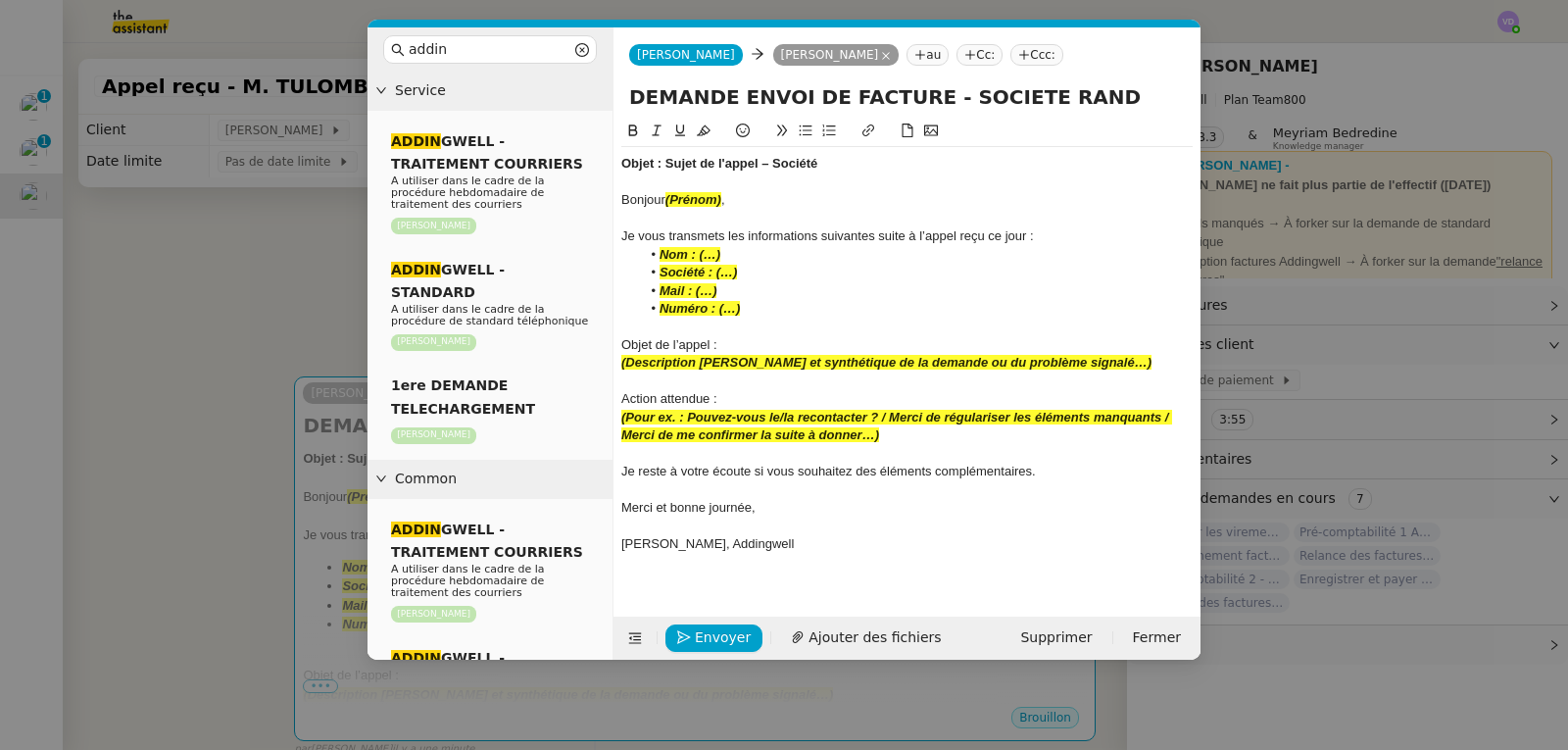
click at [907, 60] on nz-tag "au" at bounding box center [928, 55] width 42 height 22
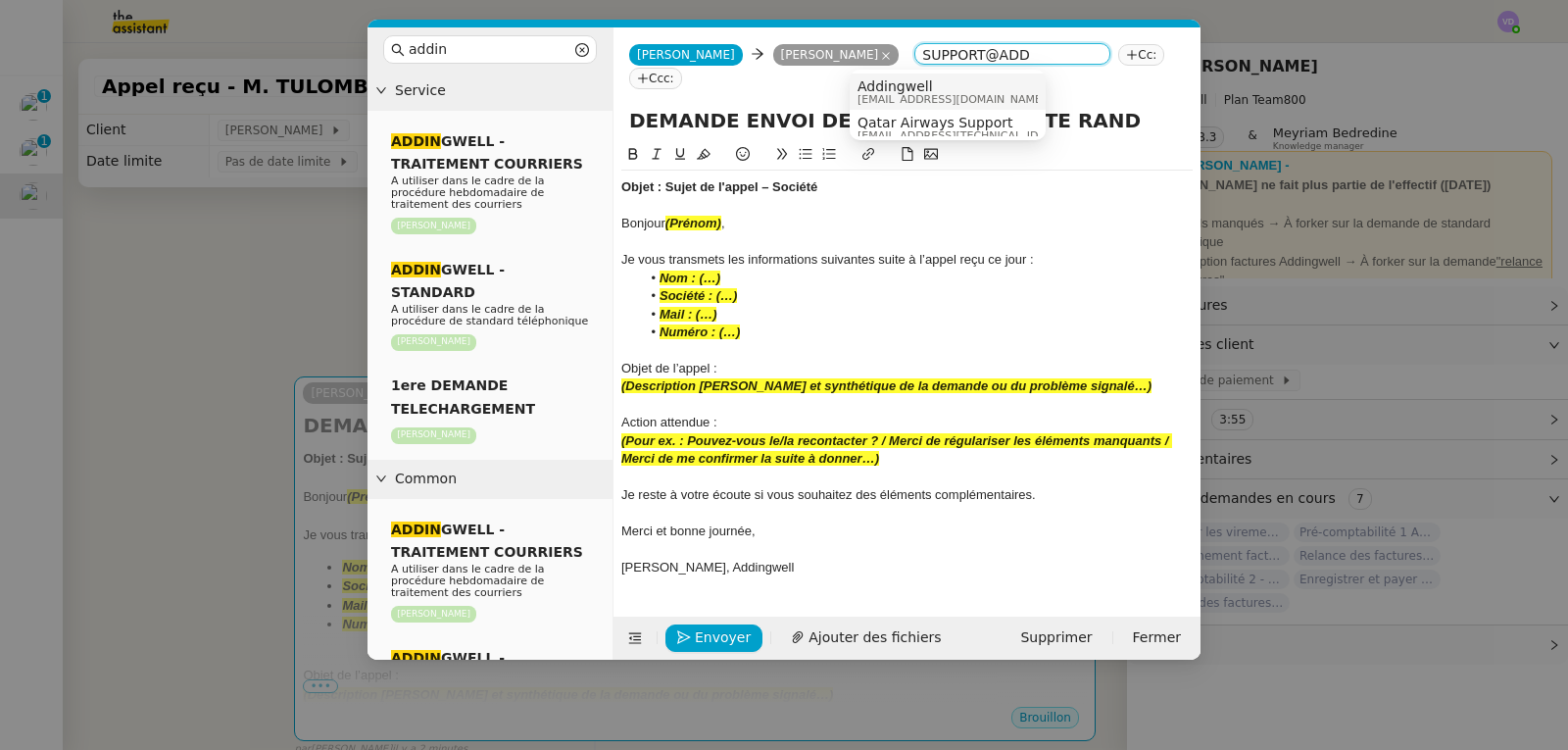
type input "SUPPORT@ADD"
click at [888, 94] on span "[EMAIL_ADDRESS][DOMAIN_NAME]" at bounding box center [952, 99] width 188 height 11
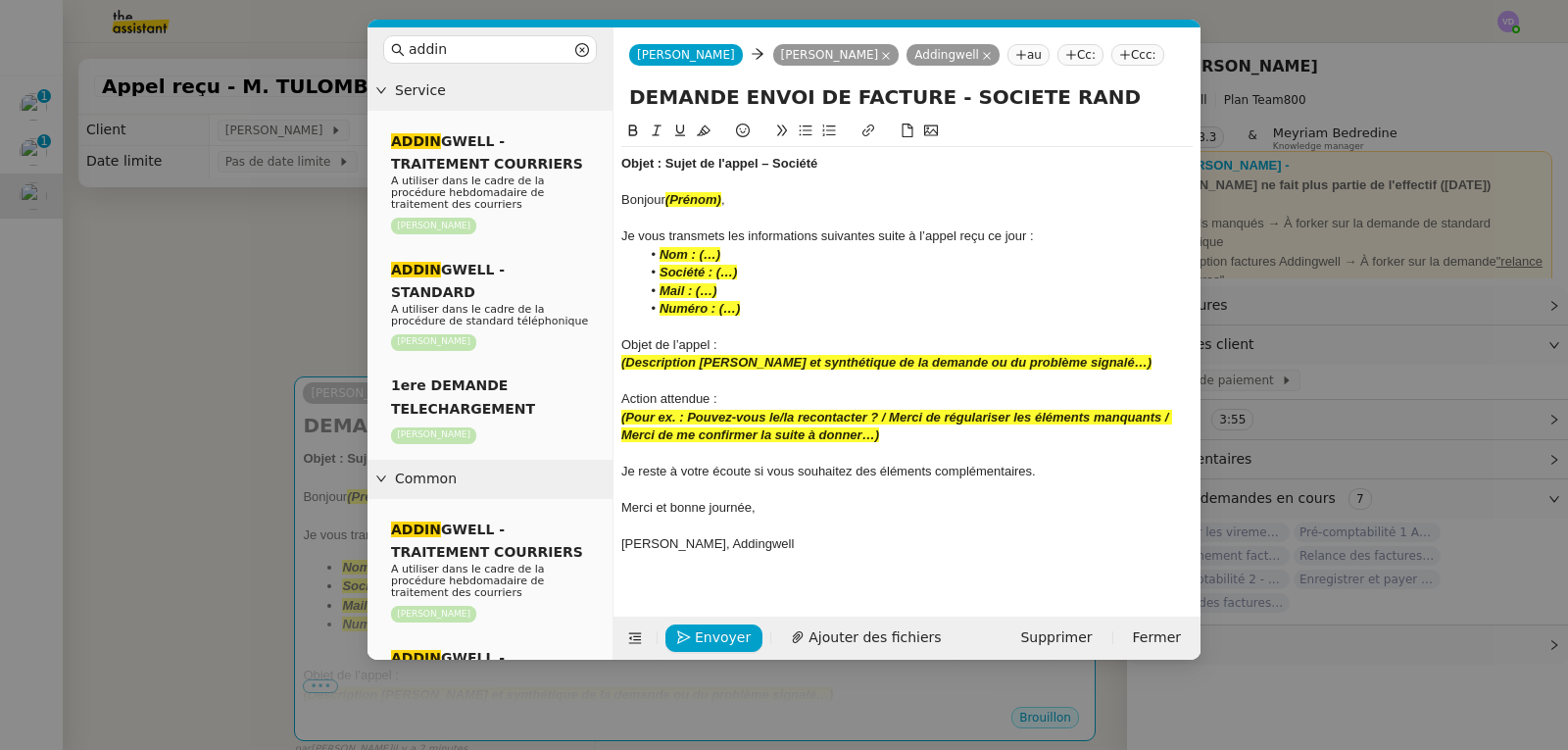
click at [835, 166] on div "Objet : Sujet de l'appel – Société" at bounding box center [907, 164] width 572 height 18
drag, startPoint x: 736, startPoint y: 201, endPoint x: 670, endPoint y: 199, distance: 66.7
click at [670, 199] on div "Bonjour (Prénom) ," at bounding box center [907, 200] width 572 height 18
drag, startPoint x: 737, startPoint y: 254, endPoint x: 661, endPoint y: 258, distance: 76.6
click at [661, 258] on li "Nom : (…)" at bounding box center [917, 255] width 553 height 18
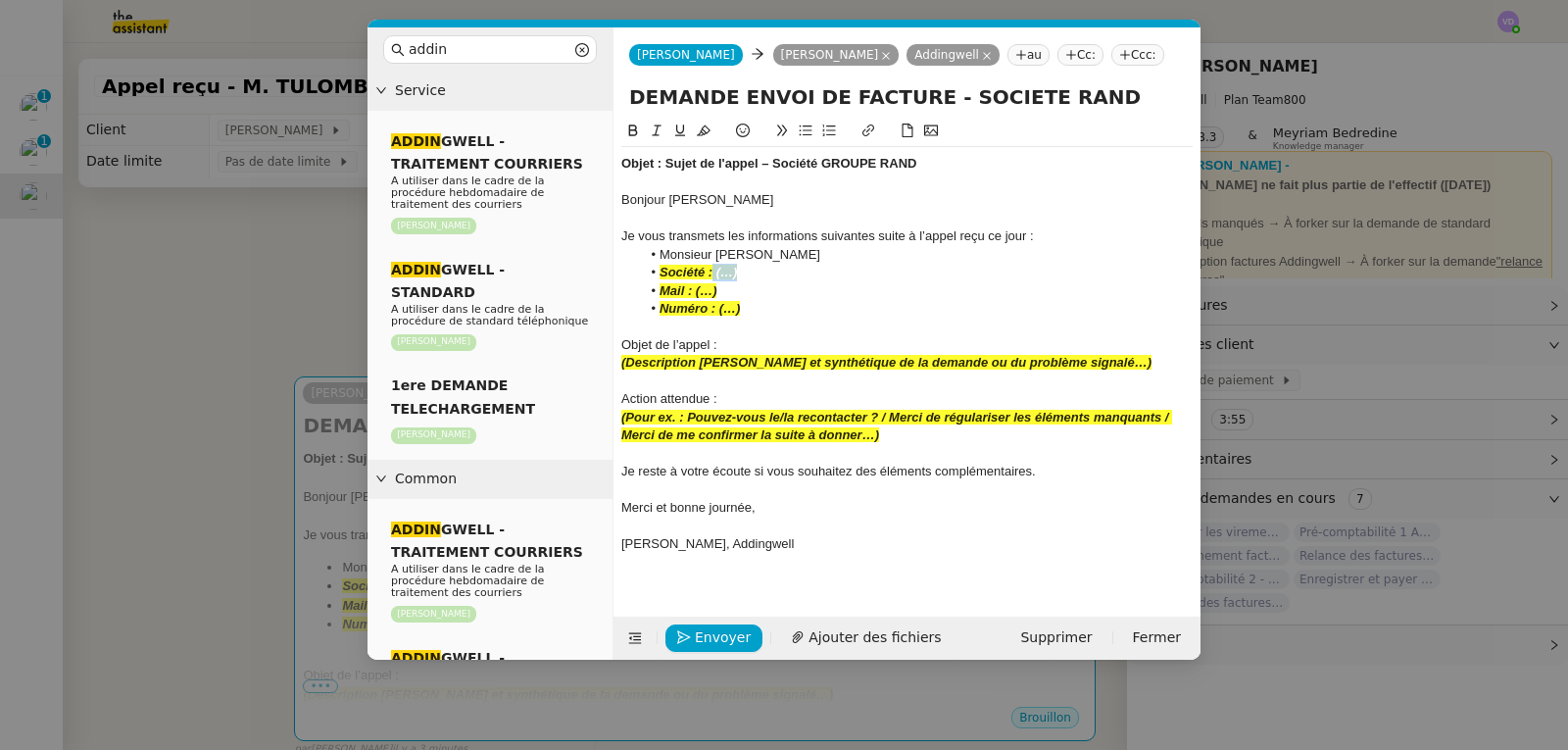
drag, startPoint x: 751, startPoint y: 267, endPoint x: 714, endPoint y: 276, distance: 38.5
click at [714, 276] on li "Société : (…)" at bounding box center [917, 273] width 553 height 18
drag, startPoint x: 720, startPoint y: 297, endPoint x: 694, endPoint y: 294, distance: 25.7
click at [694, 294] on li "Mail : (…)" at bounding box center [917, 291] width 553 height 18
drag, startPoint x: 743, startPoint y: 314, endPoint x: 719, endPoint y: 308, distance: 25.2
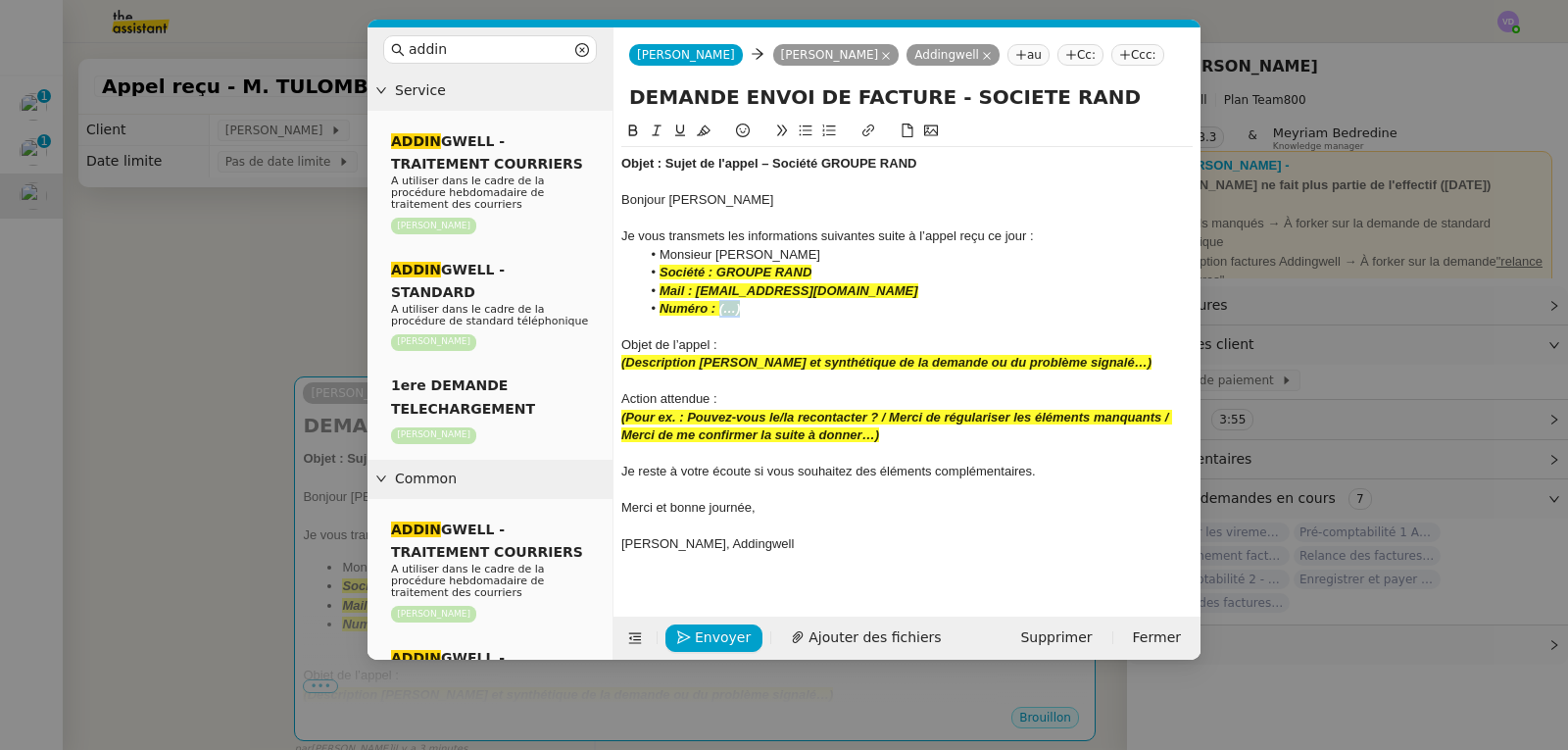
click at [719, 308] on li "Numéro : (…)" at bounding box center [917, 309] width 553 height 18
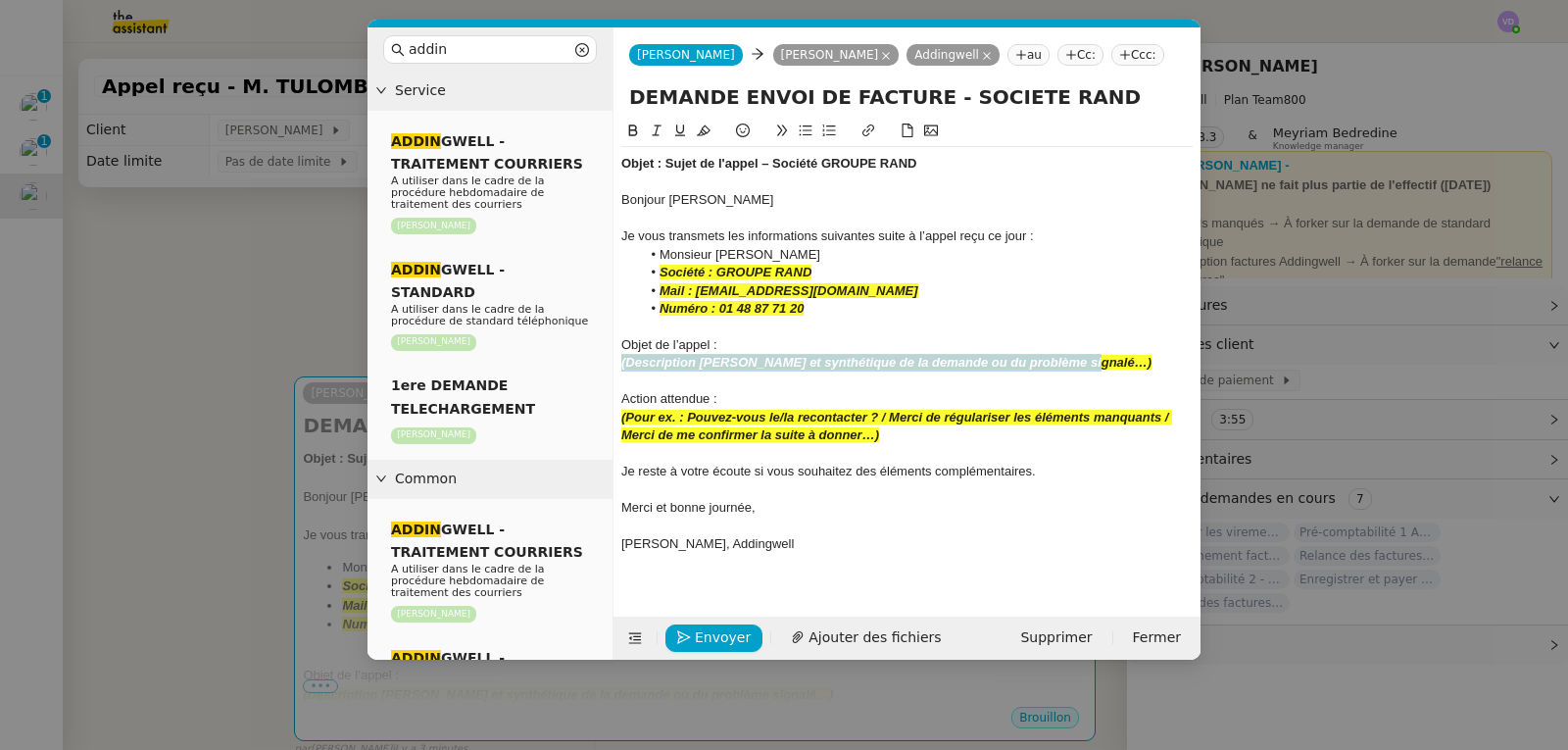
drag, startPoint x: 1083, startPoint y: 365, endPoint x: 617, endPoint y: 365, distance: 466.6
click at [618, 365] on nz-spin "Objet : Sujet de l'appel – Société GROUPE RAND Bonjour [PERSON_NAME] Je vous tr…" at bounding box center [907, 357] width 587 height 474
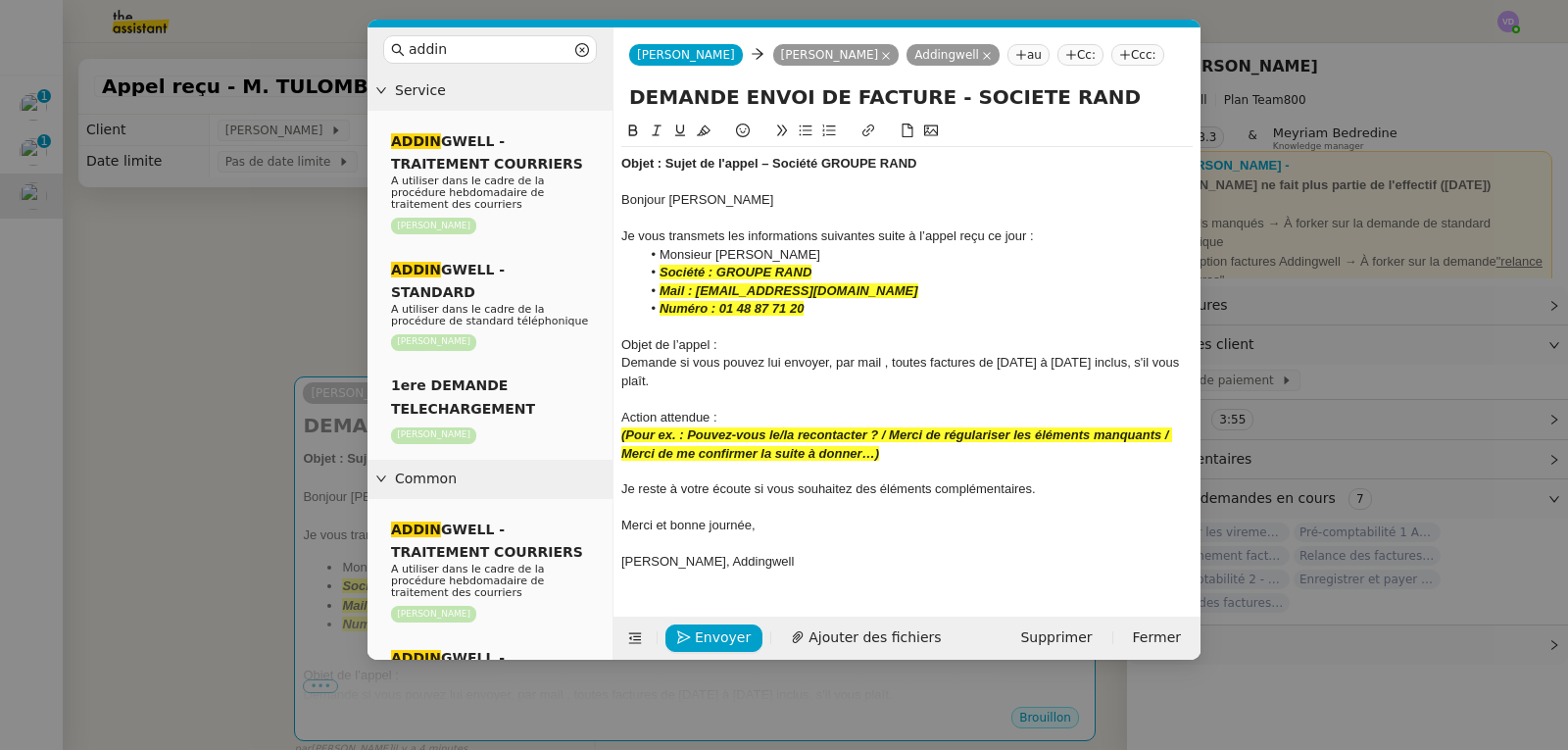
drag, startPoint x: 1044, startPoint y: 485, endPoint x: 624, endPoint y: 417, distance: 425.1
click at [624, 417] on div "Objet : Sujet de l'appel – Société GROUPE RAND Bonjour [PERSON_NAME] Je vous tr…" at bounding box center [907, 362] width 572 height 431
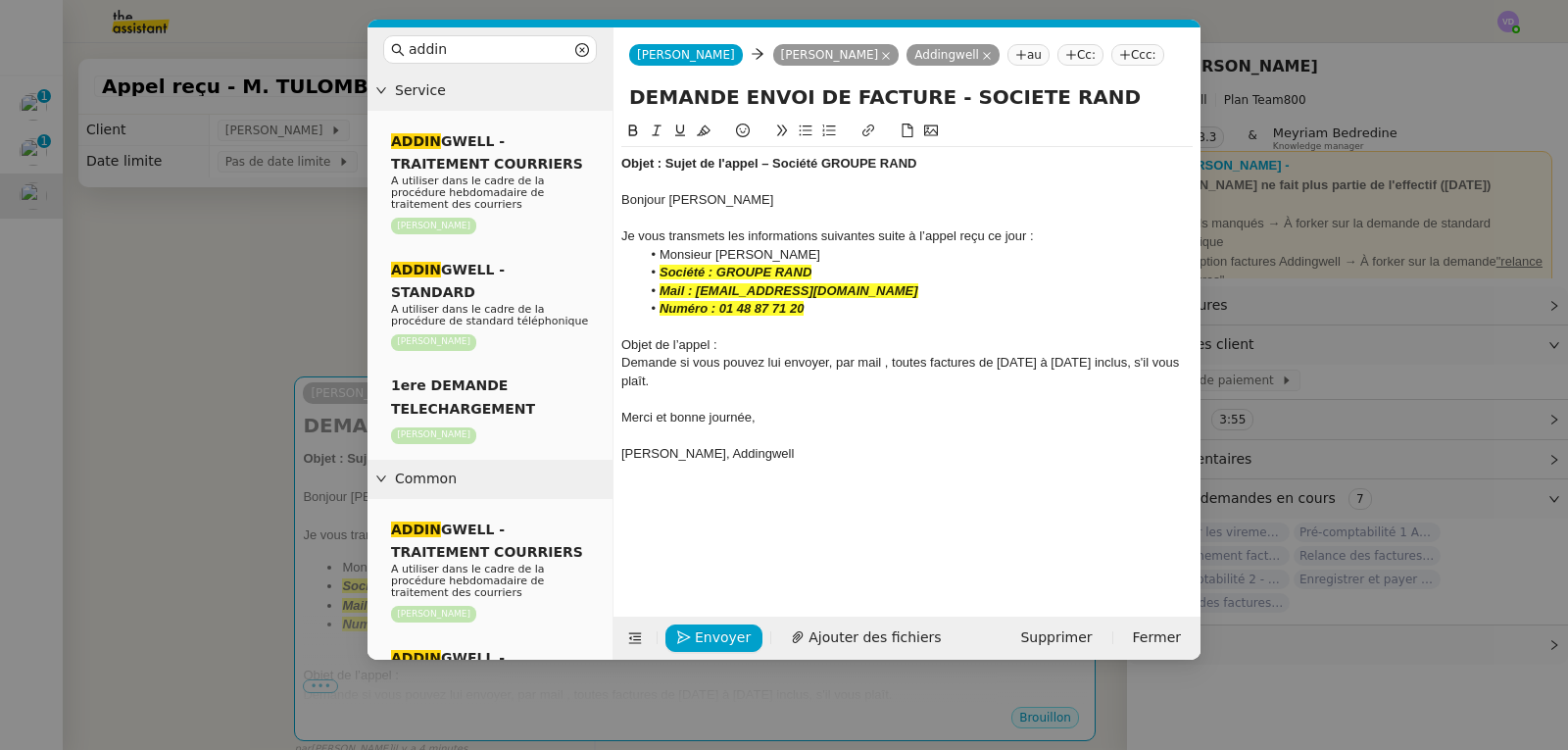
drag, startPoint x: 815, startPoint y: 315, endPoint x: 660, endPoint y: 273, distance: 160.5
click at [660, 273] on ul "Monsieur [PERSON_NAME] Société : GROUPE RAND Mail : [EMAIL_ADDRESS][DOMAIN_NAME…" at bounding box center [907, 282] width 572 height 73
click at [702, 129] on icon at bounding box center [704, 130] width 14 height 11
click at [843, 303] on li "Numéro : 01 48 87 71 20" at bounding box center [917, 309] width 553 height 18
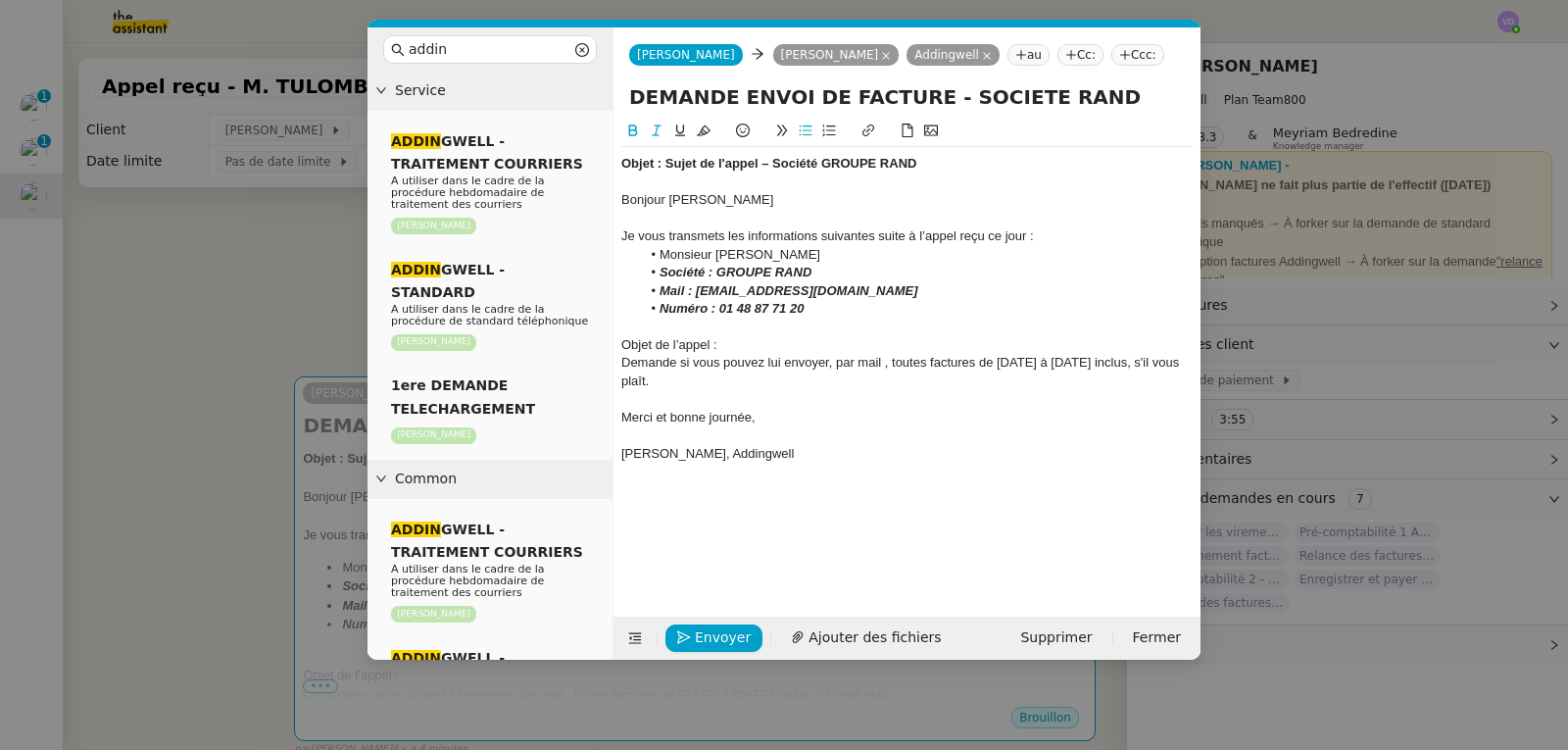
drag, startPoint x: 827, startPoint y: 311, endPoint x: 660, endPoint y: 280, distance: 170.4
click at [660, 280] on ul "Monsieur [PERSON_NAME] Société : GROUPE RAND Mail : [EMAIL_ADDRESS][DOMAIN_NAME…" at bounding box center [907, 282] width 572 height 73
click at [631, 131] on icon at bounding box center [633, 130] width 9 height 12
click at [661, 132] on icon at bounding box center [657, 131] width 14 height 14
click at [657, 134] on icon at bounding box center [657, 131] width 14 height 14
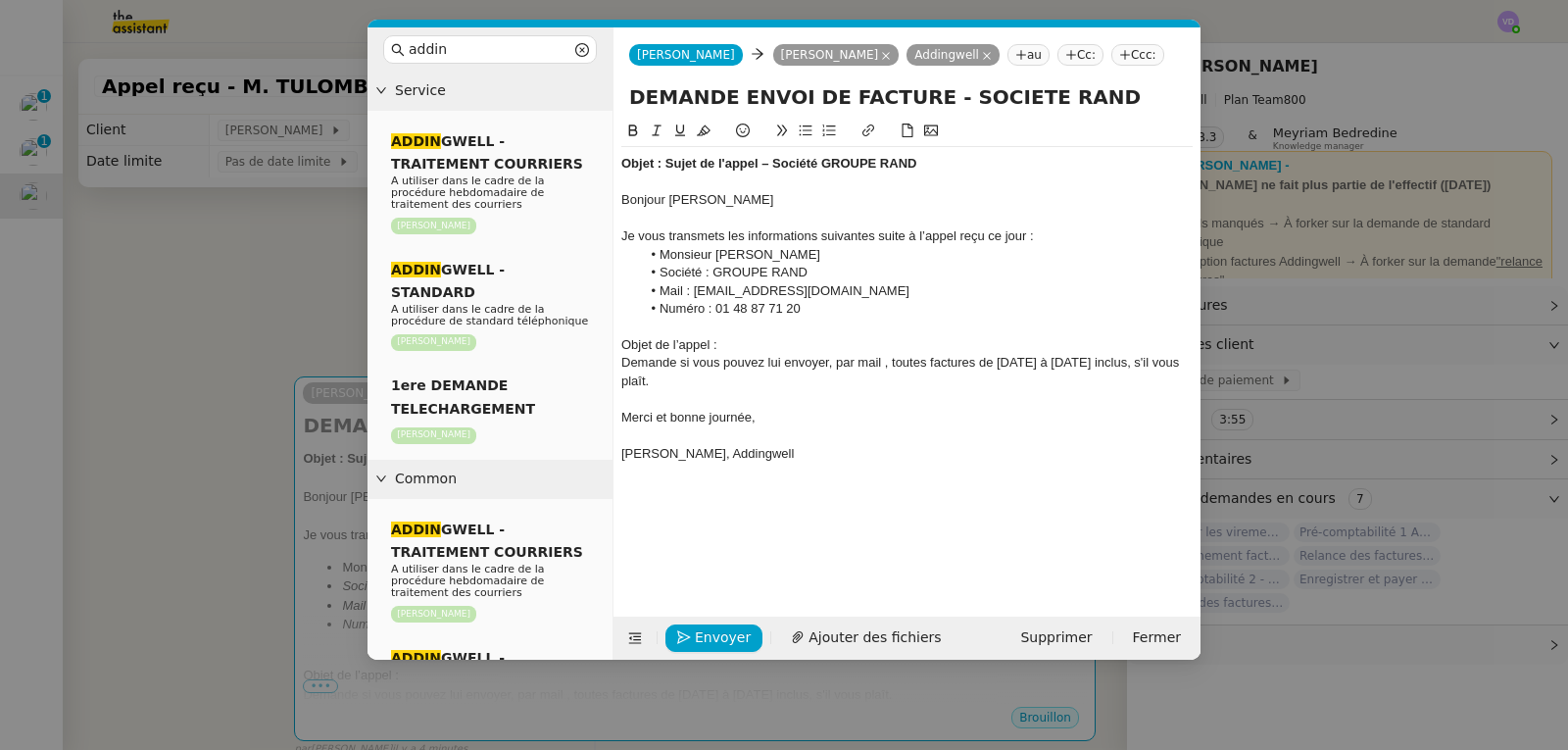
click at [798, 269] on li "Société : GROUPE RAND" at bounding box center [917, 273] width 553 height 18
click at [778, 198] on div "Bonjour [PERSON_NAME]" at bounding box center [907, 200] width 572 height 18
click at [755, 349] on div "Objet de l’appel :" at bounding box center [907, 345] width 572 height 18
click at [706, 636] on span "Envoyer" at bounding box center [723, 637] width 56 height 23
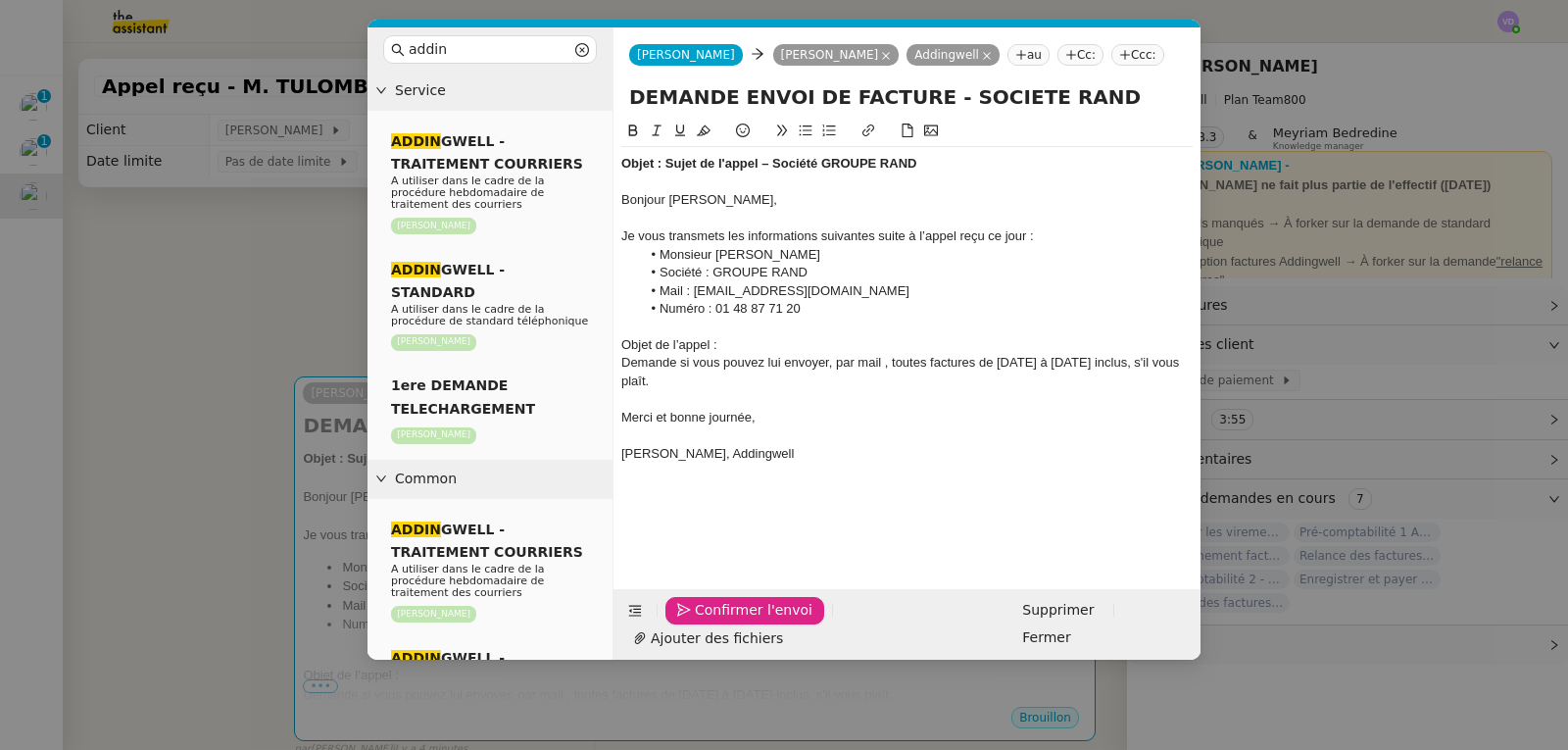
click at [706, 621] on span "Confirmer l'envoi" at bounding box center [754, 610] width 118 height 23
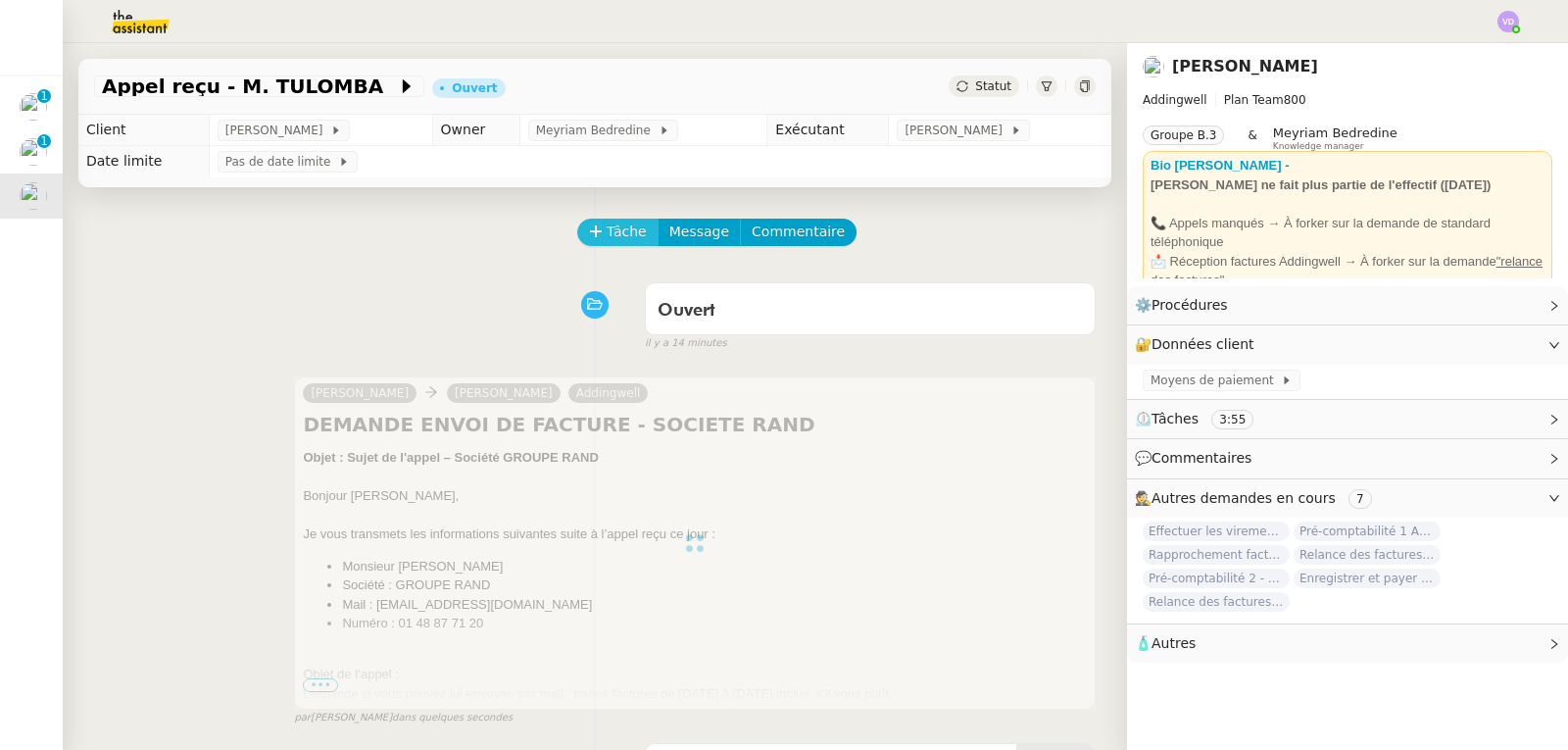
click at [624, 235] on span "Tâche" at bounding box center [627, 232] width 40 height 23
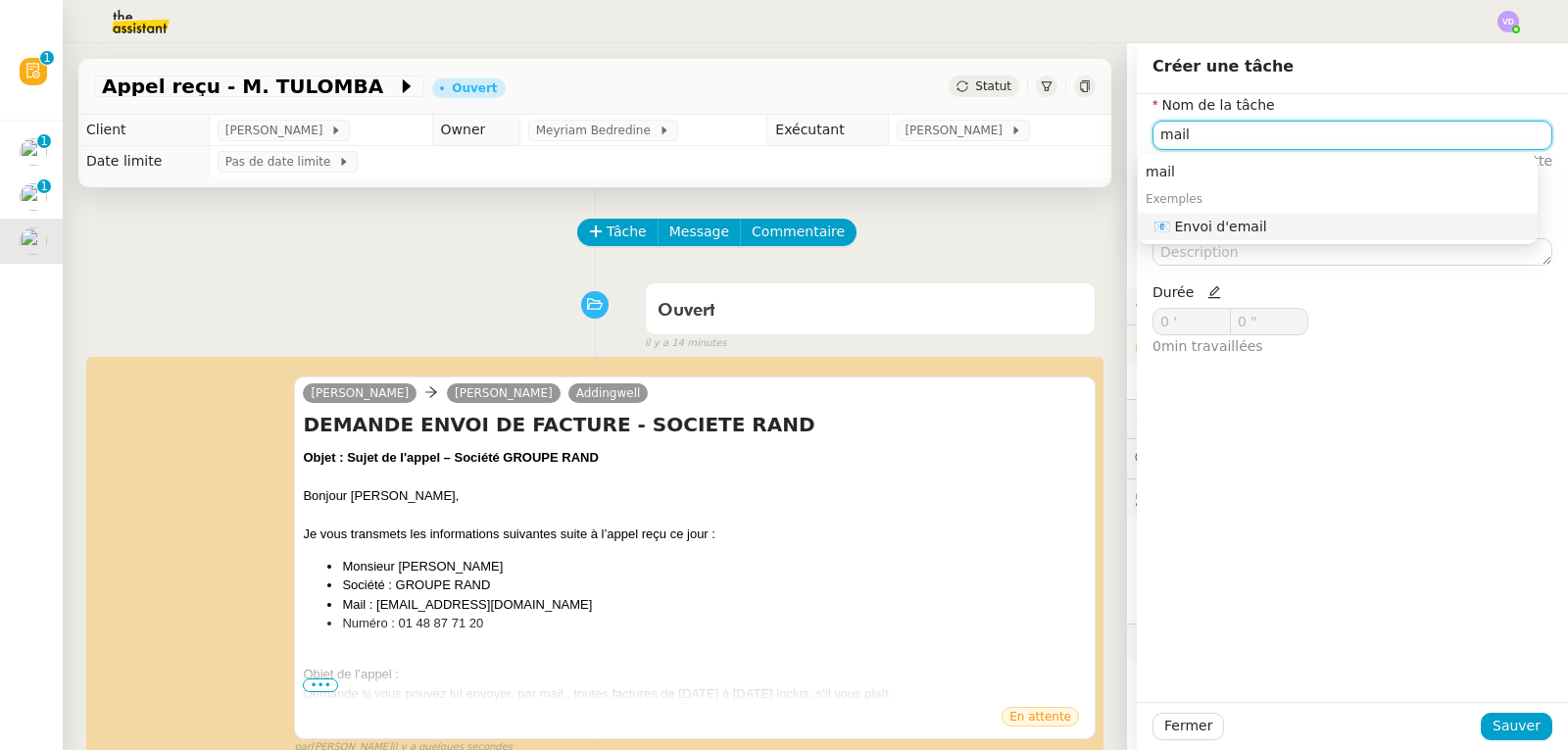
click at [1316, 221] on div "📧 Envoi d'email" at bounding box center [1342, 227] width 376 height 18
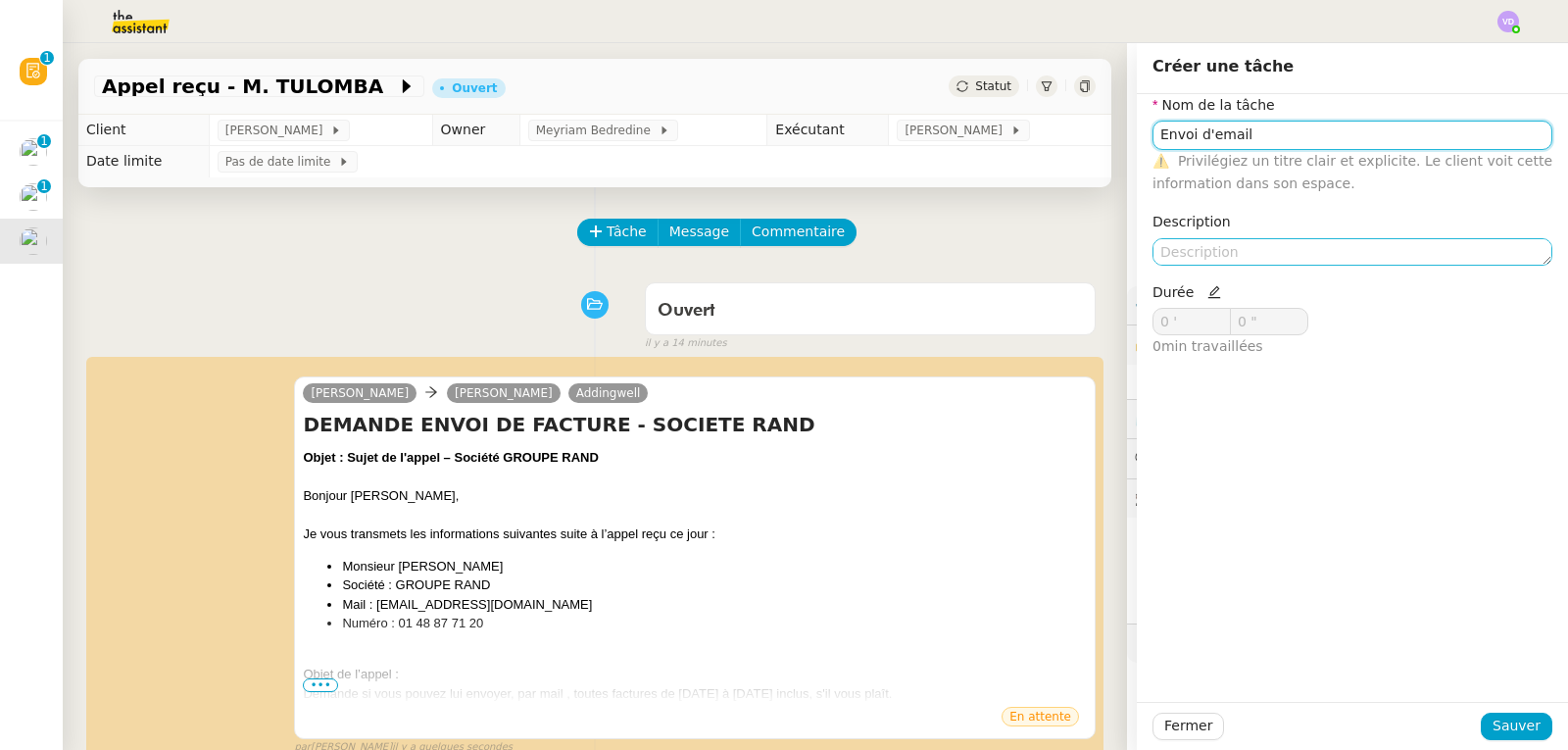
type input "Envoi d'email"
click at [1192, 257] on textarea at bounding box center [1353, 251] width 400 height 27
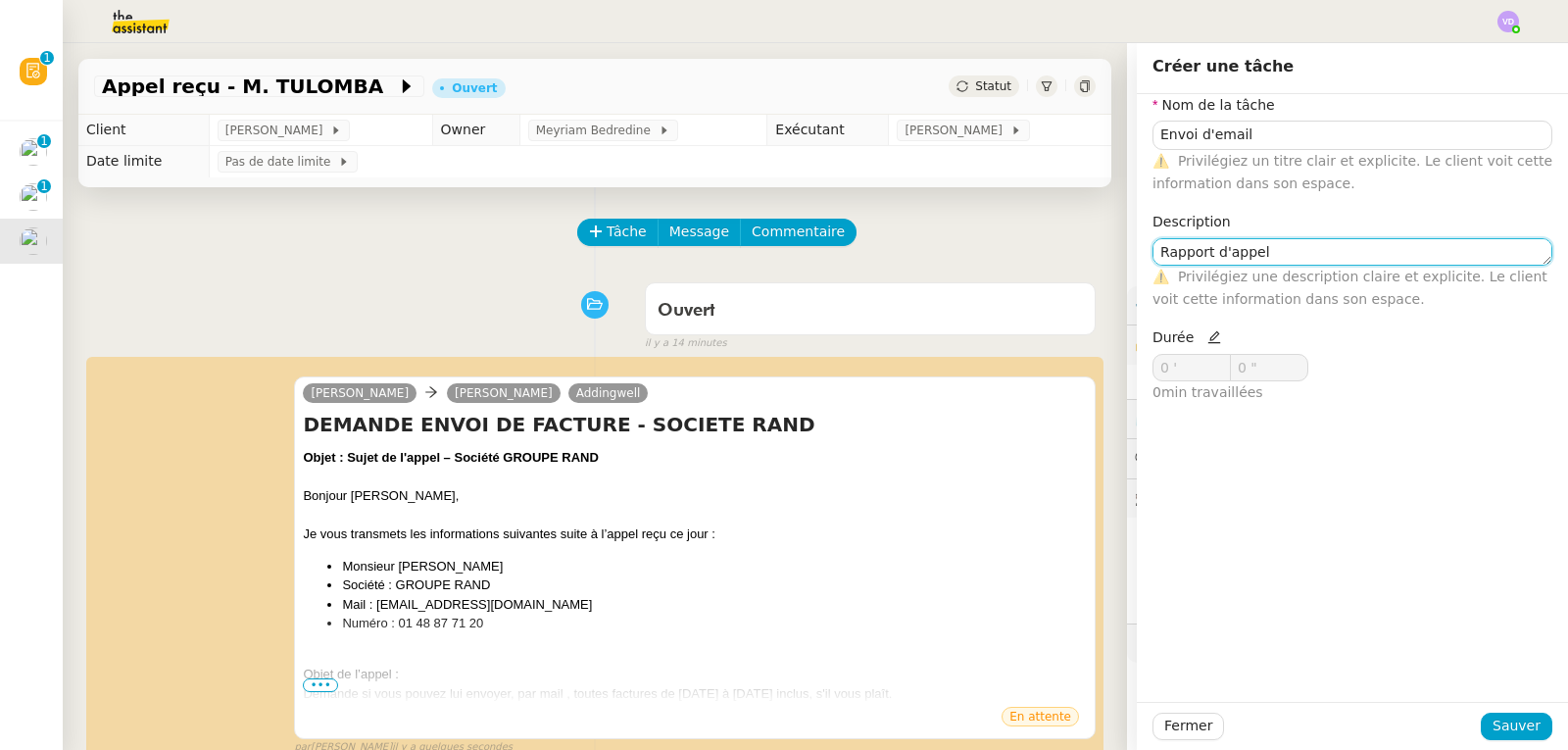
type textarea "Rapport d'appel"
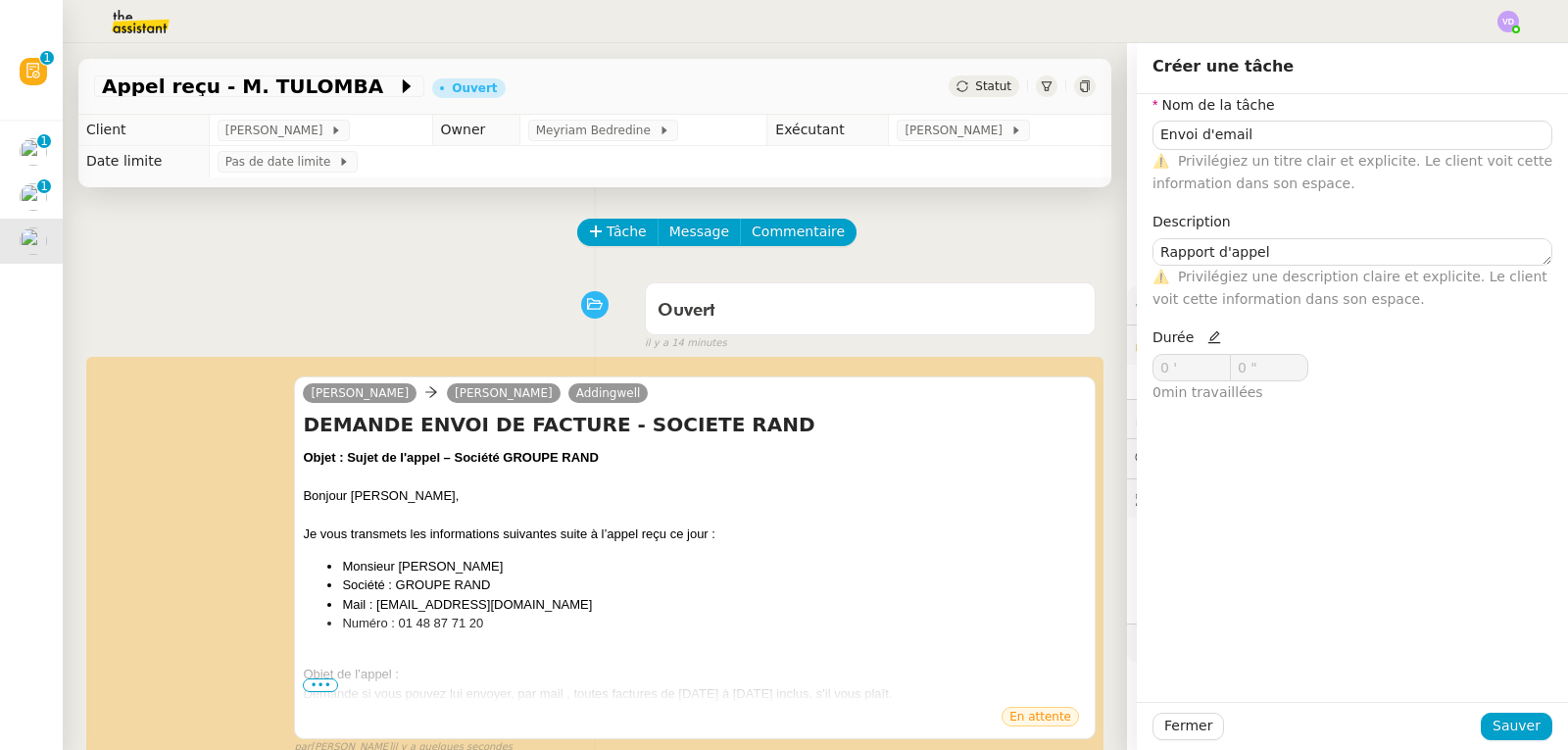
click at [1208, 343] on icon at bounding box center [1215, 337] width 14 height 14
click at [1168, 376] on nz-form-control "0 ' 0 " 0 min travaillées" at bounding box center [1249, 379] width 192 height 50
drag, startPoint x: 1172, startPoint y: 361, endPoint x: 1140, endPoint y: 371, distance: 33.8
click at [1154, 371] on input "0 '" at bounding box center [1192, 367] width 76 height 25
type input "2 '"
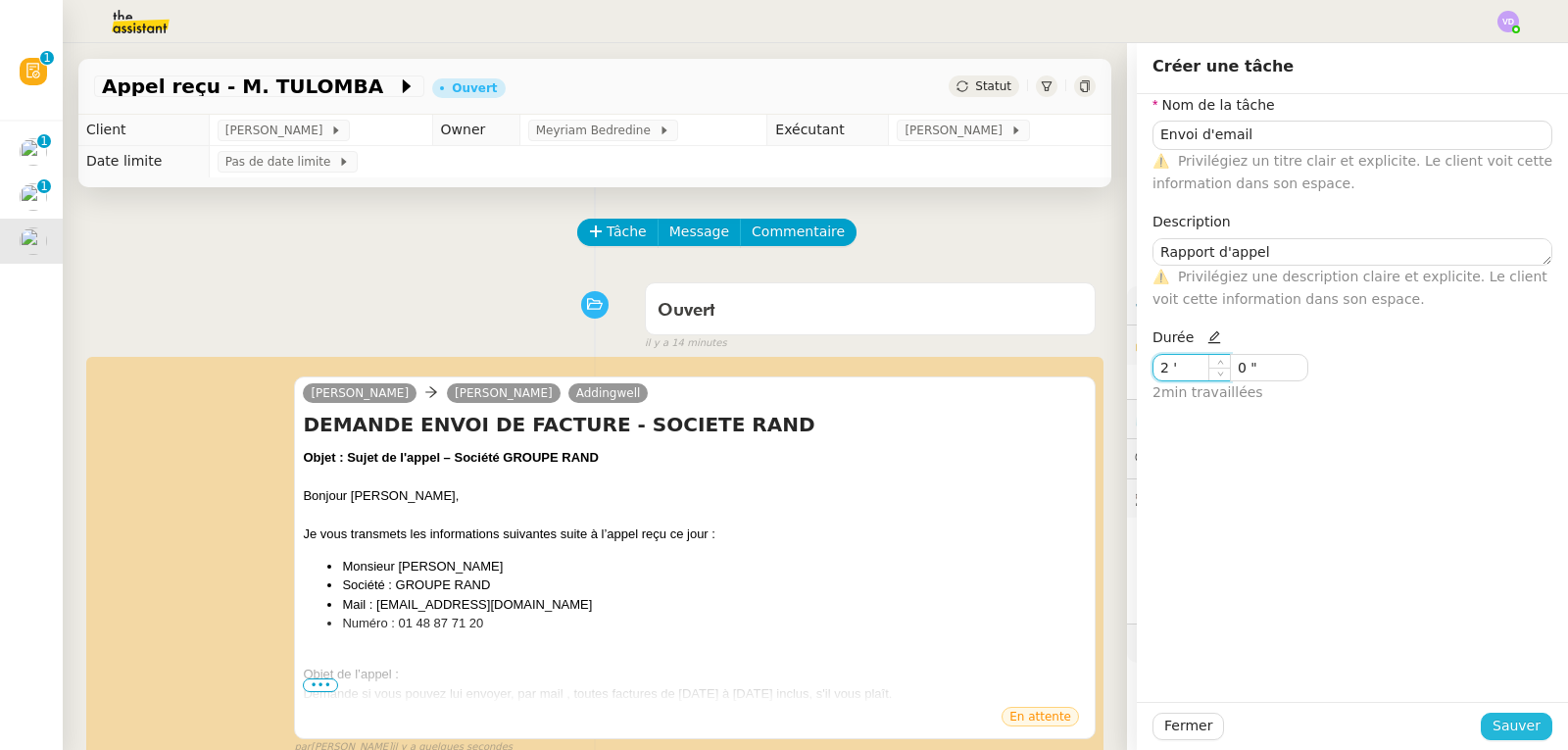
click at [1495, 729] on span "Sauver" at bounding box center [1517, 726] width 48 height 23
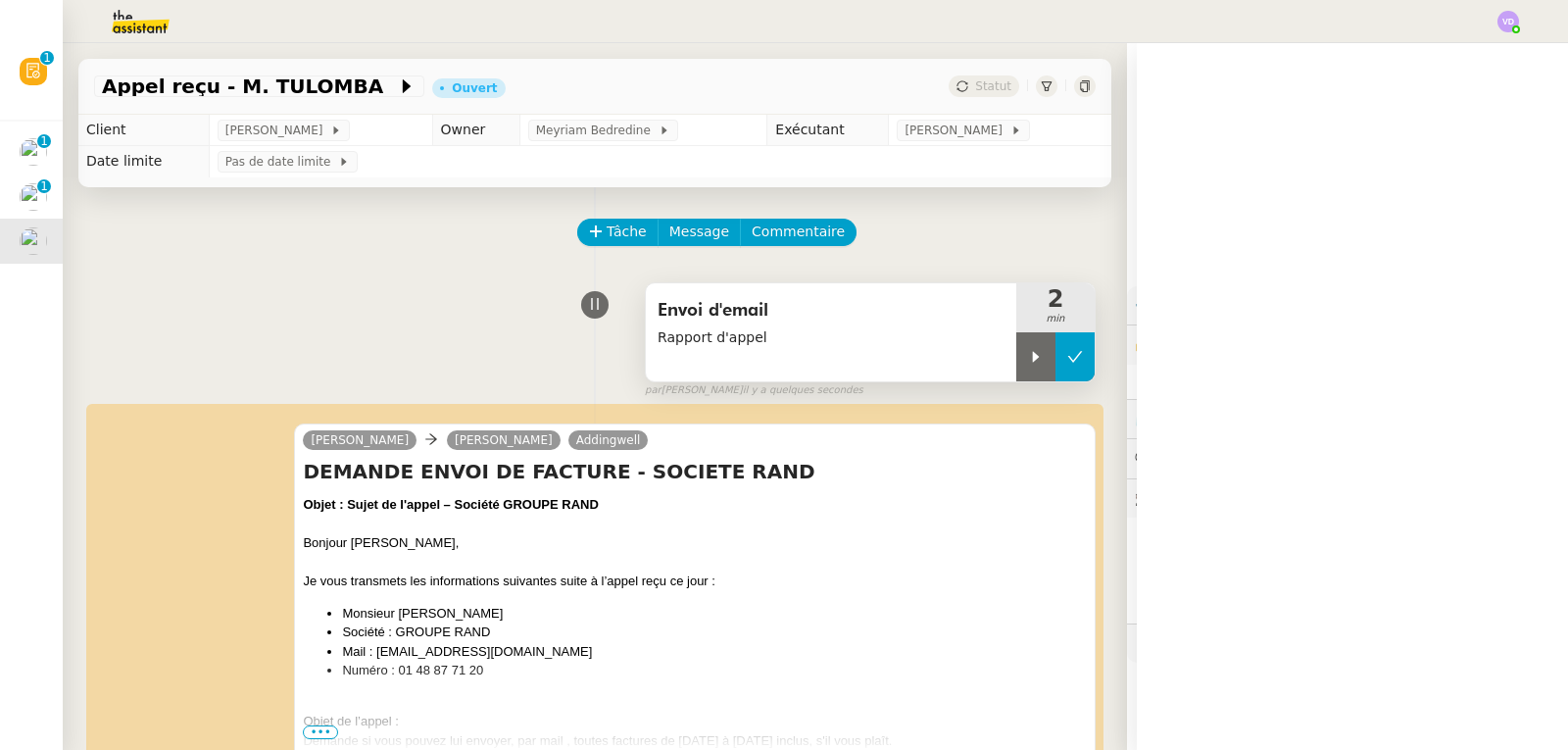
click at [1068, 365] on icon at bounding box center [1076, 357] width 16 height 16
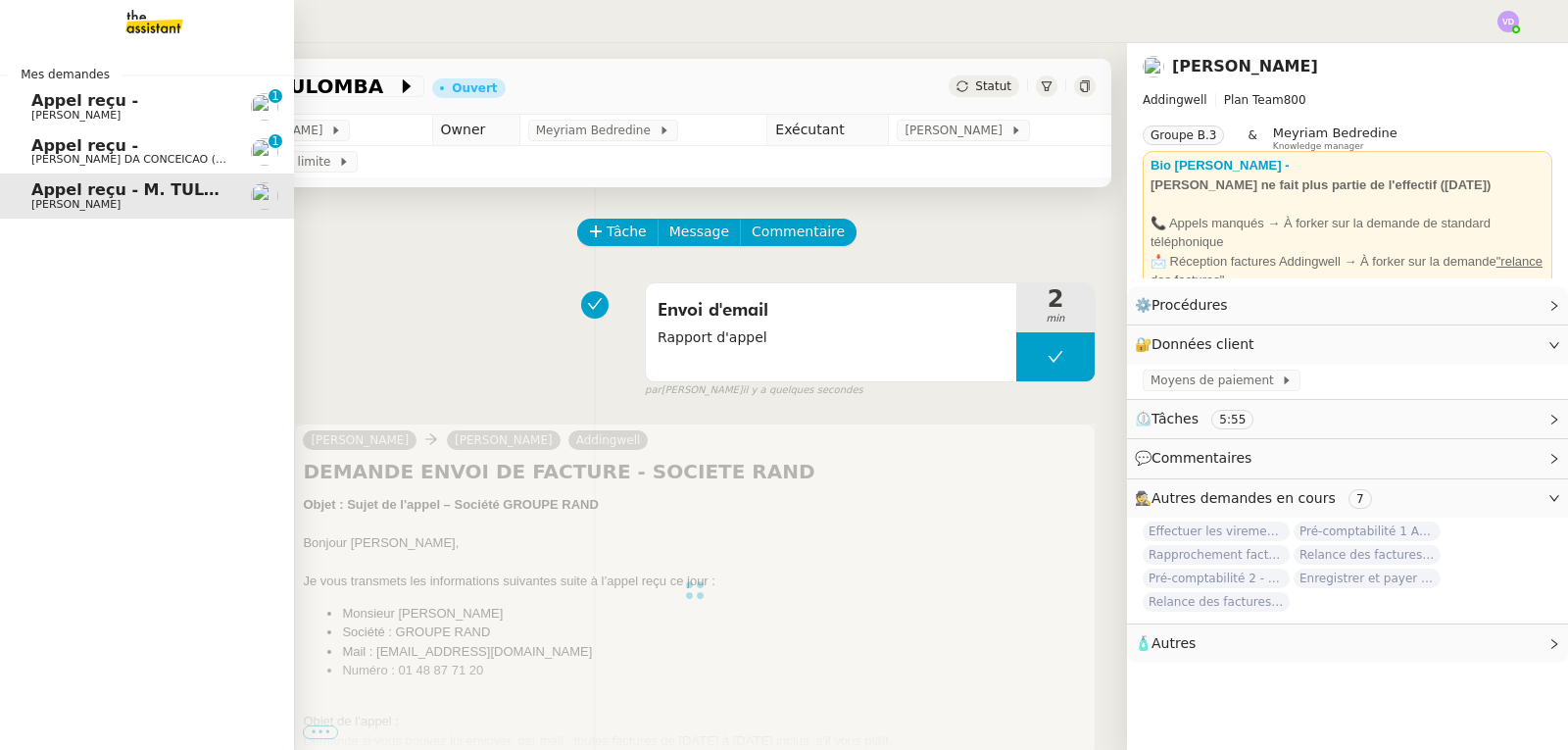
click at [48, 352] on div "Mes demandes Appel reçu - [PERSON_NAME] [PHONE_NUMBER] 8 9 Appel reçu - [PERSON…" at bounding box center [147, 396] width 294 height 707
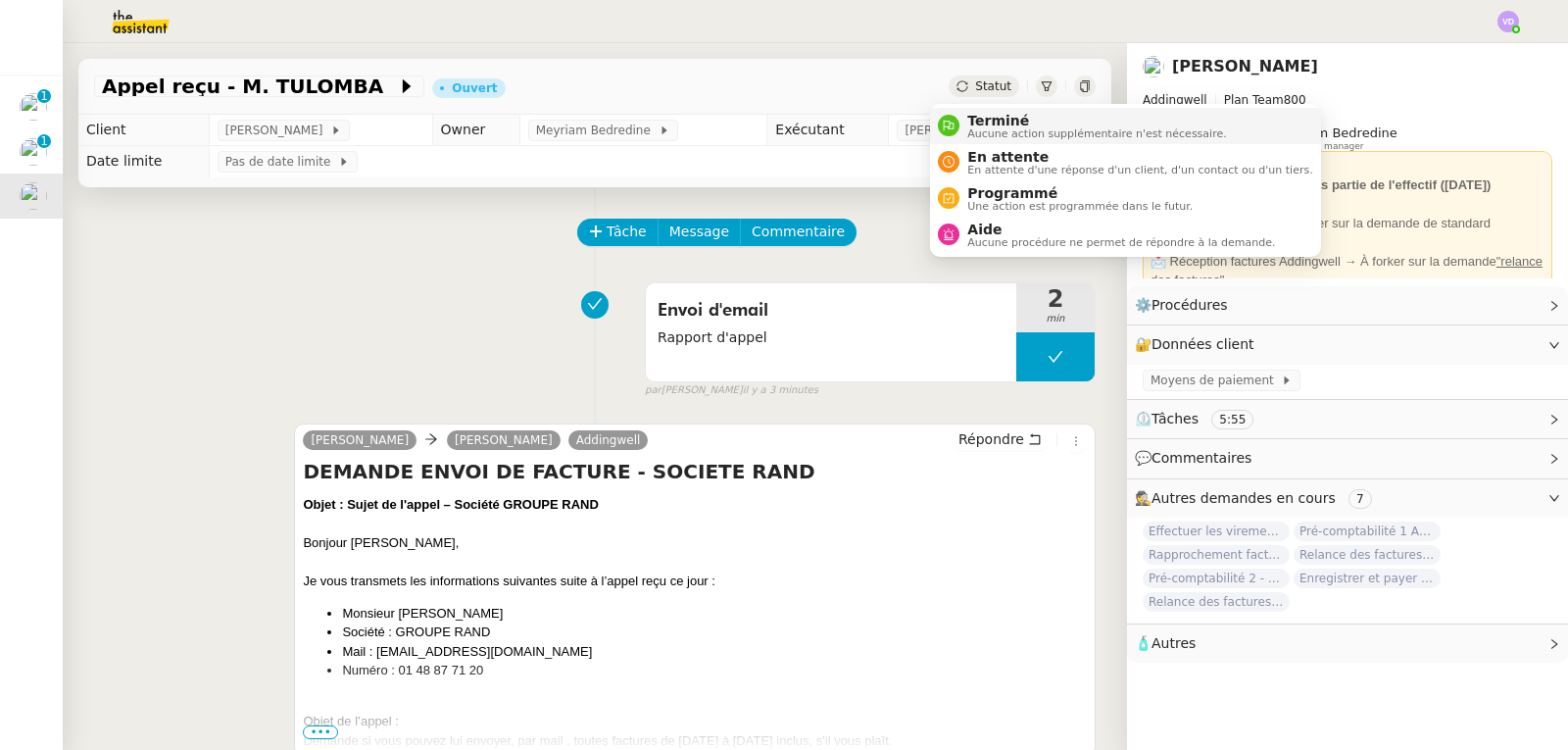
click at [980, 124] on span "Terminé" at bounding box center [1097, 121] width 259 height 16
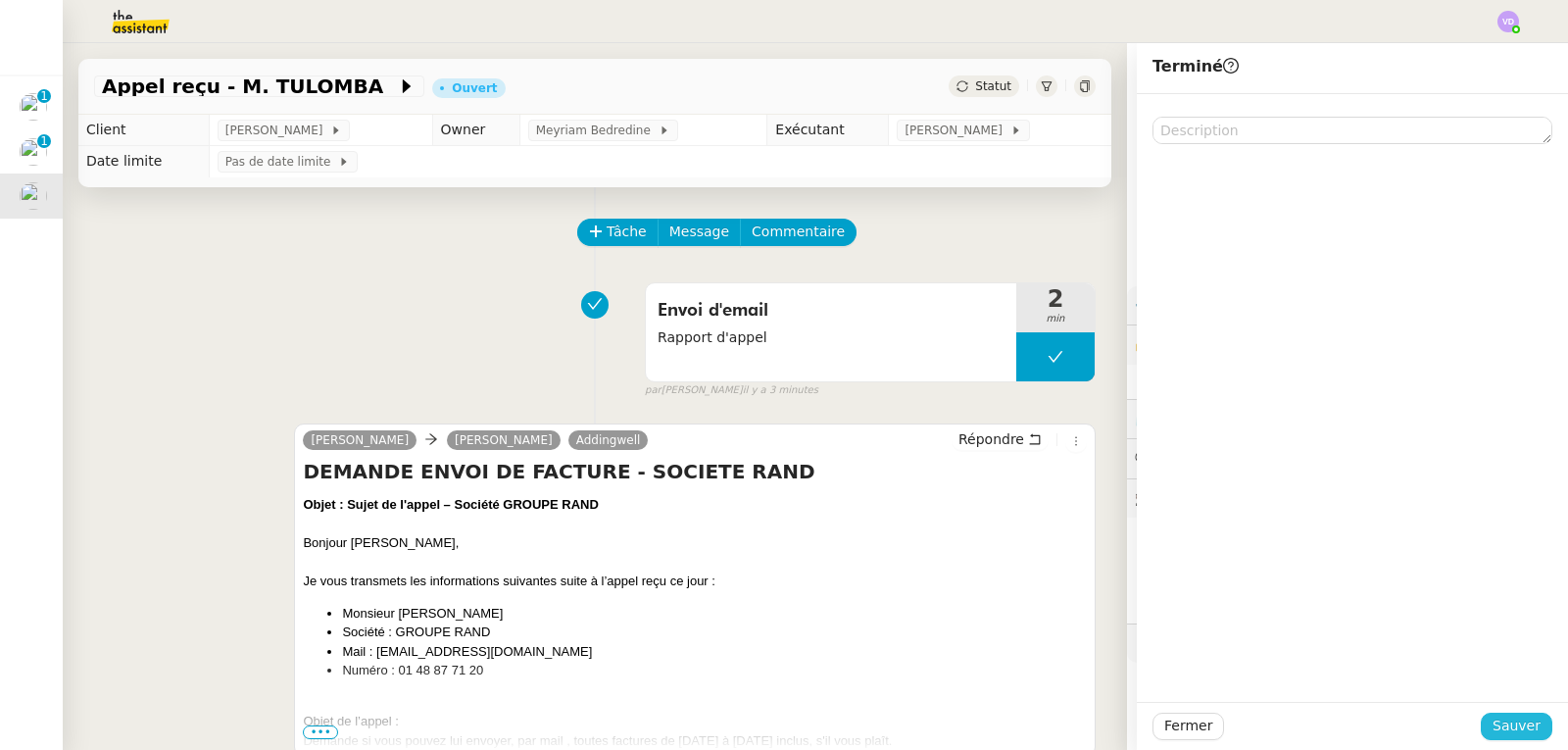
click at [1502, 728] on span "Sauver" at bounding box center [1517, 726] width 48 height 23
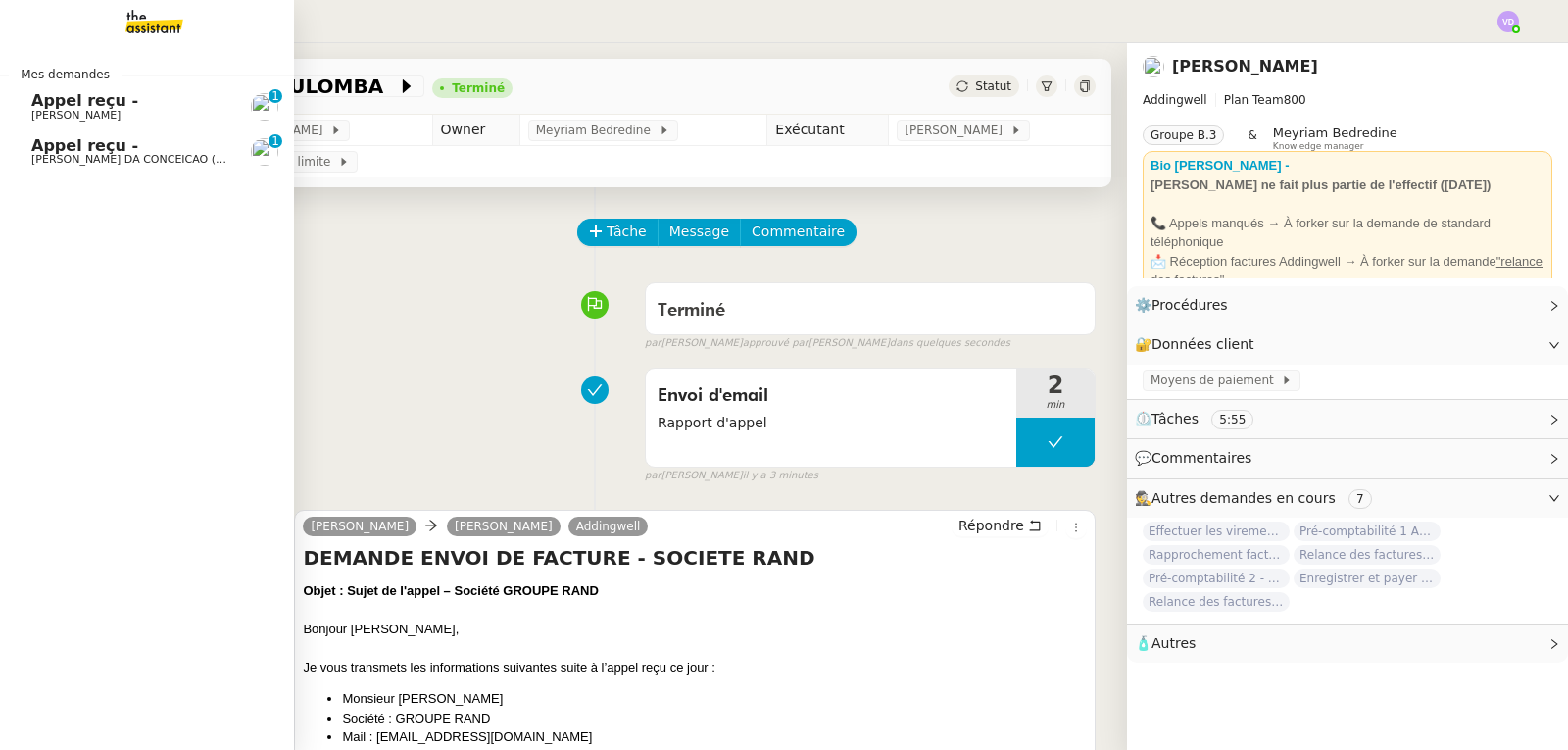
click at [54, 153] on span "Appel reçu -" at bounding box center [84, 145] width 107 height 19
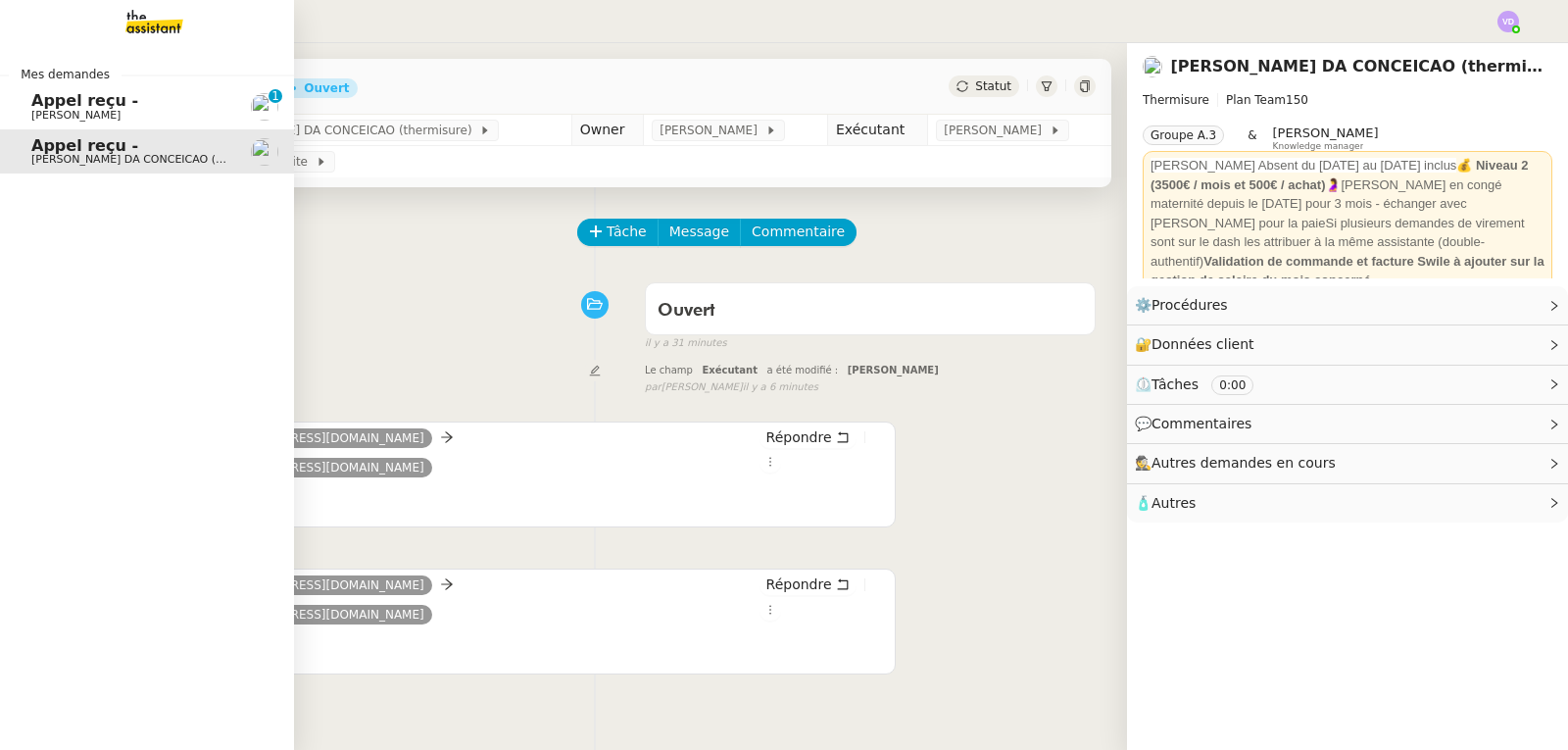
click at [188, 97] on span "Appel reçu -" at bounding box center [130, 101] width 198 height 18
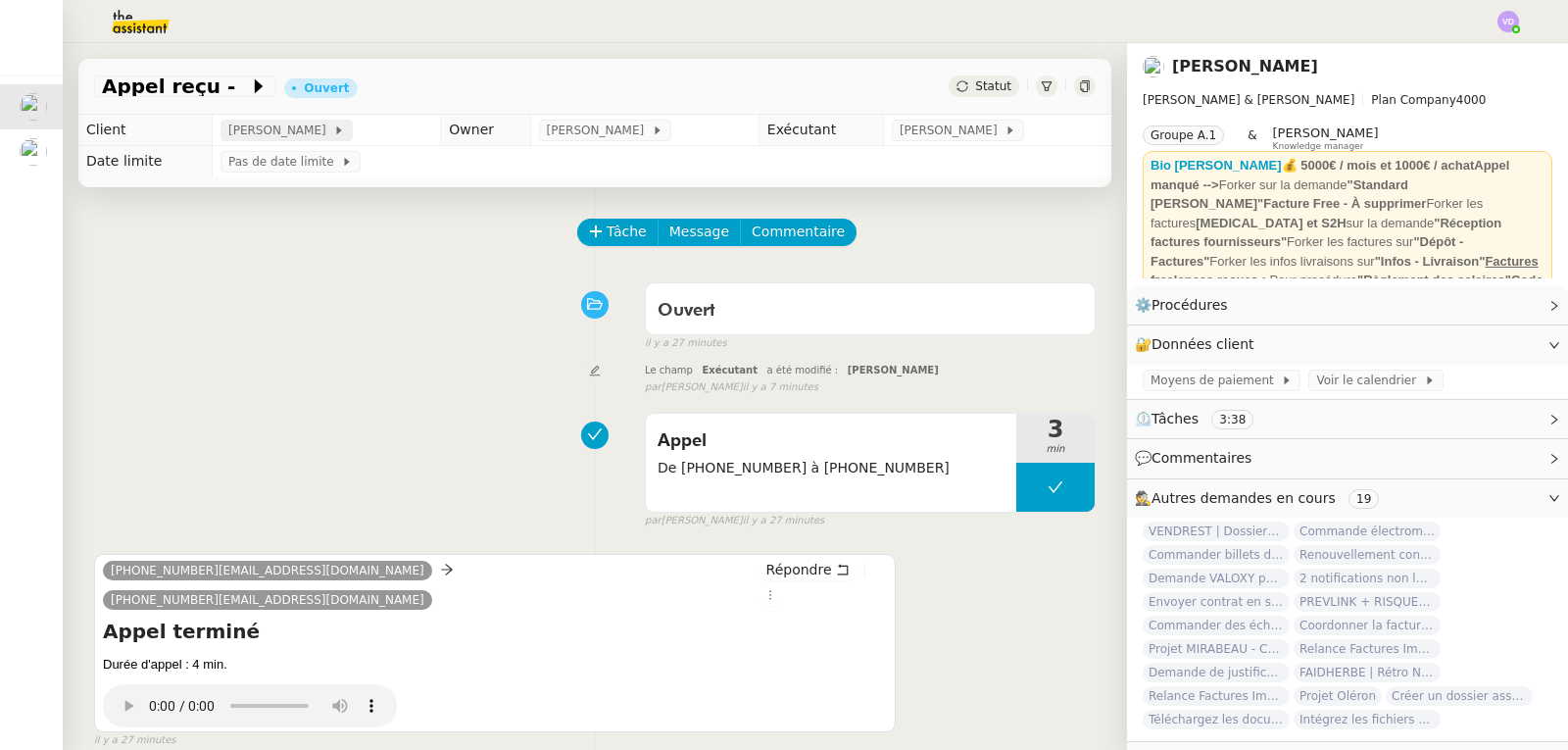
drag, startPoint x: 171, startPoint y: 82, endPoint x: 300, endPoint y: 124, distance: 135.8
click at [170, 82] on span "Appel reçu -" at bounding box center [175, 86] width 147 height 20
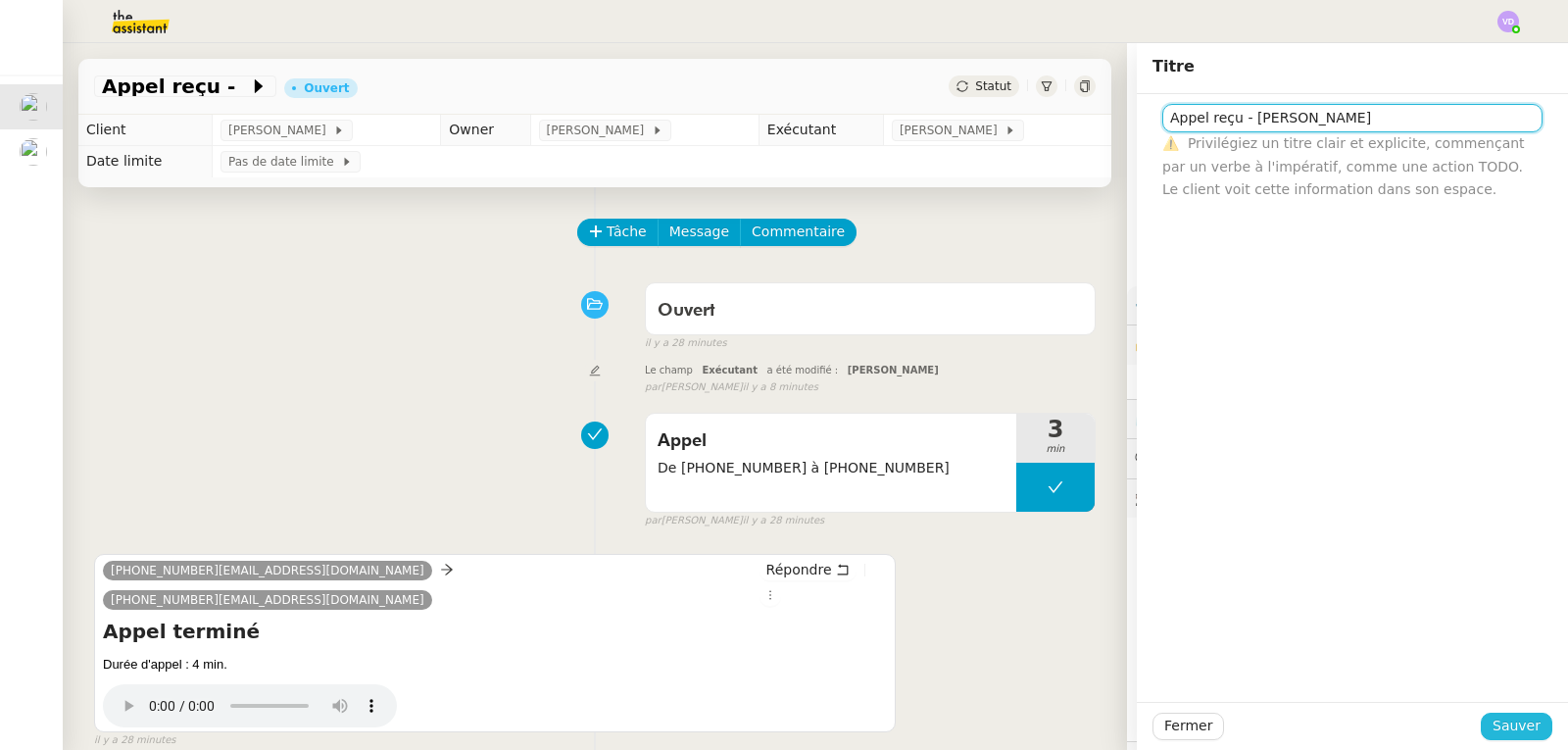
type input "Appel reçu - [PERSON_NAME]"
click at [1517, 727] on span "Sauver" at bounding box center [1517, 726] width 48 height 23
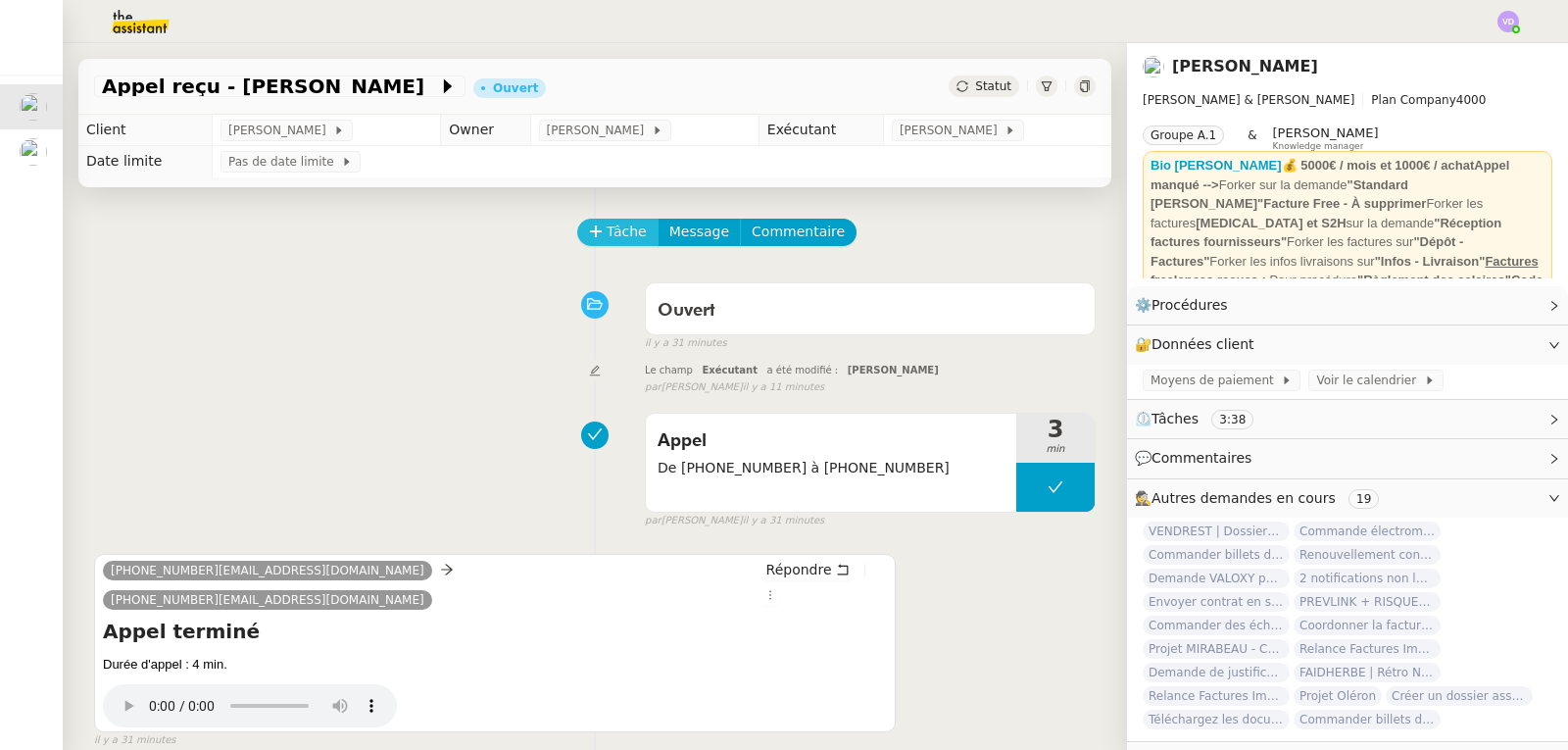
click at [620, 236] on span "Tâche" at bounding box center [627, 232] width 40 height 23
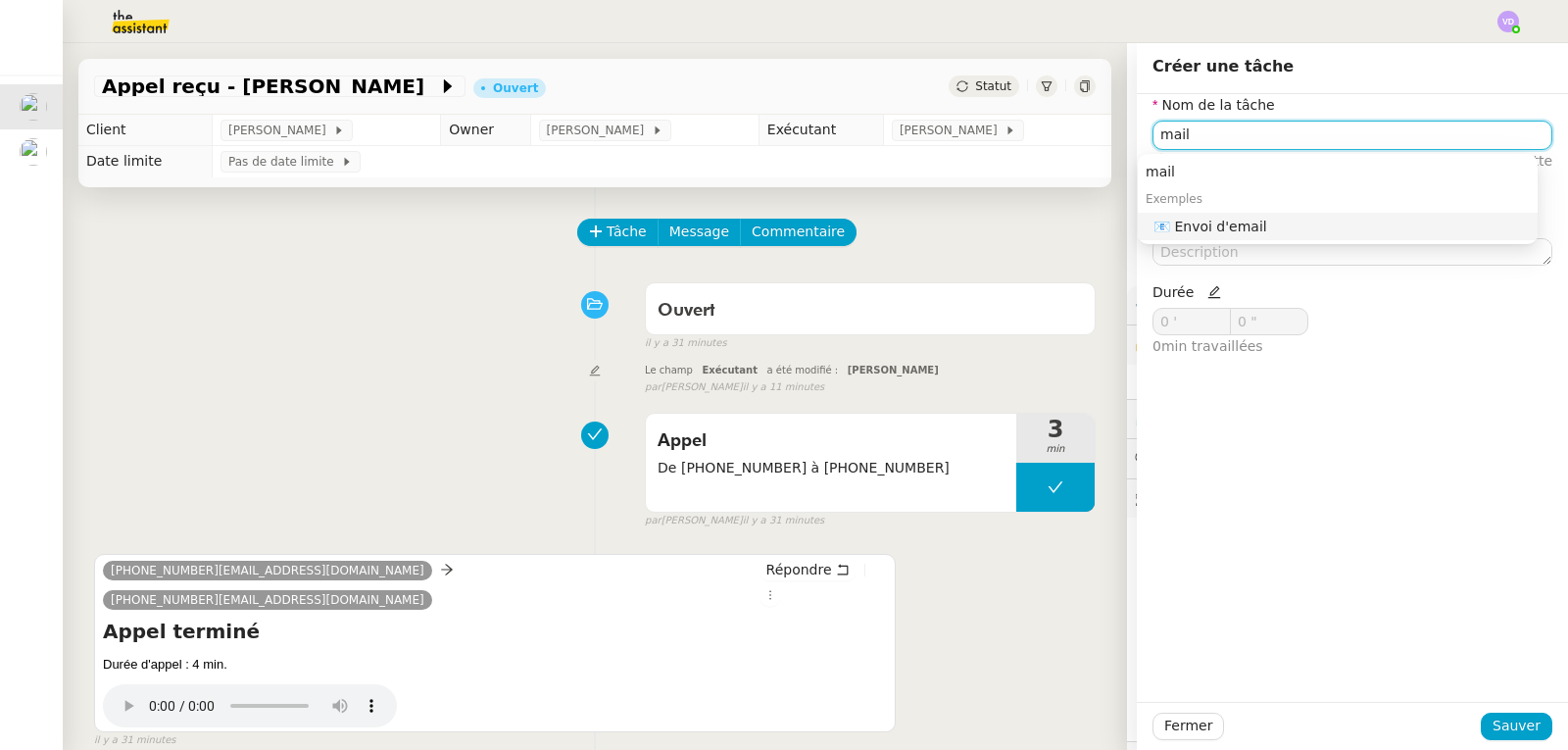
click at [1176, 227] on div "📧 Envoi d'email" at bounding box center [1342, 227] width 376 height 18
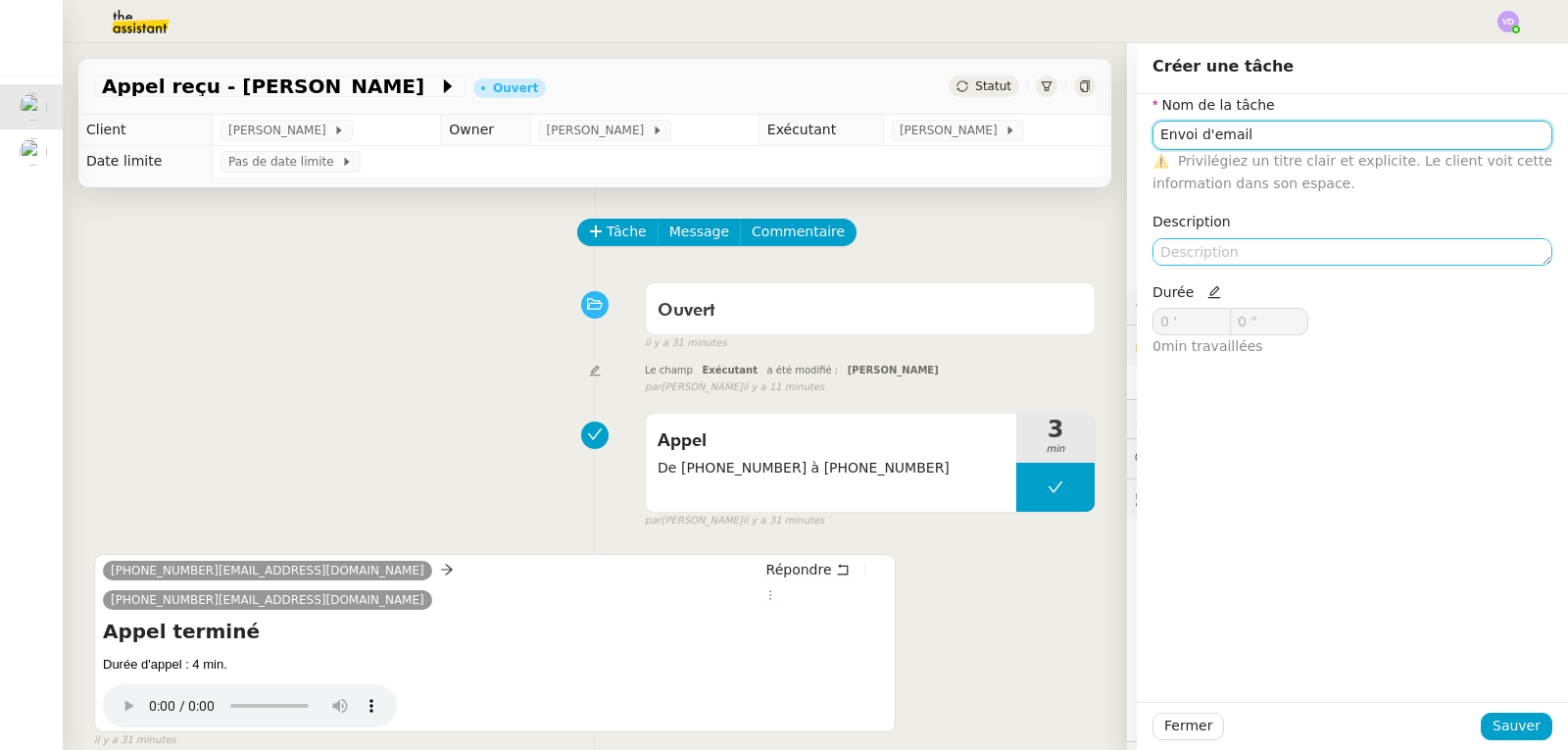
type input "Envoi d'email"
click at [1174, 249] on textarea at bounding box center [1353, 251] width 400 height 27
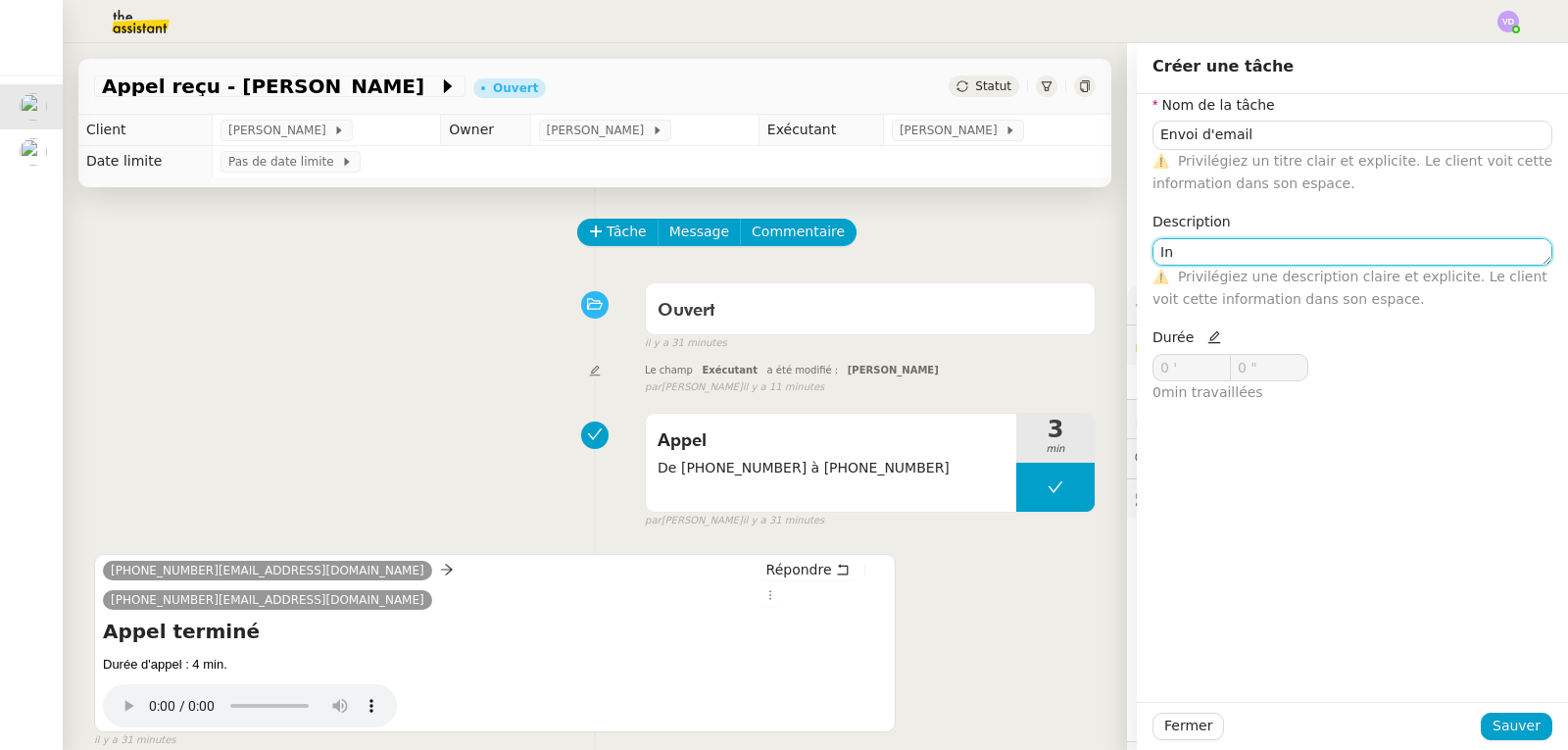
type textarea "I"
type textarea "Transmission d'information en interne pour refaire la facture"
click at [1208, 344] on icon at bounding box center [1214, 337] width 13 height 13
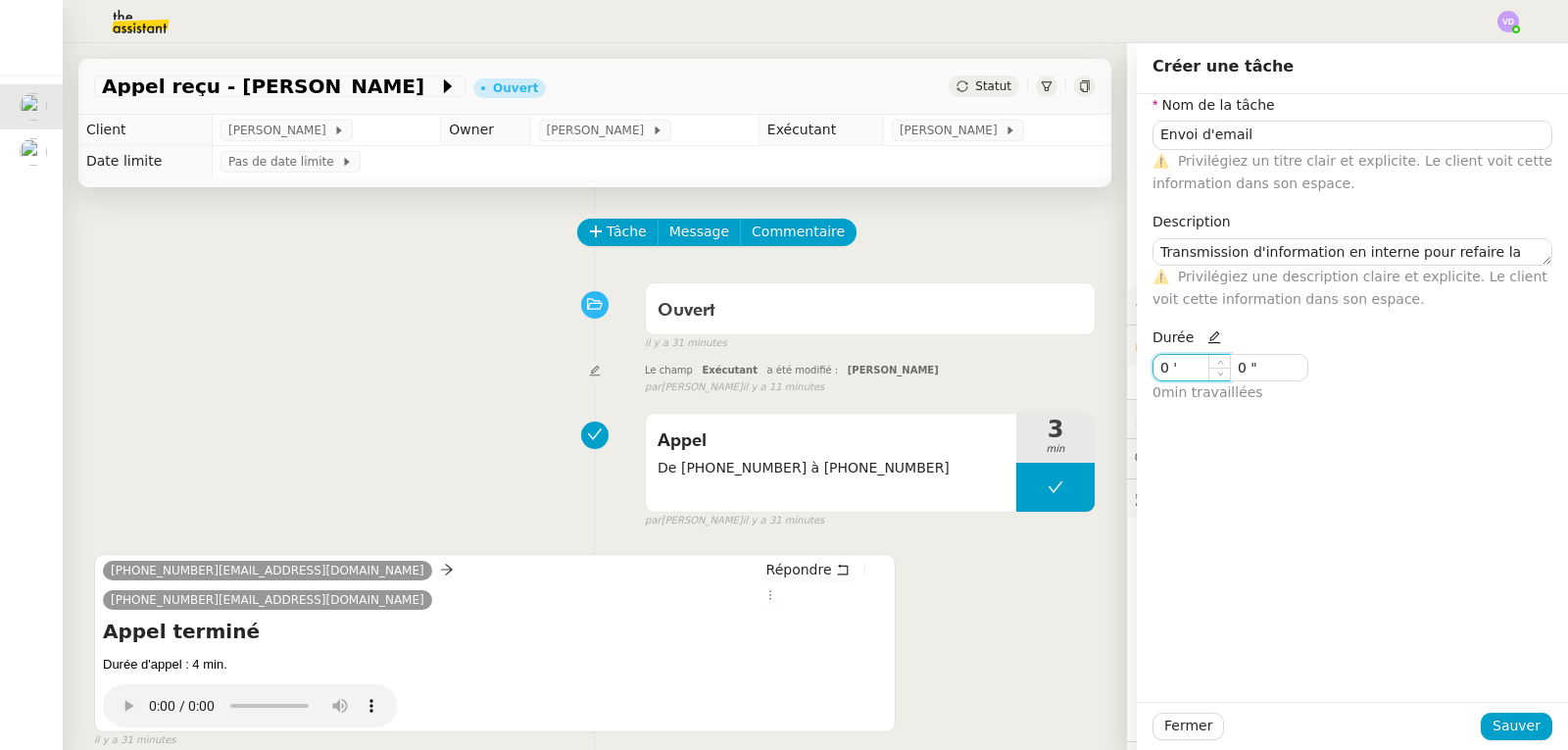
drag, startPoint x: 1178, startPoint y: 358, endPoint x: 1123, endPoint y: 365, distance: 55.3
click at [1137, 365] on div "Nom de la tâche Envoi d'email ⚠️ Privilégiez un titre clair et explicite. Le cl…" at bounding box center [1352, 256] width 431 height 325
type input "2 '"
click at [1514, 729] on span "Sauver" at bounding box center [1517, 726] width 48 height 23
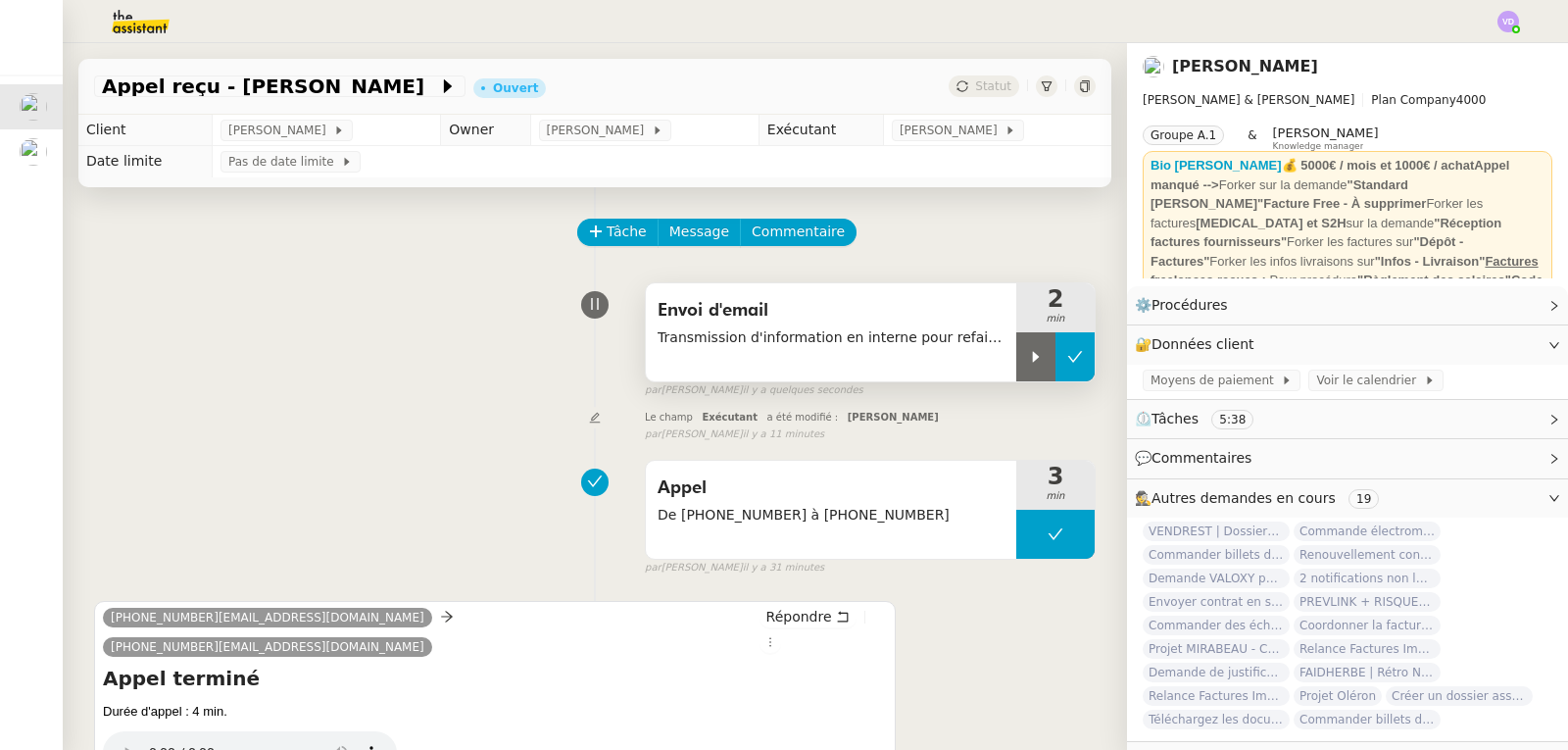
click at [1068, 359] on icon at bounding box center [1076, 357] width 16 height 16
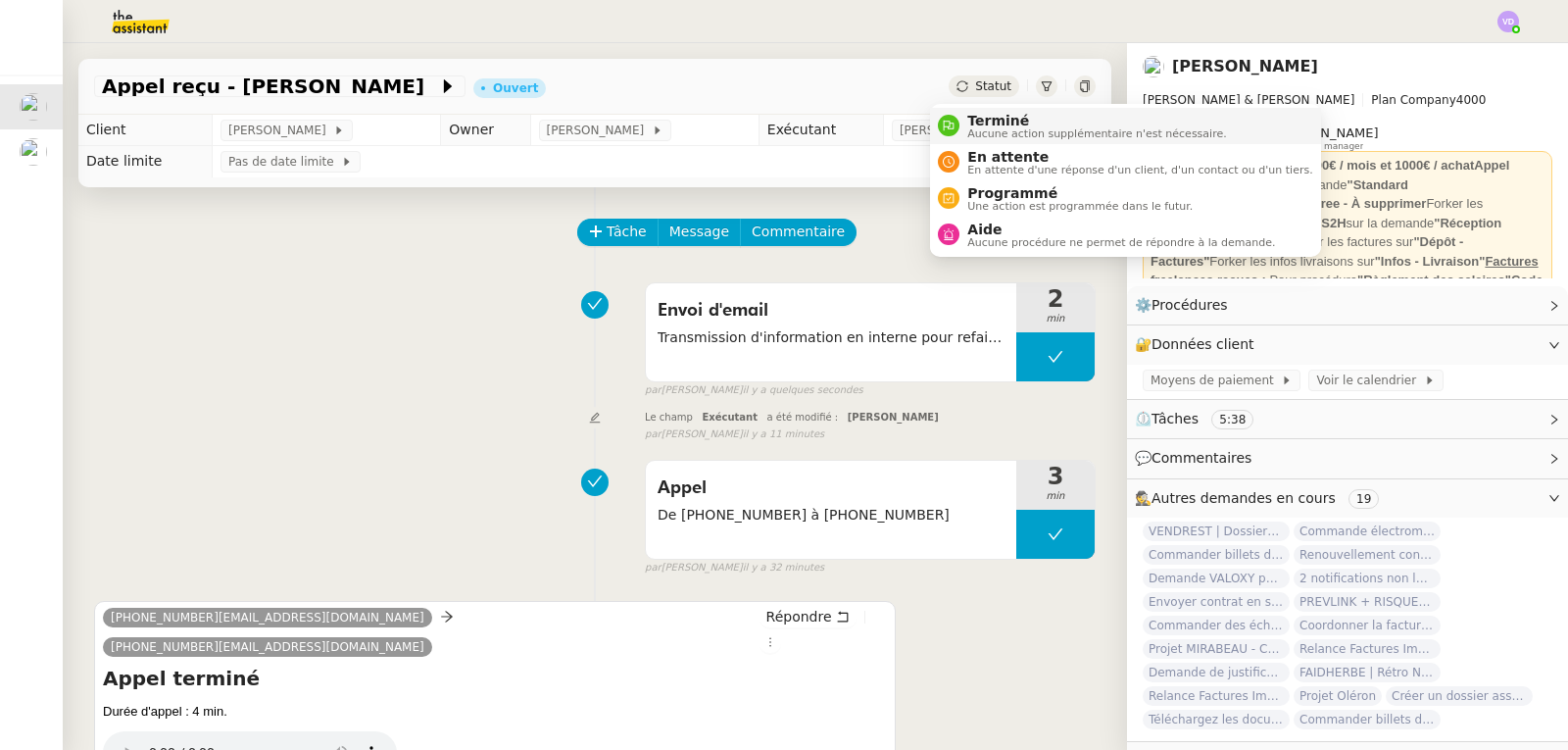
click at [985, 120] on span "Terminé" at bounding box center [1097, 121] width 259 height 16
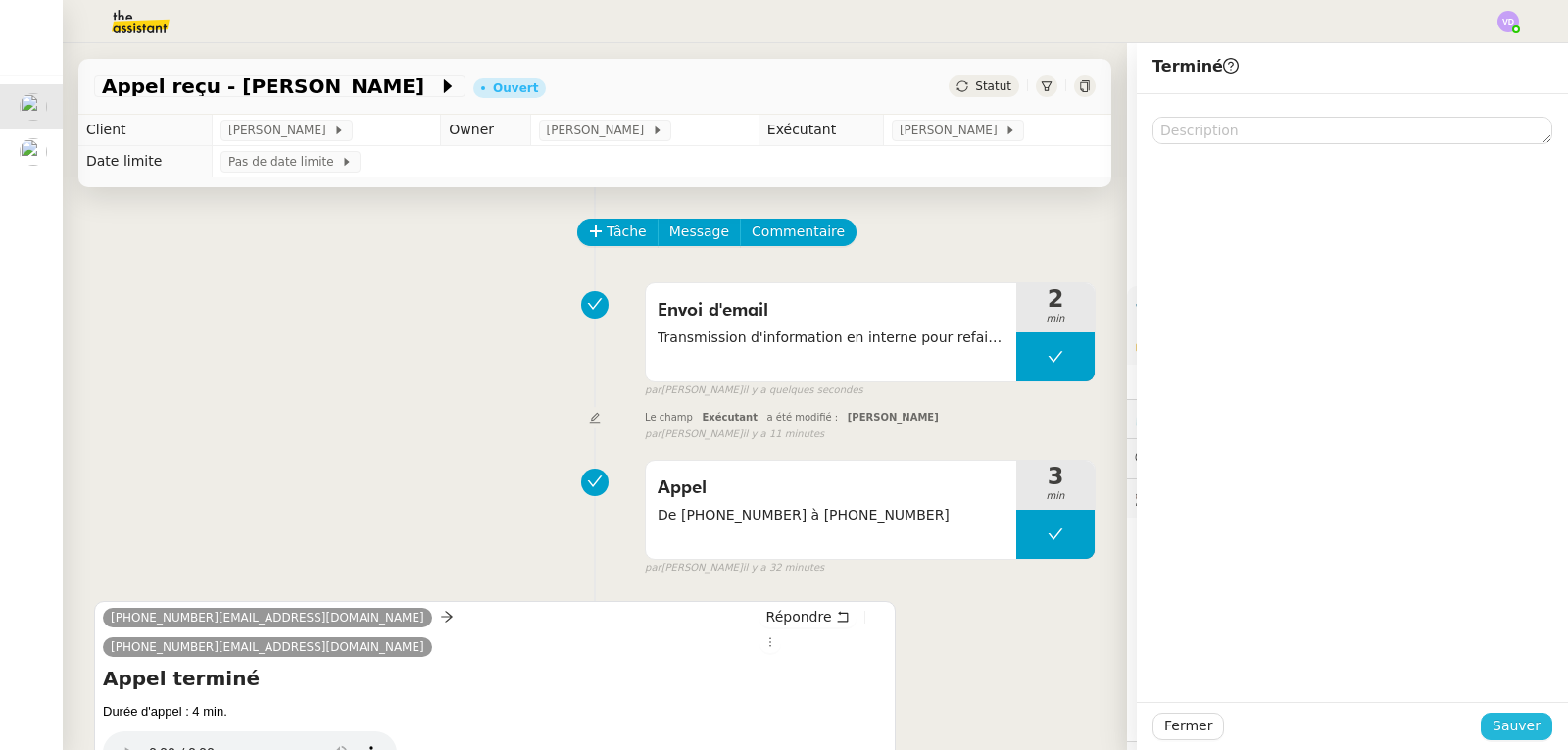
click at [1493, 721] on span "Sauver" at bounding box center [1517, 726] width 48 height 23
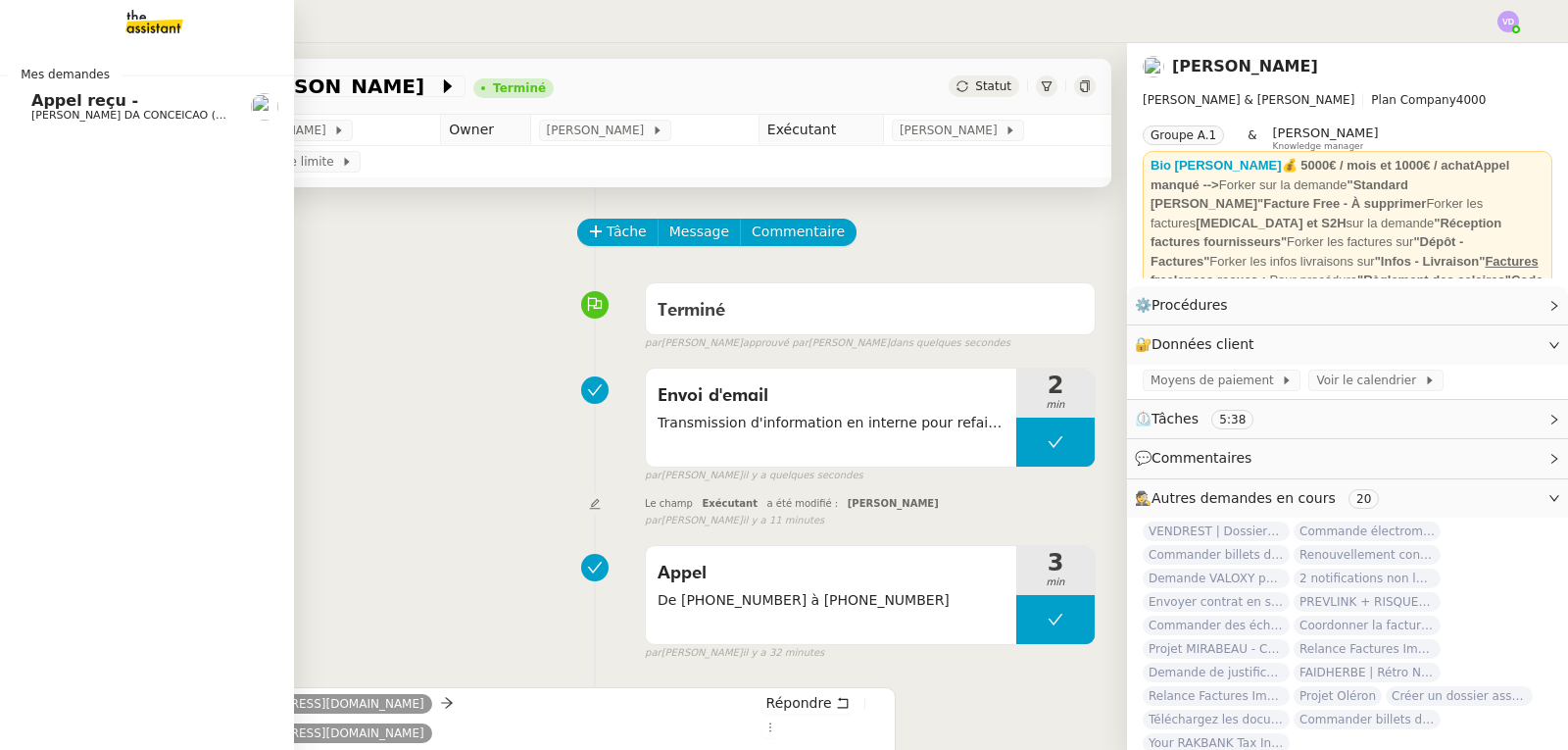
click at [92, 121] on span "[PERSON_NAME] DA CONCEICAO (thermisure)" at bounding box center [154, 115] width 247 height 13
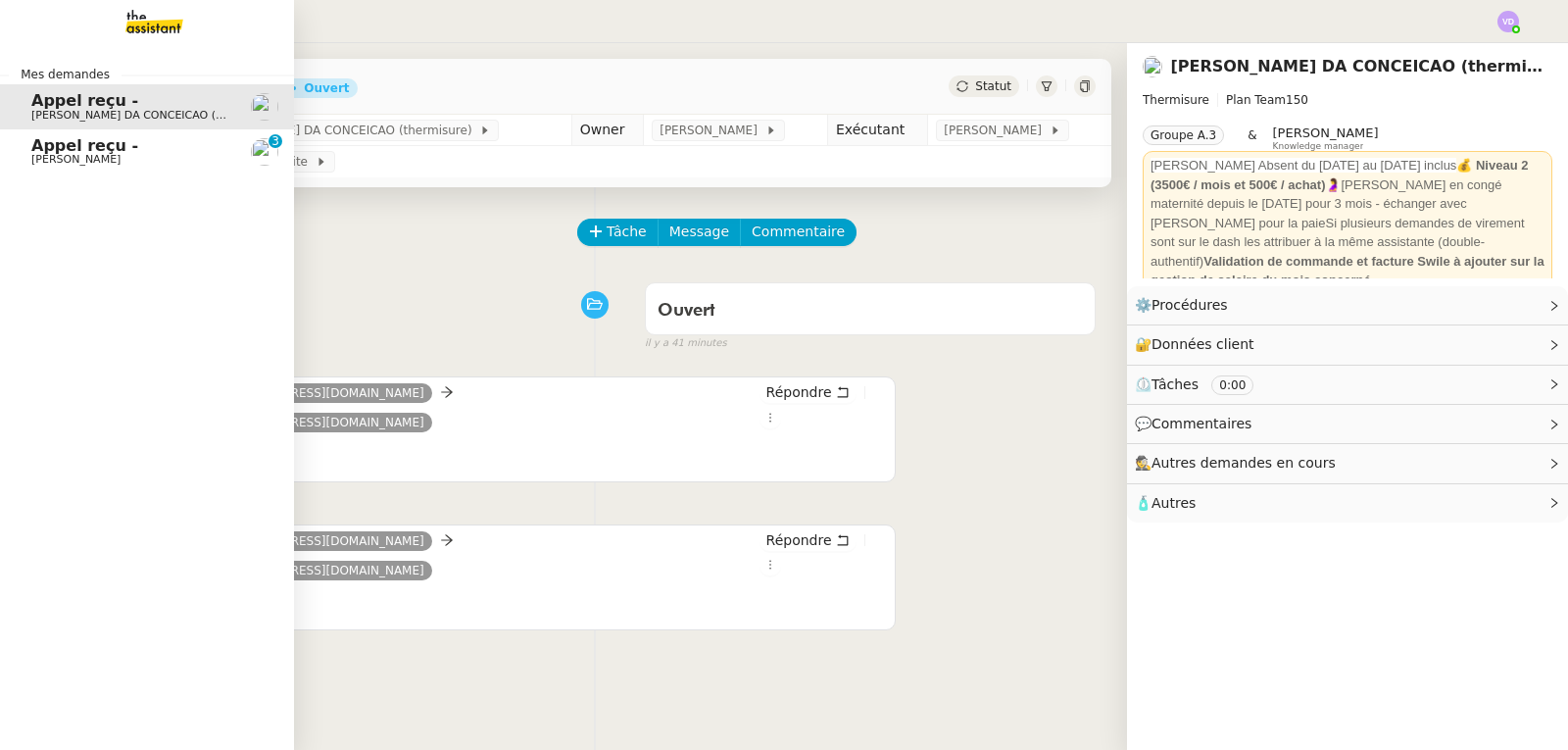
drag, startPoint x: 103, startPoint y: 156, endPoint x: 122, endPoint y: 160, distance: 19.0
click at [103, 156] on span "[PERSON_NAME]" at bounding box center [75, 159] width 89 height 13
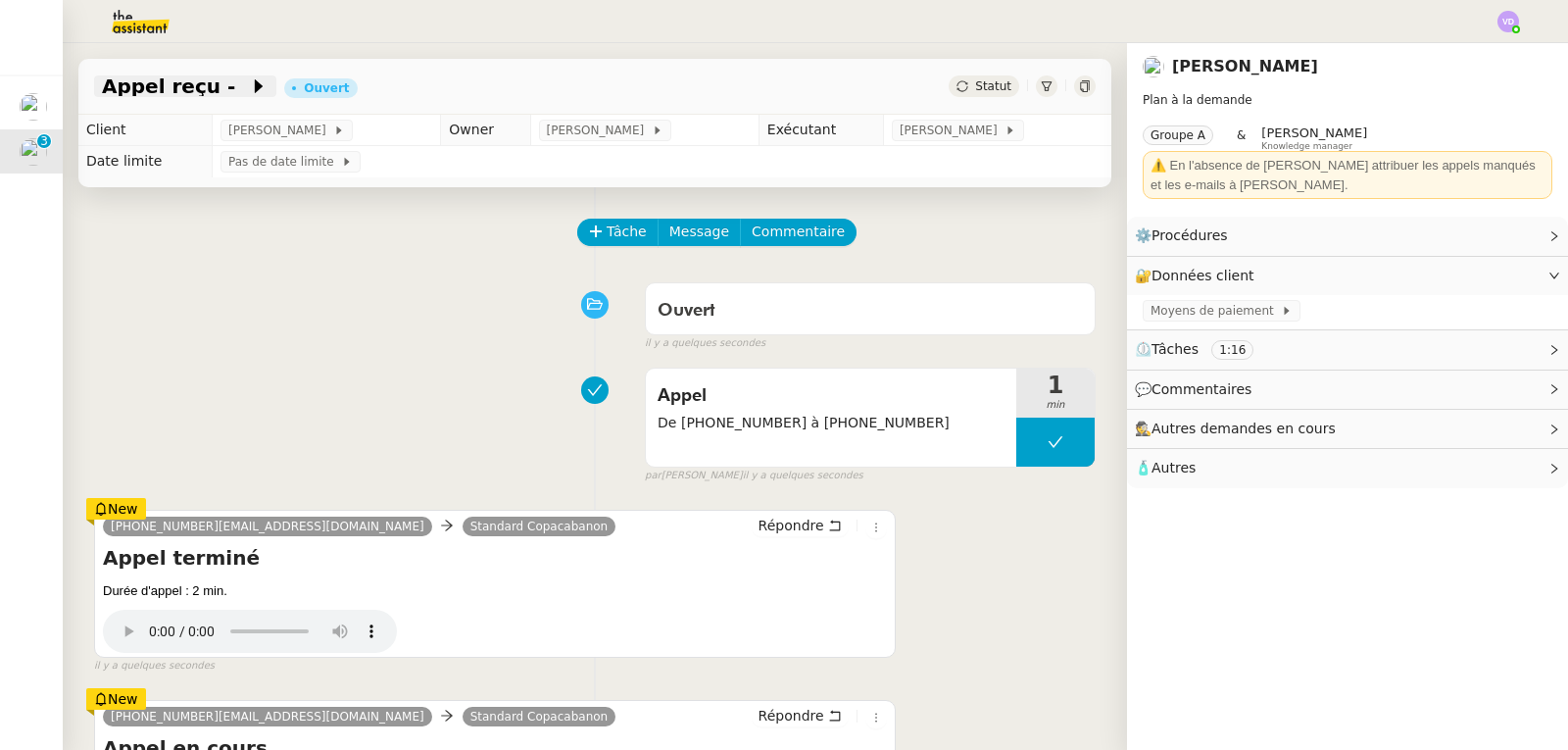
click at [175, 92] on span "Appel reçu -" at bounding box center [175, 86] width 147 height 20
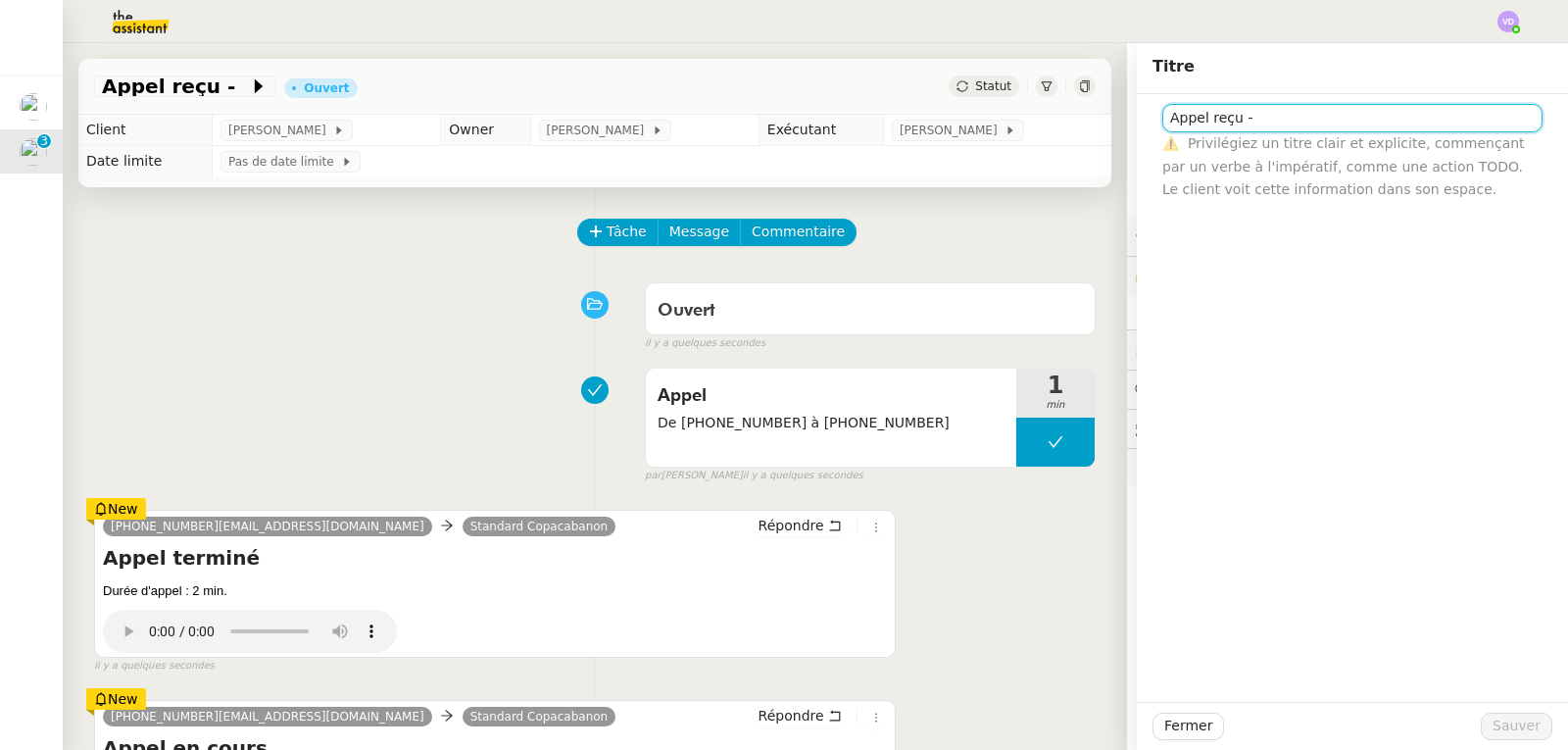
click at [1312, 128] on input "Appel reçu -" at bounding box center [1353, 118] width 380 height 28
type input "Appel reçu - SPAM - ORANGE"
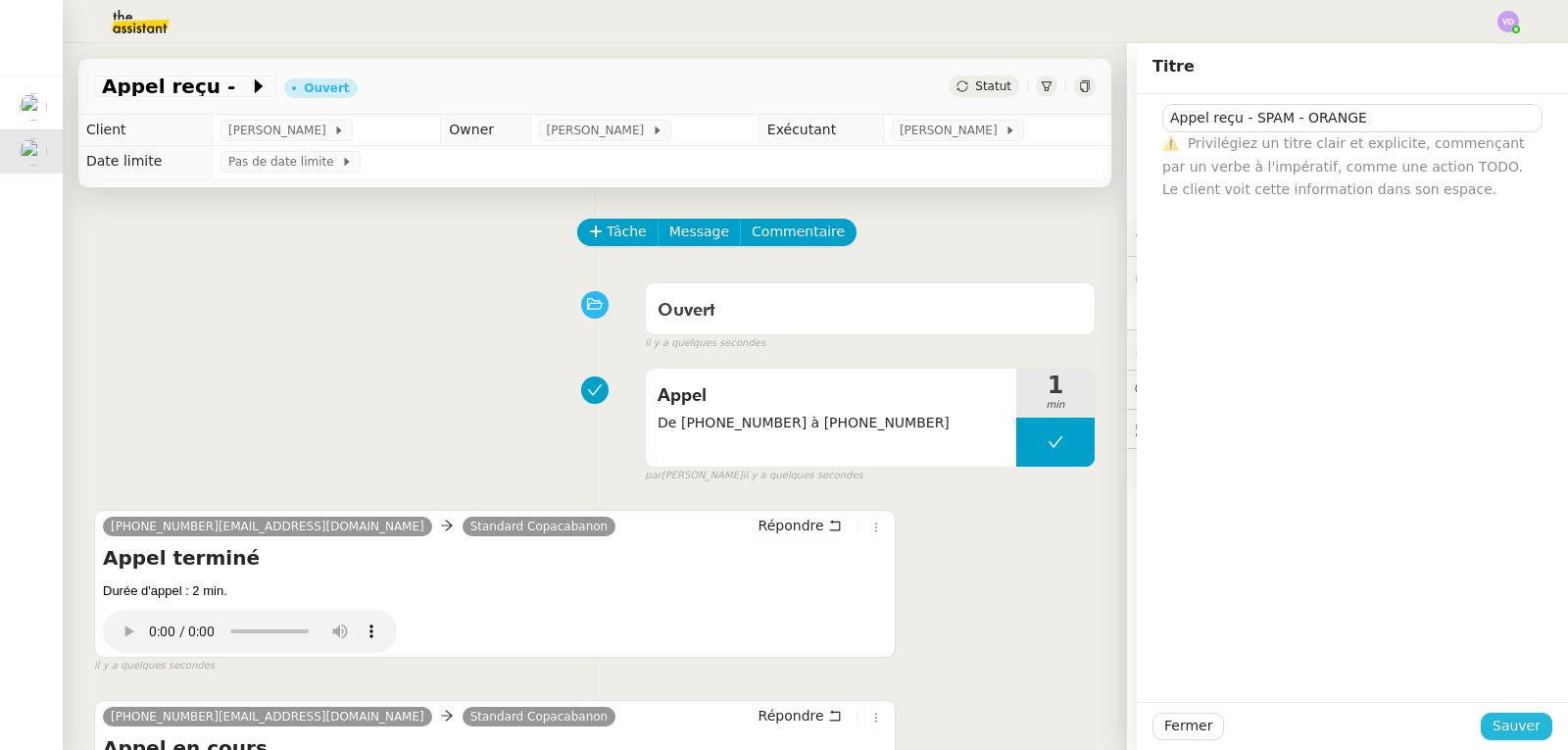
click at [1520, 732] on span "Sauver" at bounding box center [1517, 726] width 48 height 23
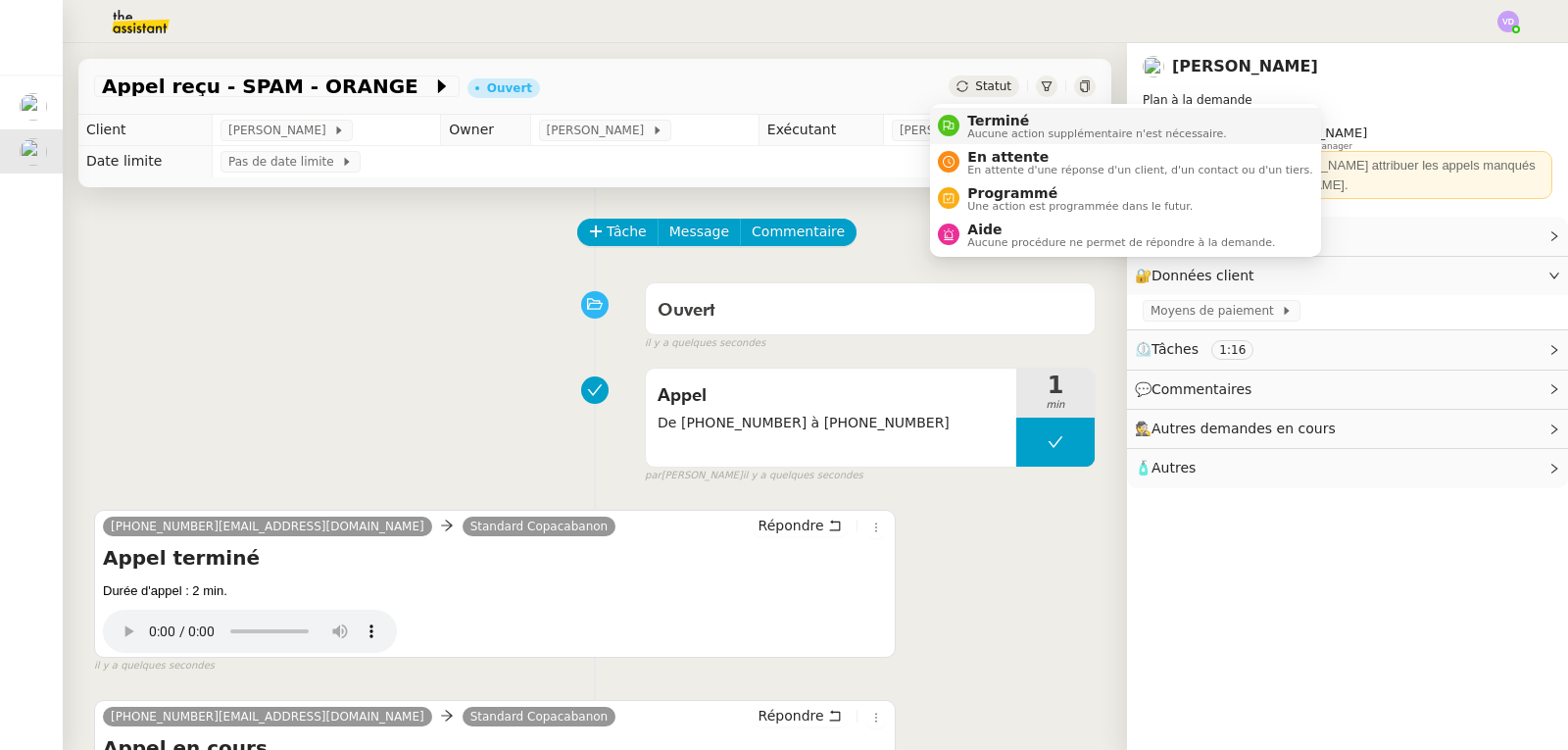
click at [979, 119] on span "Terminé" at bounding box center [1097, 121] width 259 height 16
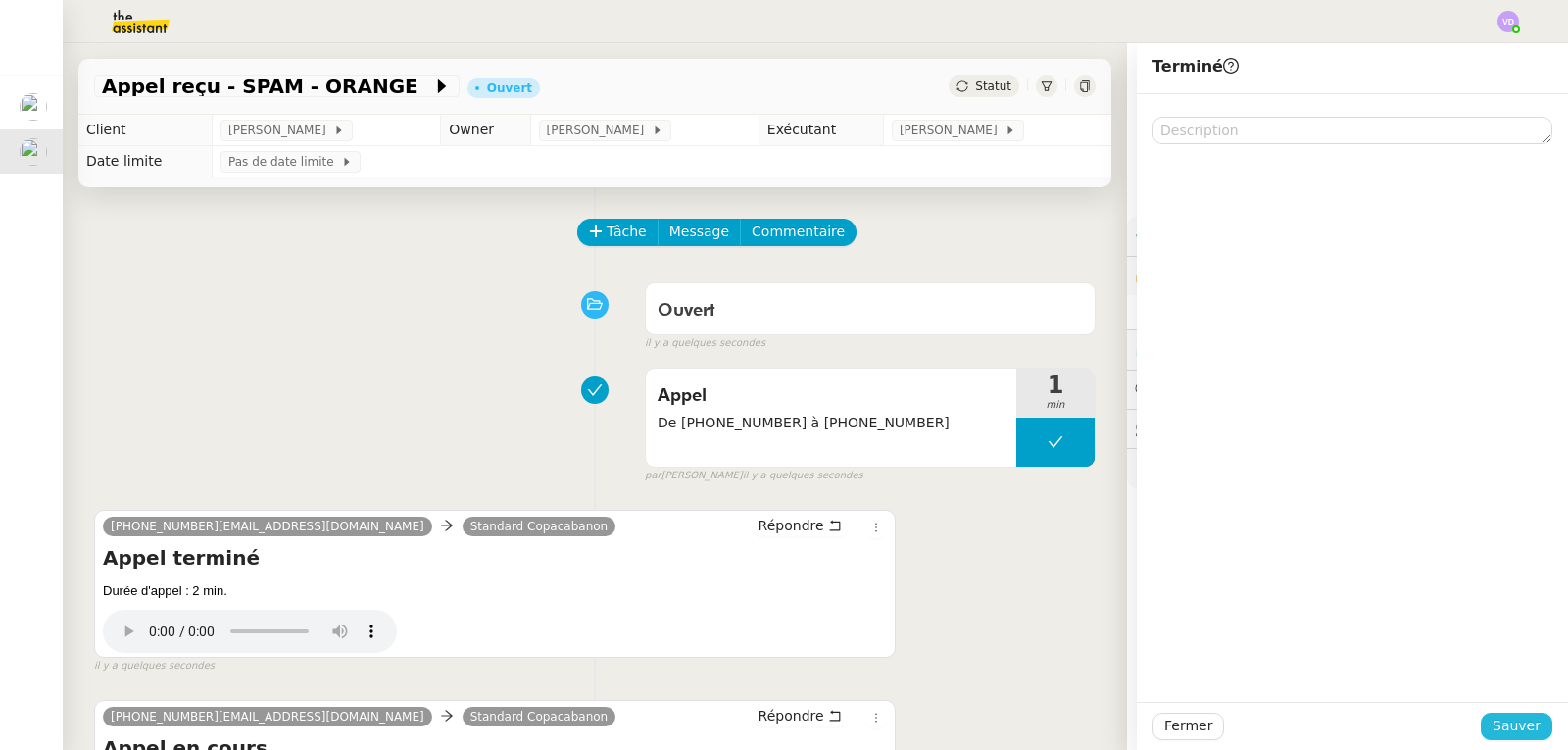
click at [1504, 722] on span "Sauver" at bounding box center [1517, 726] width 48 height 23
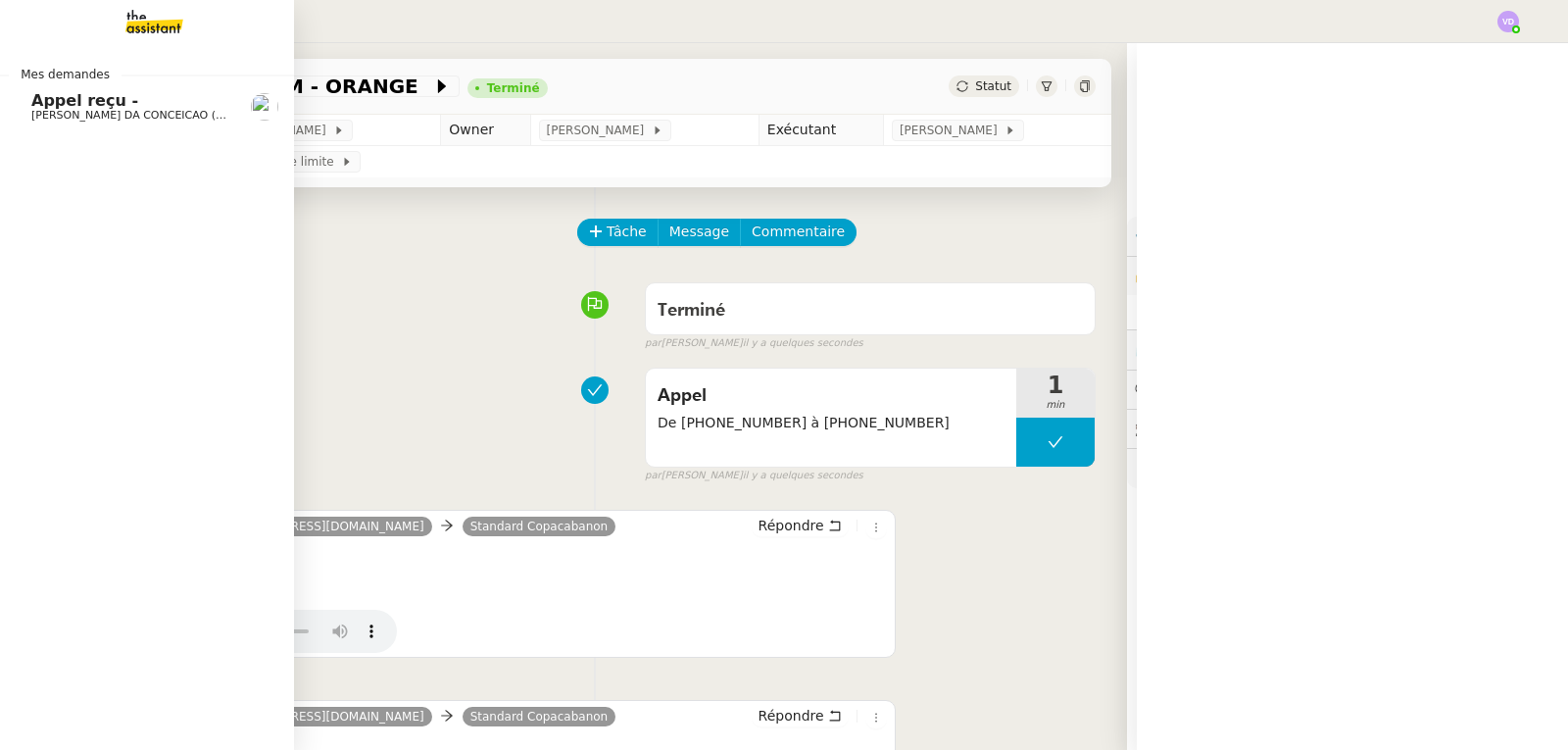
click at [161, 122] on link "Appel reçu - [PERSON_NAME] (thermisure)" at bounding box center [147, 106] width 294 height 45
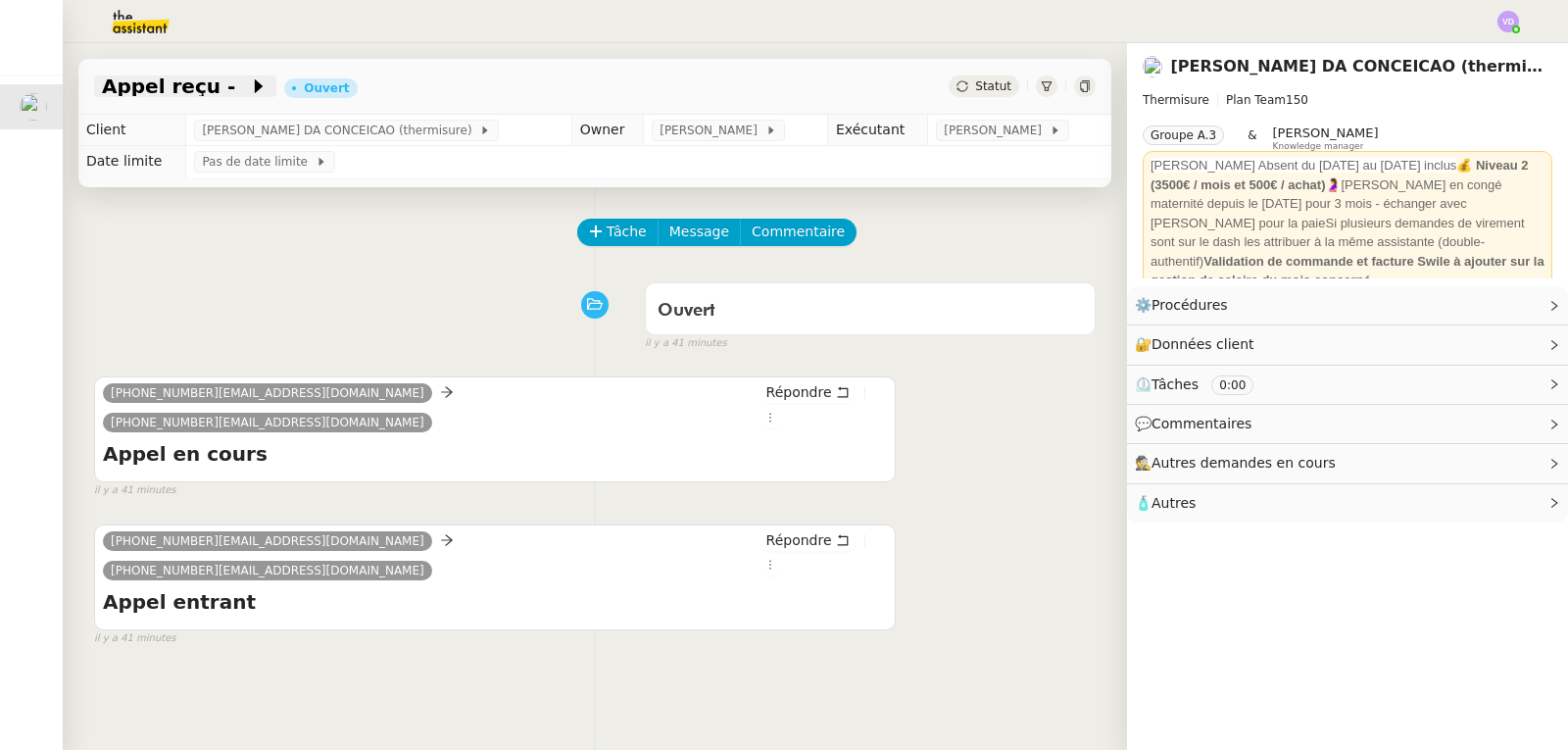
click at [193, 95] on span "Appel reçu -" at bounding box center [175, 86] width 147 height 20
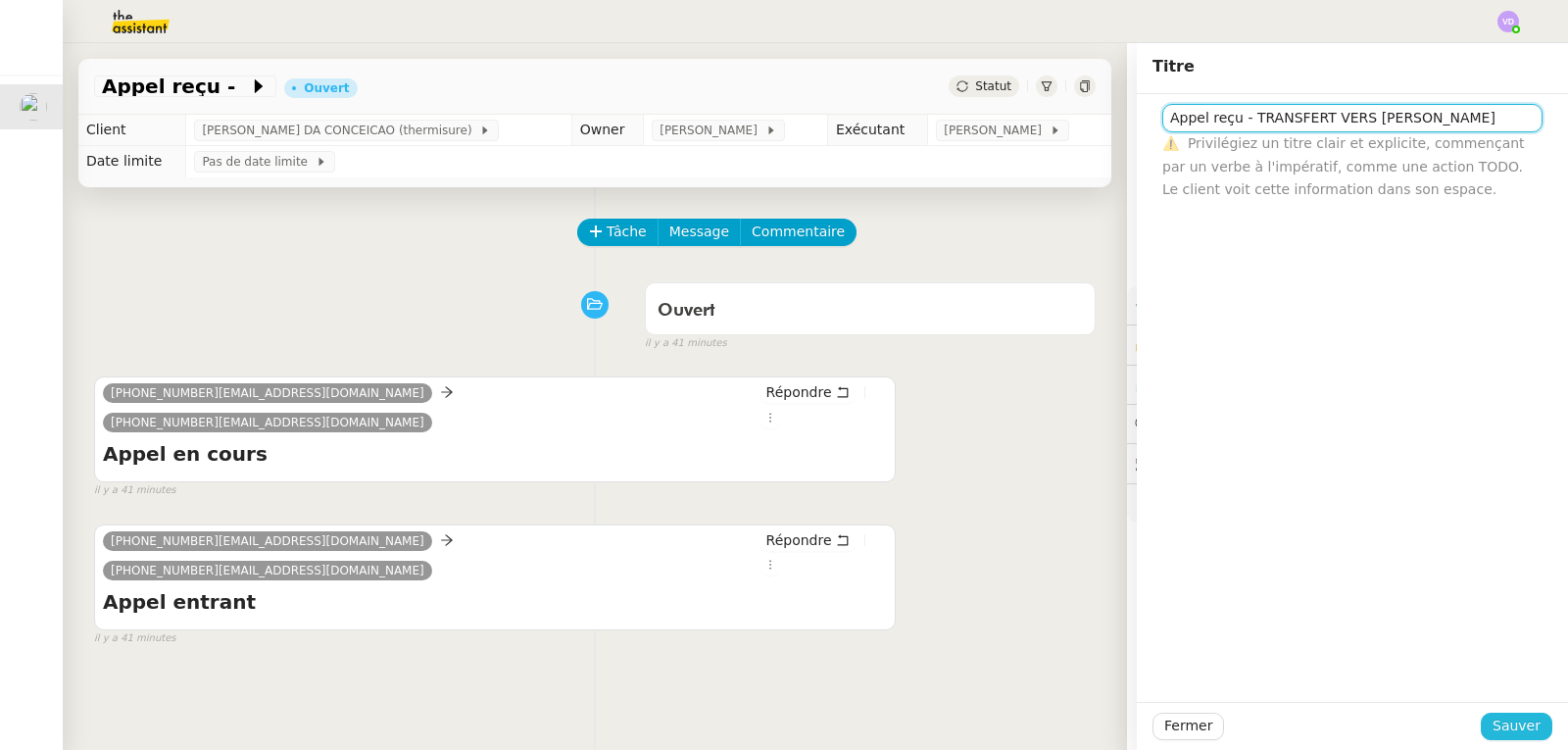
type input "Appel reçu - TRANSFERT VERS [PERSON_NAME]"
click at [1518, 730] on span "Sauver" at bounding box center [1517, 726] width 48 height 23
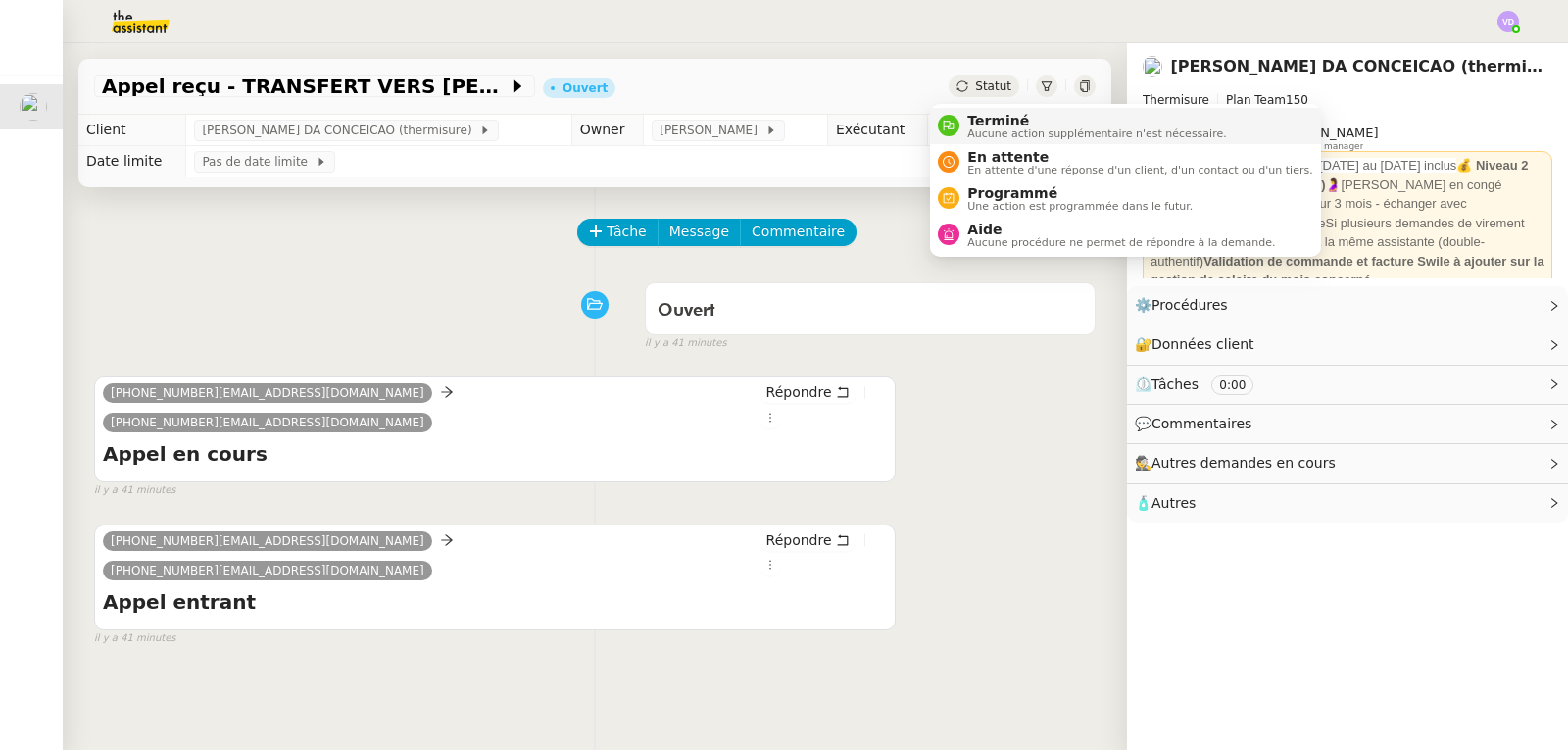
click at [990, 113] on span "Terminé" at bounding box center [1097, 121] width 259 height 16
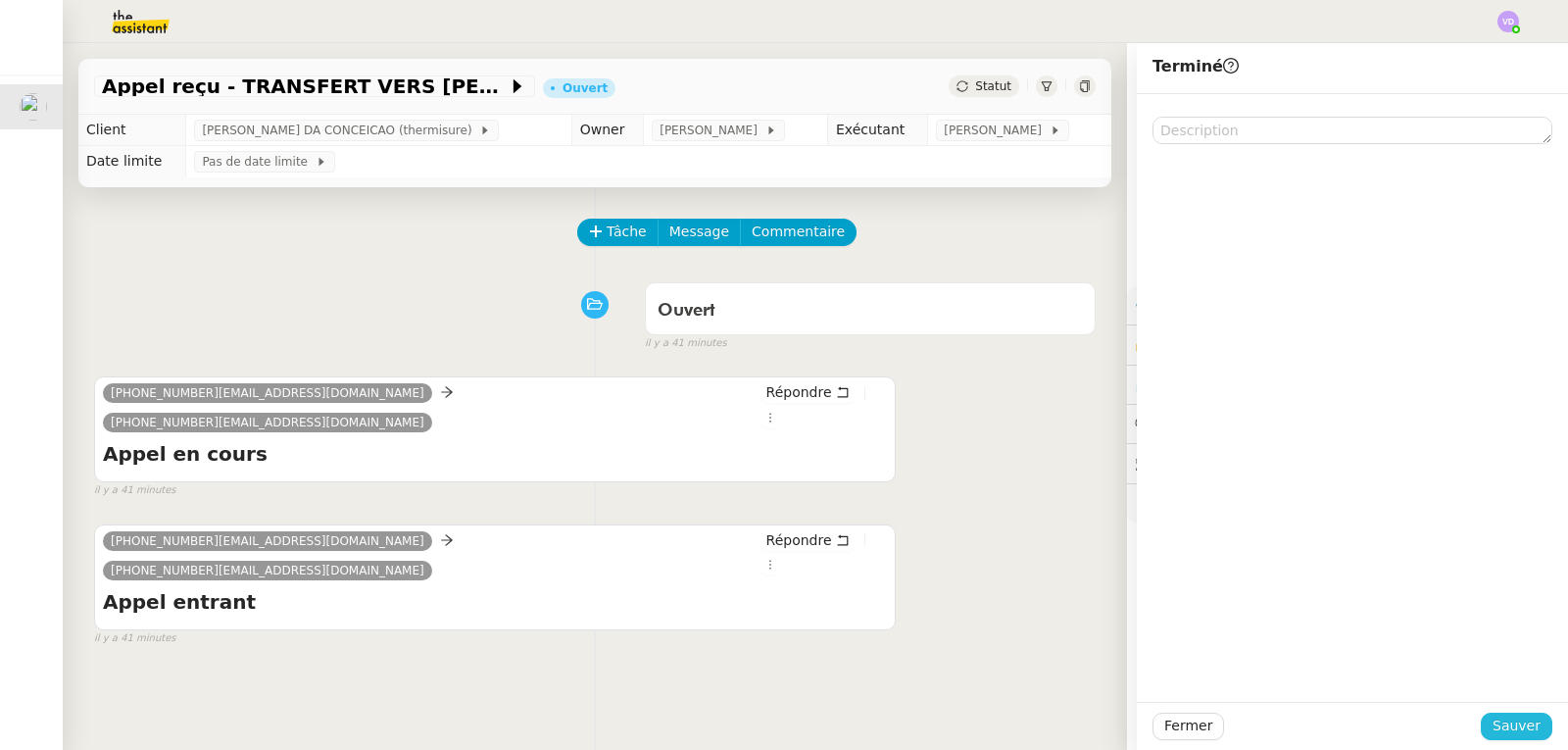
click at [1517, 720] on span "Sauver" at bounding box center [1517, 726] width 48 height 23
